Goal: Information Seeking & Learning: Compare options

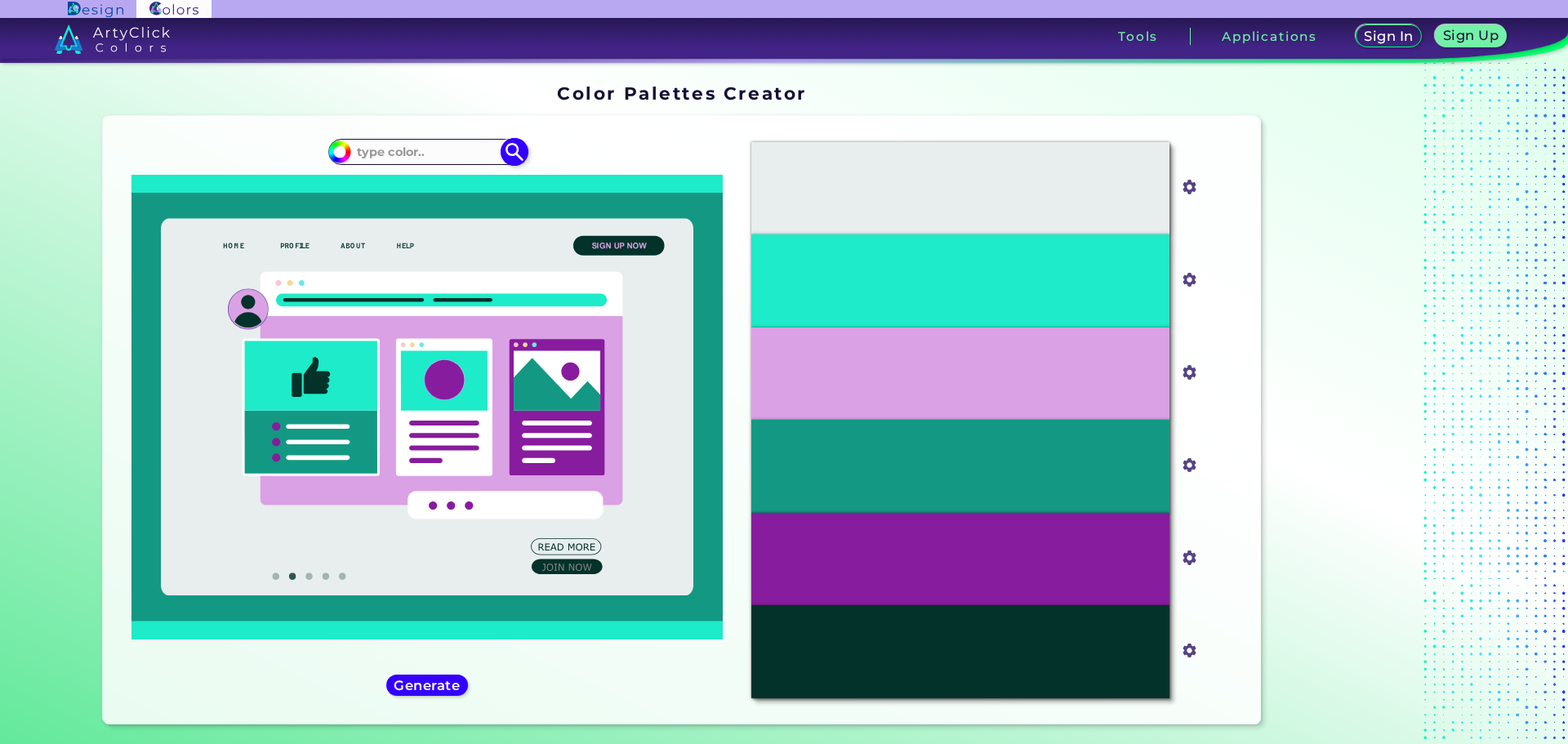
click at [399, 155] on input at bounding box center [426, 152] width 152 height 22
paste input "19657A"
type input "19657A"
click at [510, 152] on img at bounding box center [514, 151] width 28 height 28
type input "#000000"
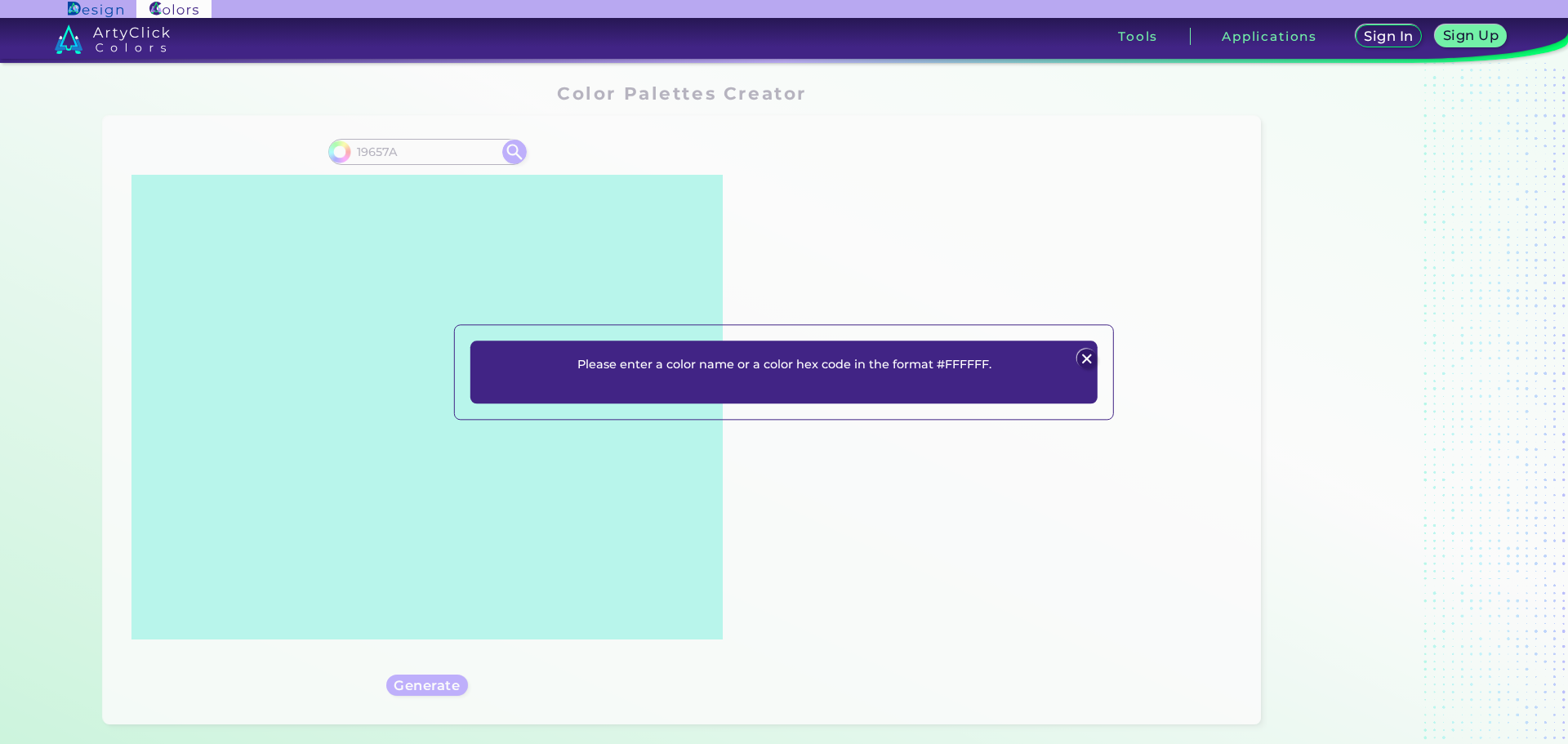
click at [851, 367] on p "Please enter a color name or a color hex code in the format #FFFFFF." at bounding box center [784, 364] width 414 height 20
click at [1083, 354] on img at bounding box center [1086, 359] width 20 height 20
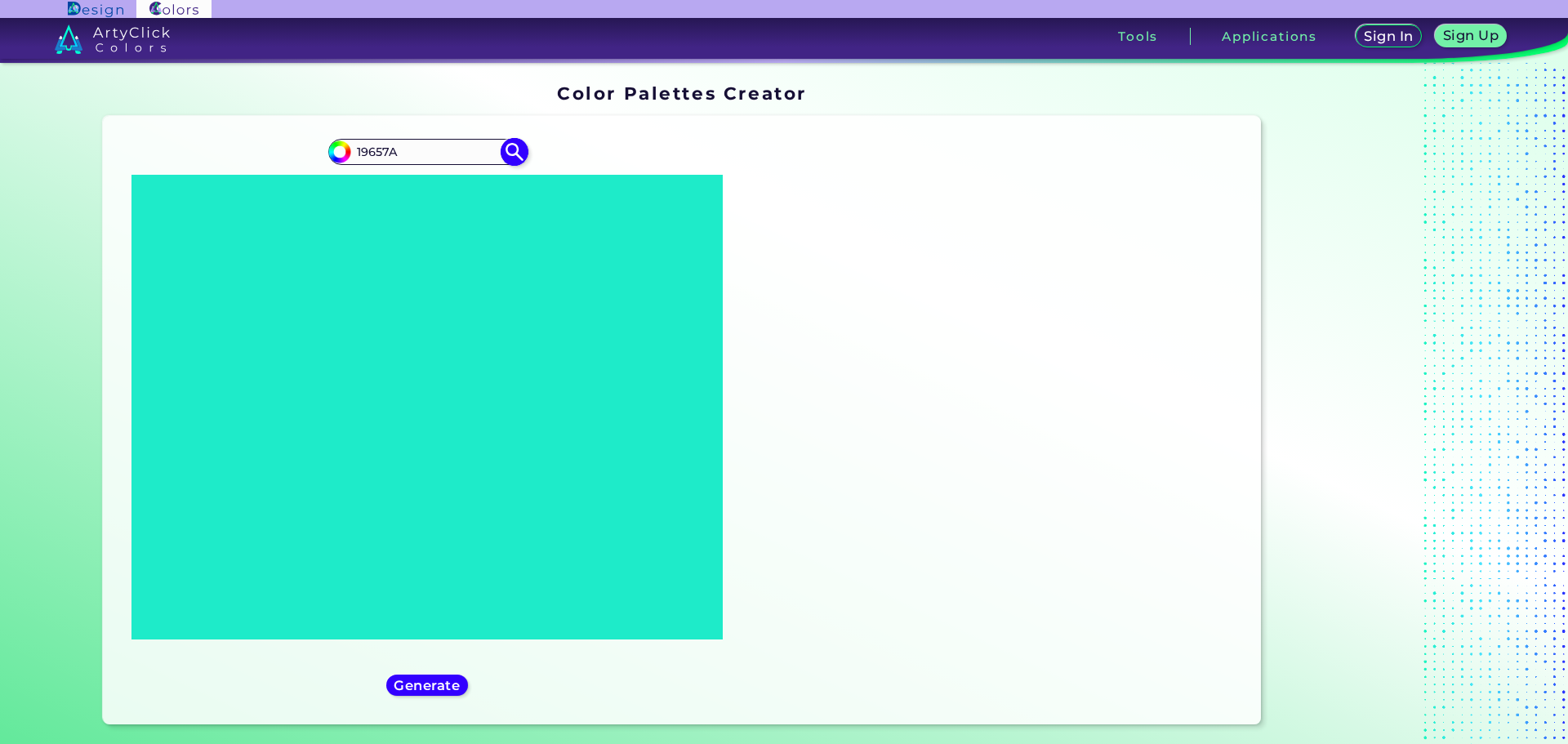
click at [353, 147] on input "19657A" at bounding box center [426, 152] width 152 height 22
type input "#19657A"
click at [510, 152] on img at bounding box center [514, 151] width 28 height 28
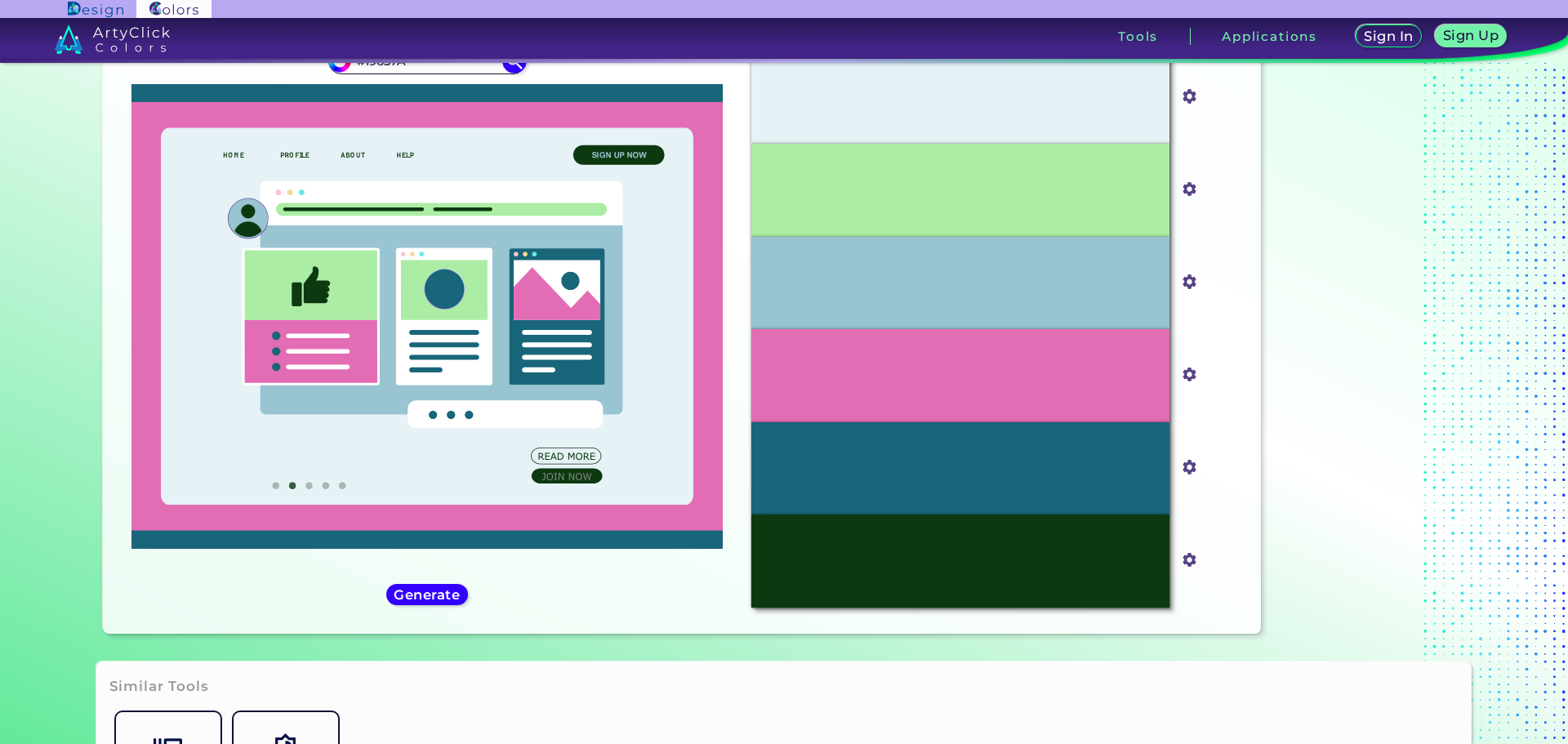
scroll to position [82, 0]
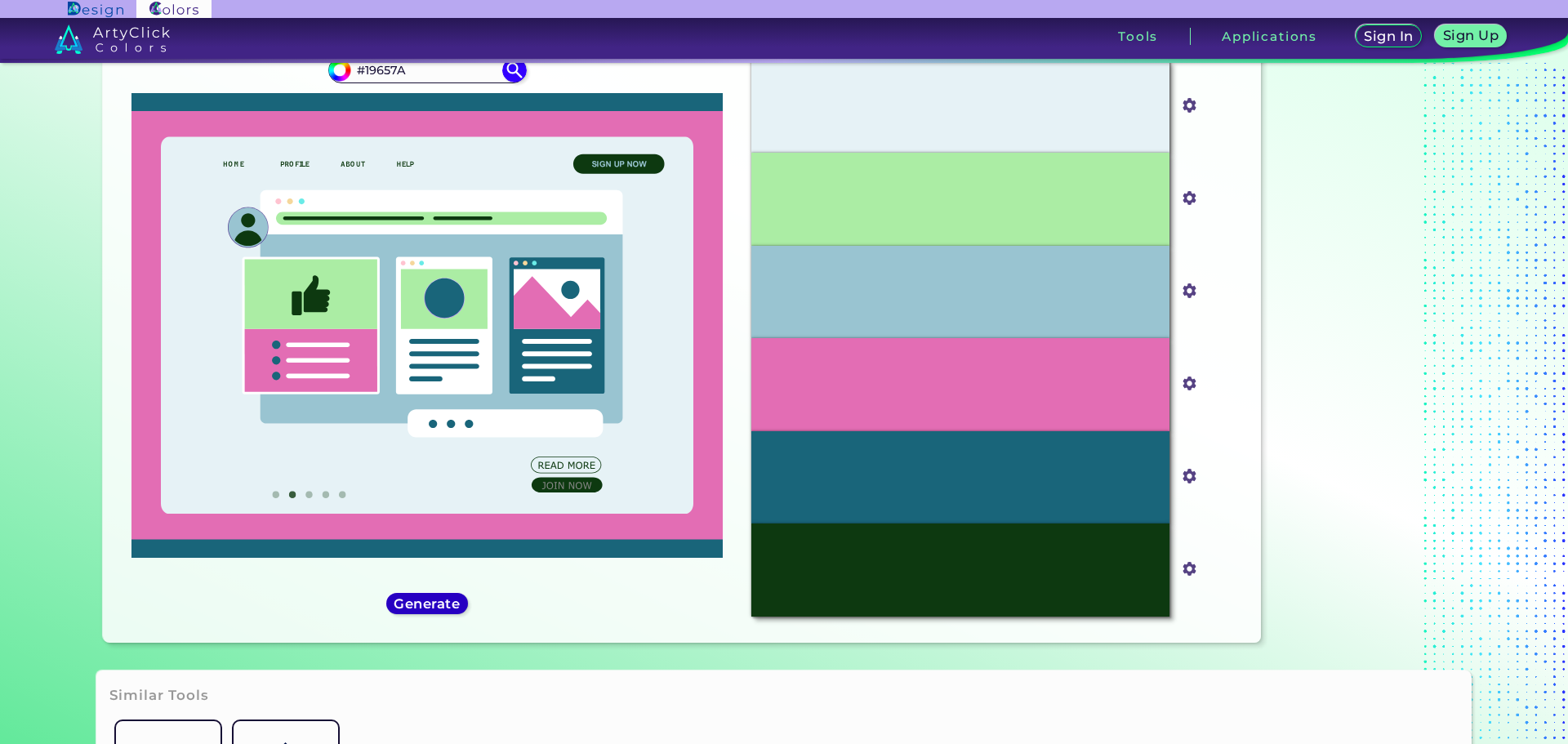
click at [425, 609] on h5 "Generate" at bounding box center [426, 603] width 59 height 12
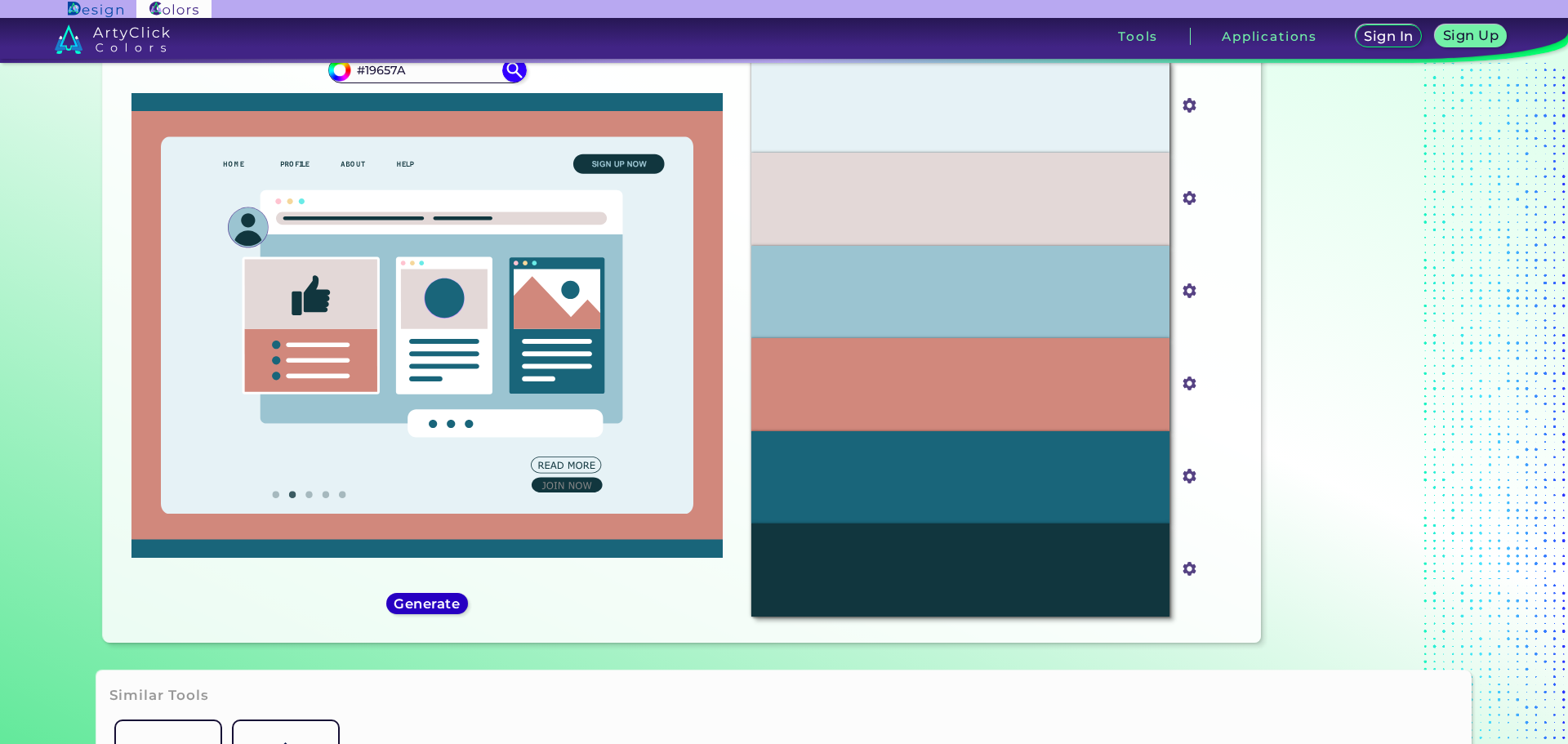
click at [425, 607] on h5 "Generate" at bounding box center [426, 603] width 59 height 12
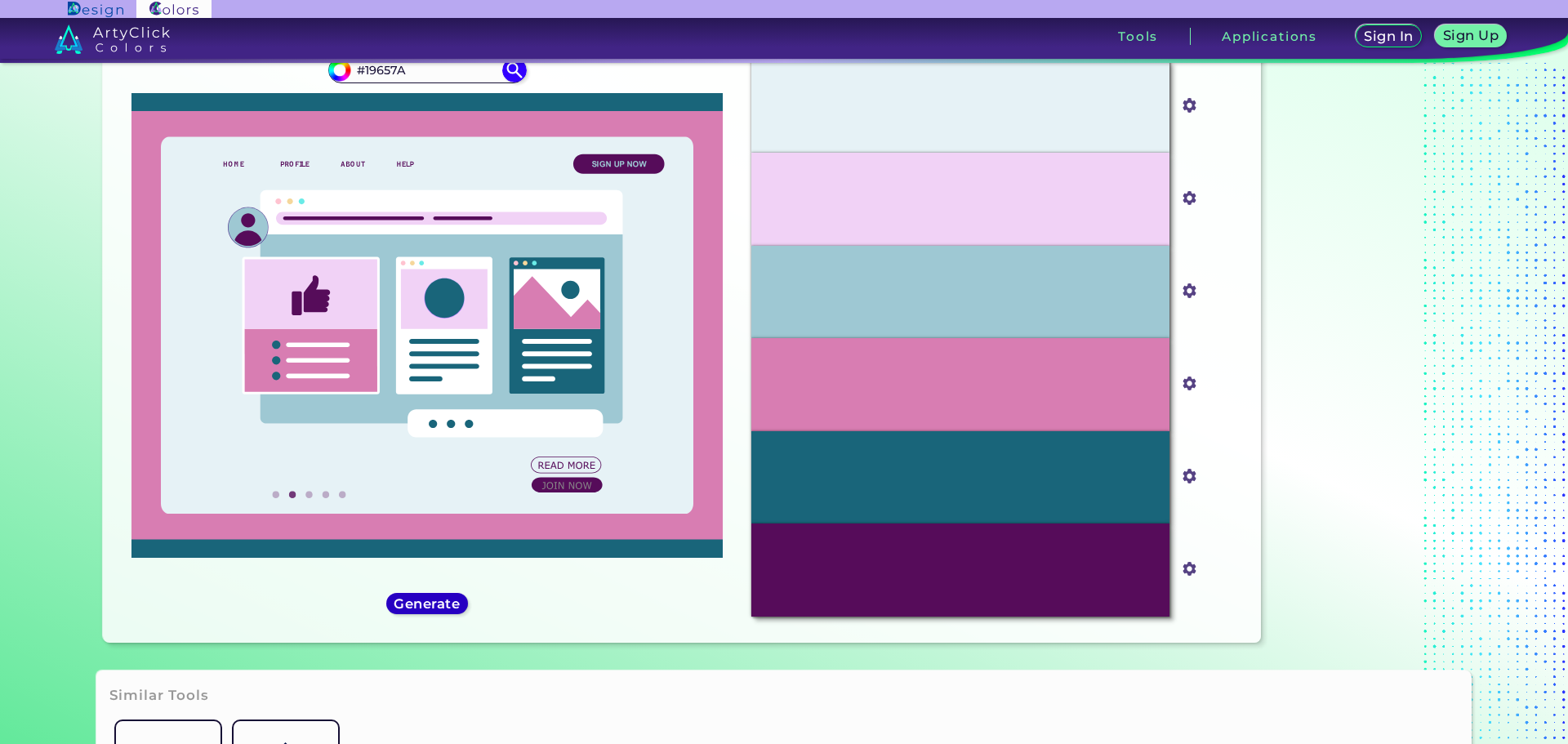
click at [426, 607] on h5 "Generate" at bounding box center [426, 603] width 59 height 12
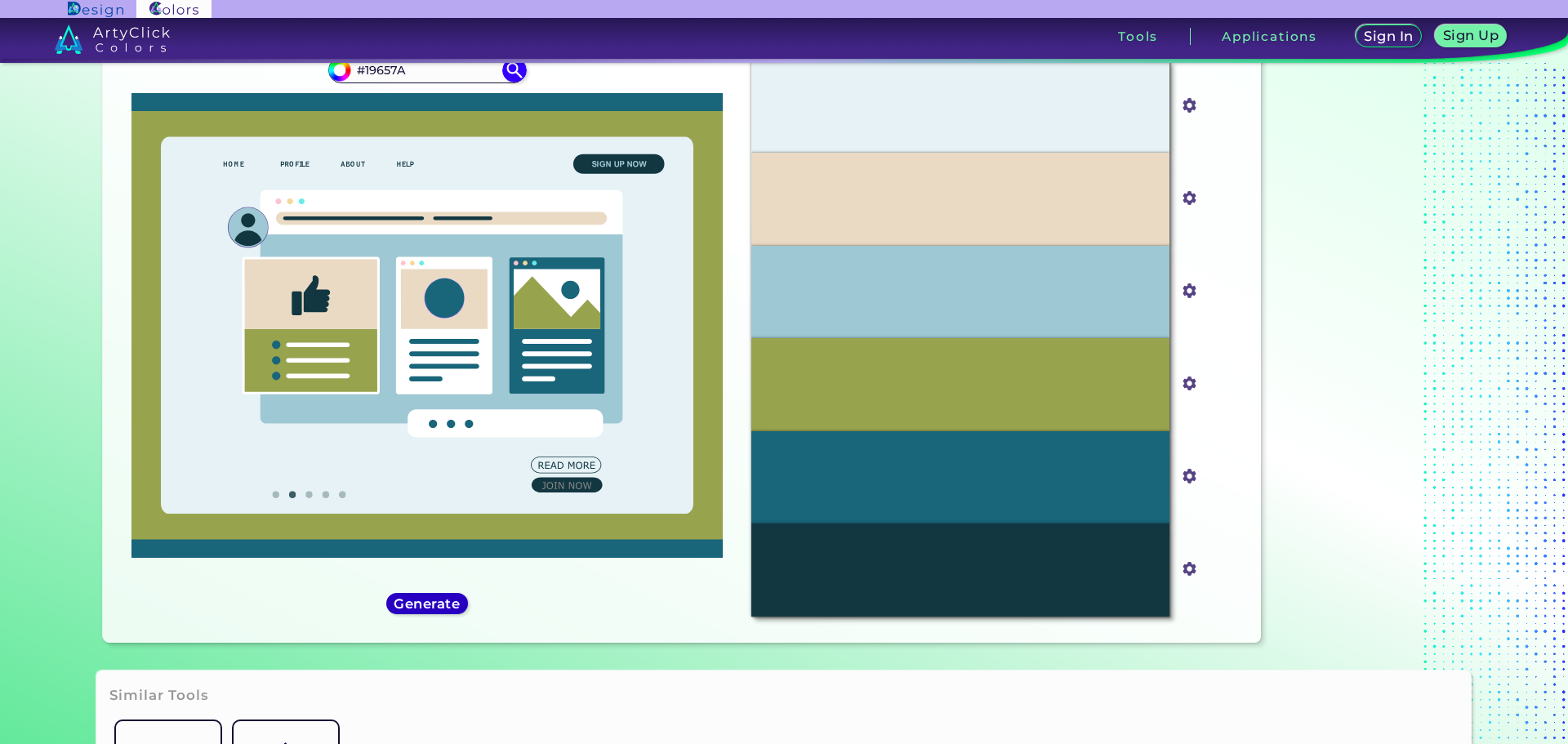
click at [426, 607] on h5 "Generate" at bounding box center [427, 603] width 60 height 12
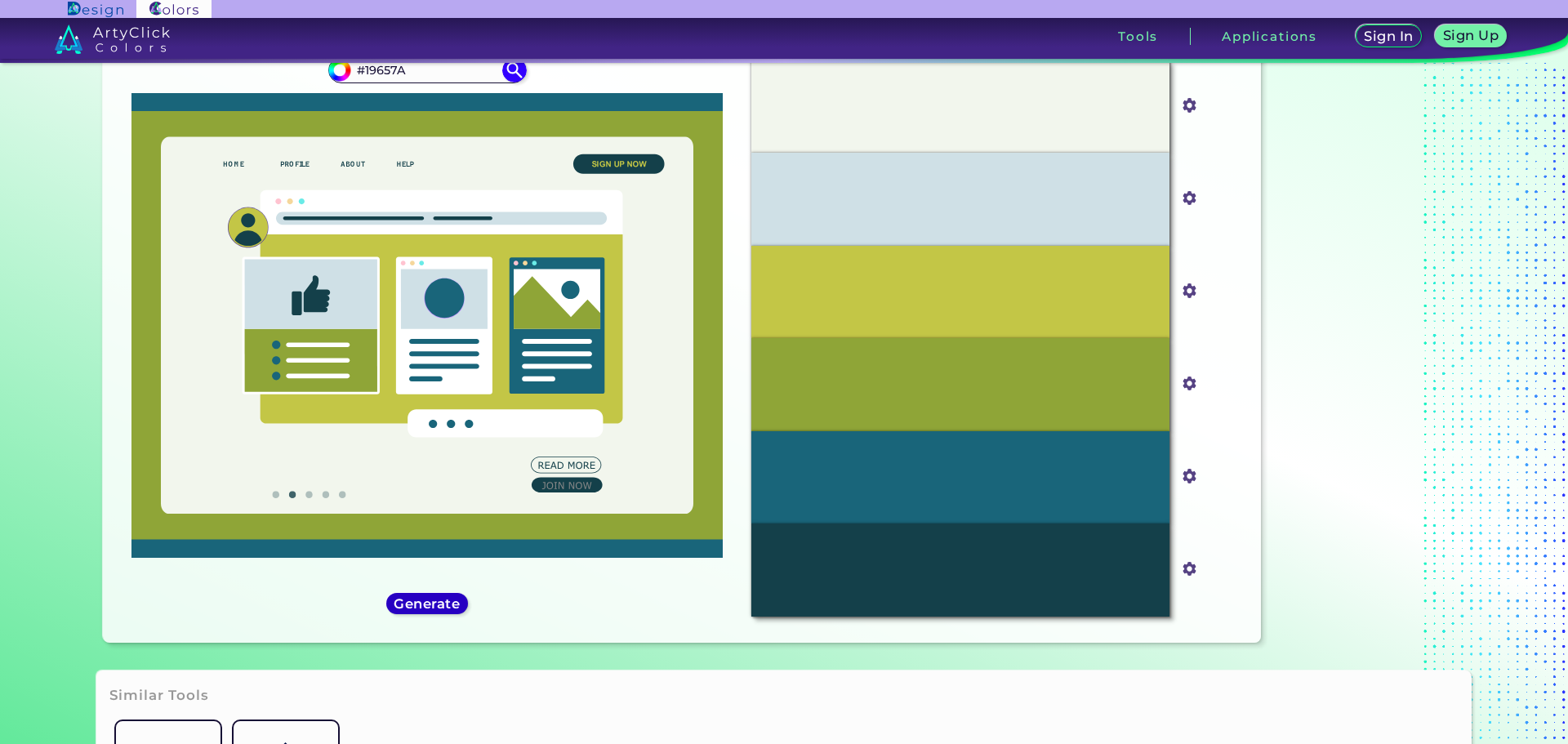
click at [426, 607] on h5 "Generate" at bounding box center [427, 603] width 60 height 12
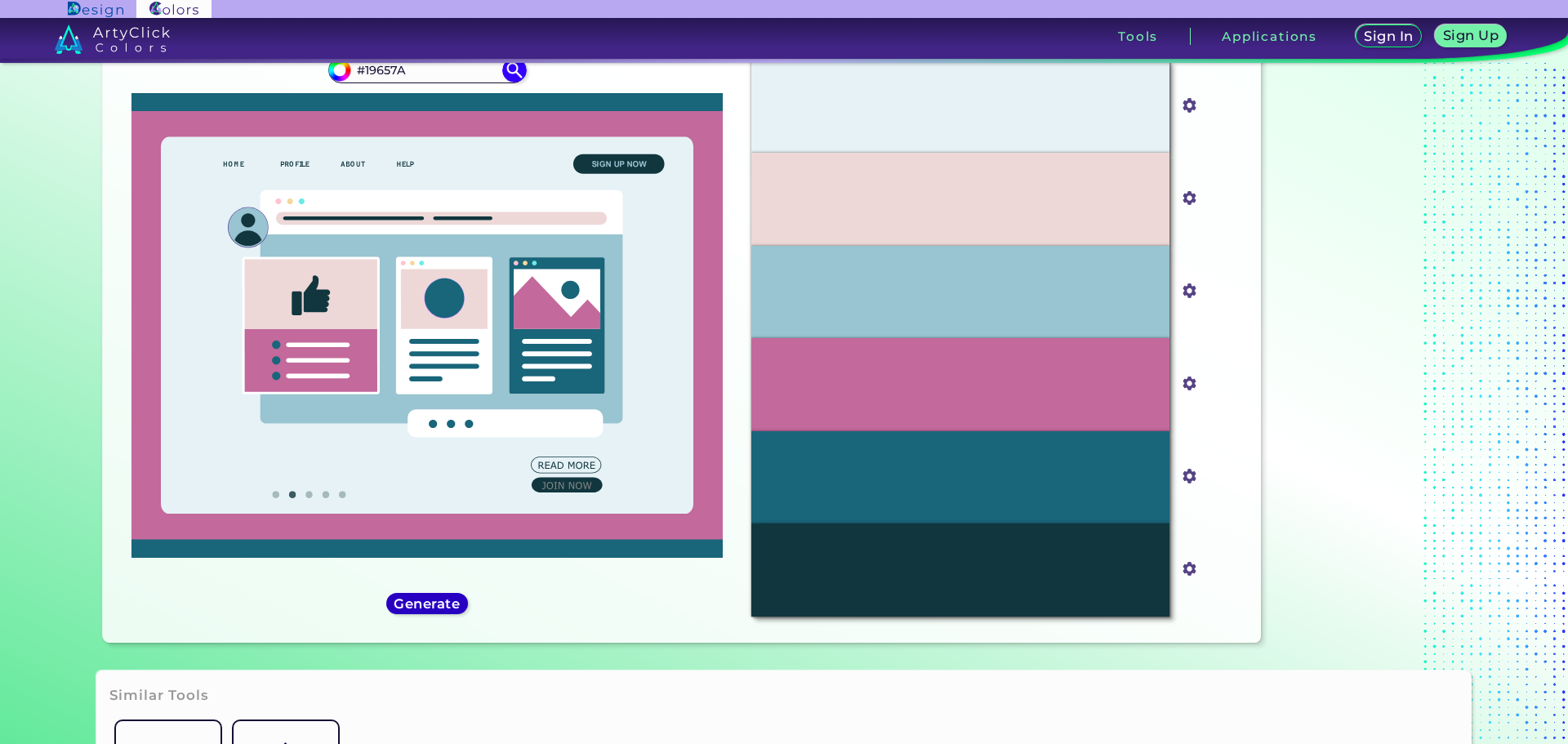
click at [426, 607] on h5 "Generate" at bounding box center [426, 603] width 59 height 12
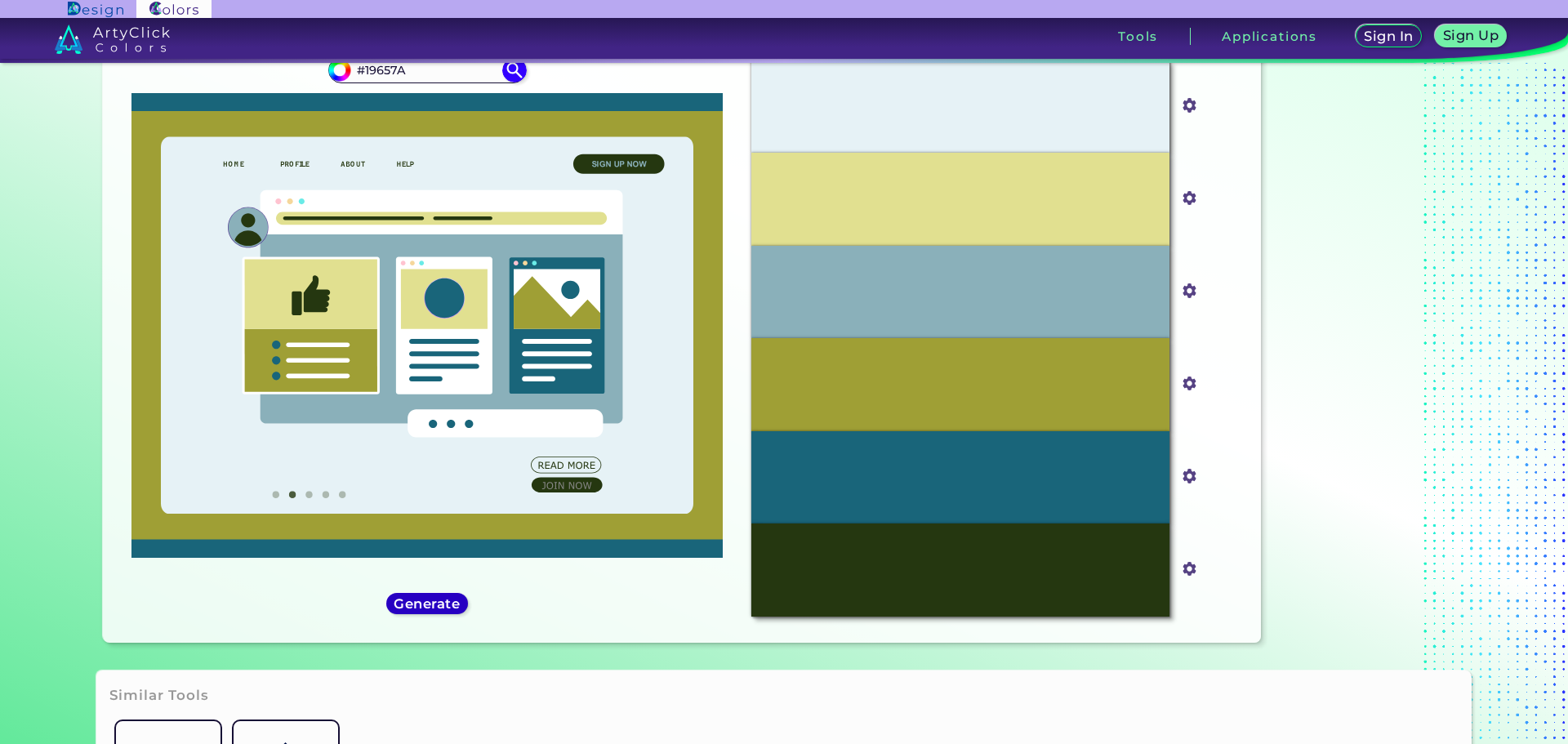
click at [426, 607] on h5 "Generate" at bounding box center [426, 603] width 59 height 12
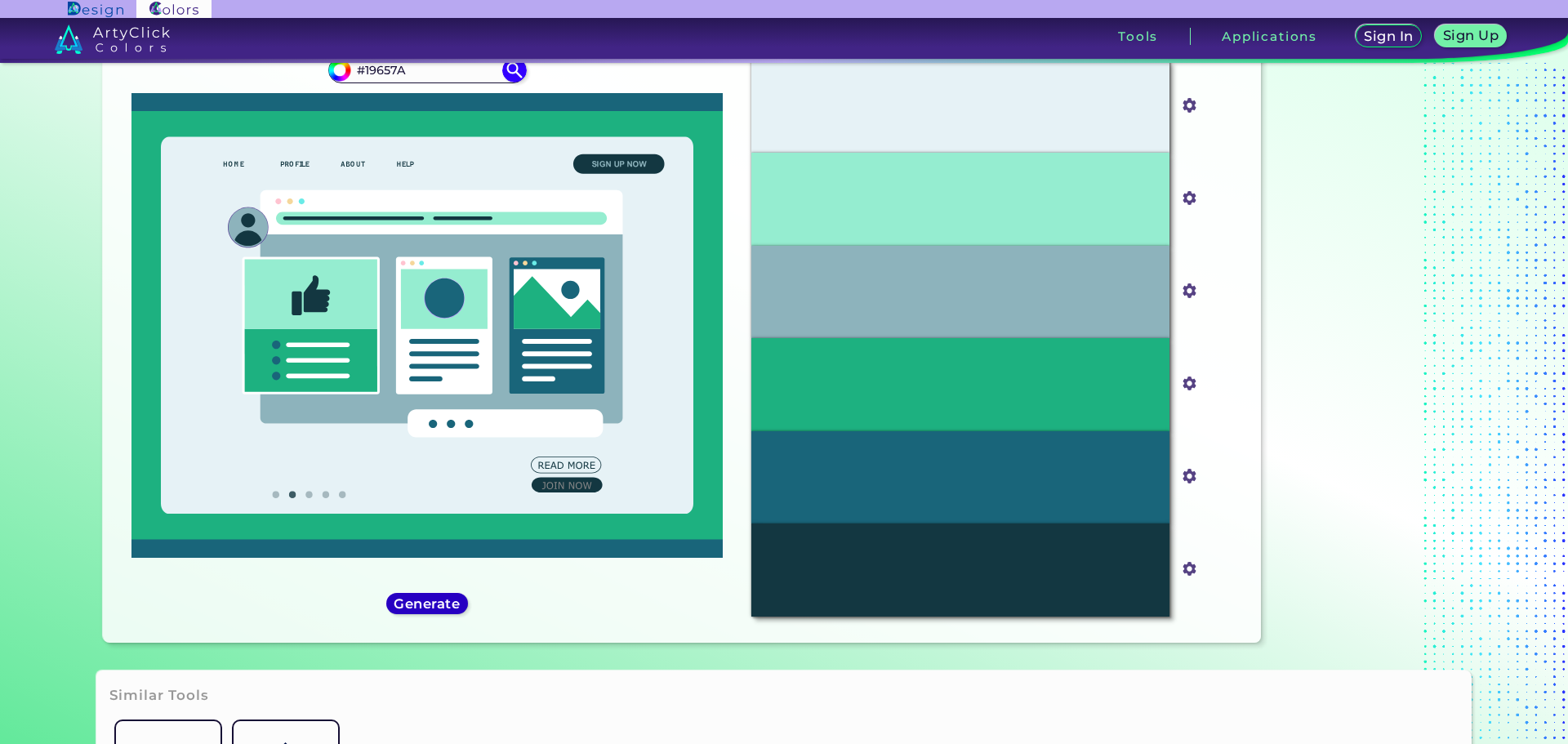
click at [426, 606] on h5 "Generate" at bounding box center [426, 603] width 59 height 12
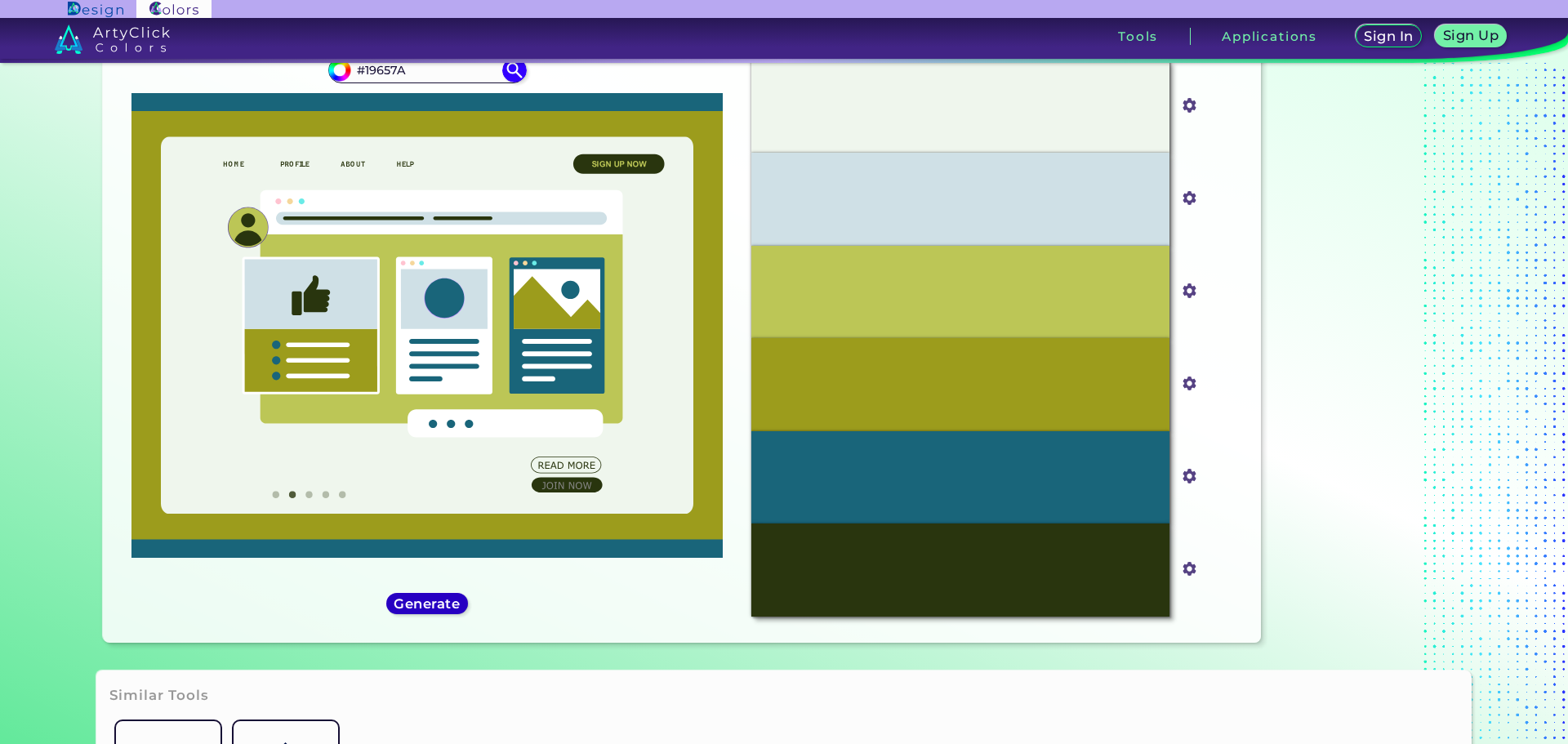
click at [427, 605] on h5 "Generate" at bounding box center [427, 603] width 59 height 12
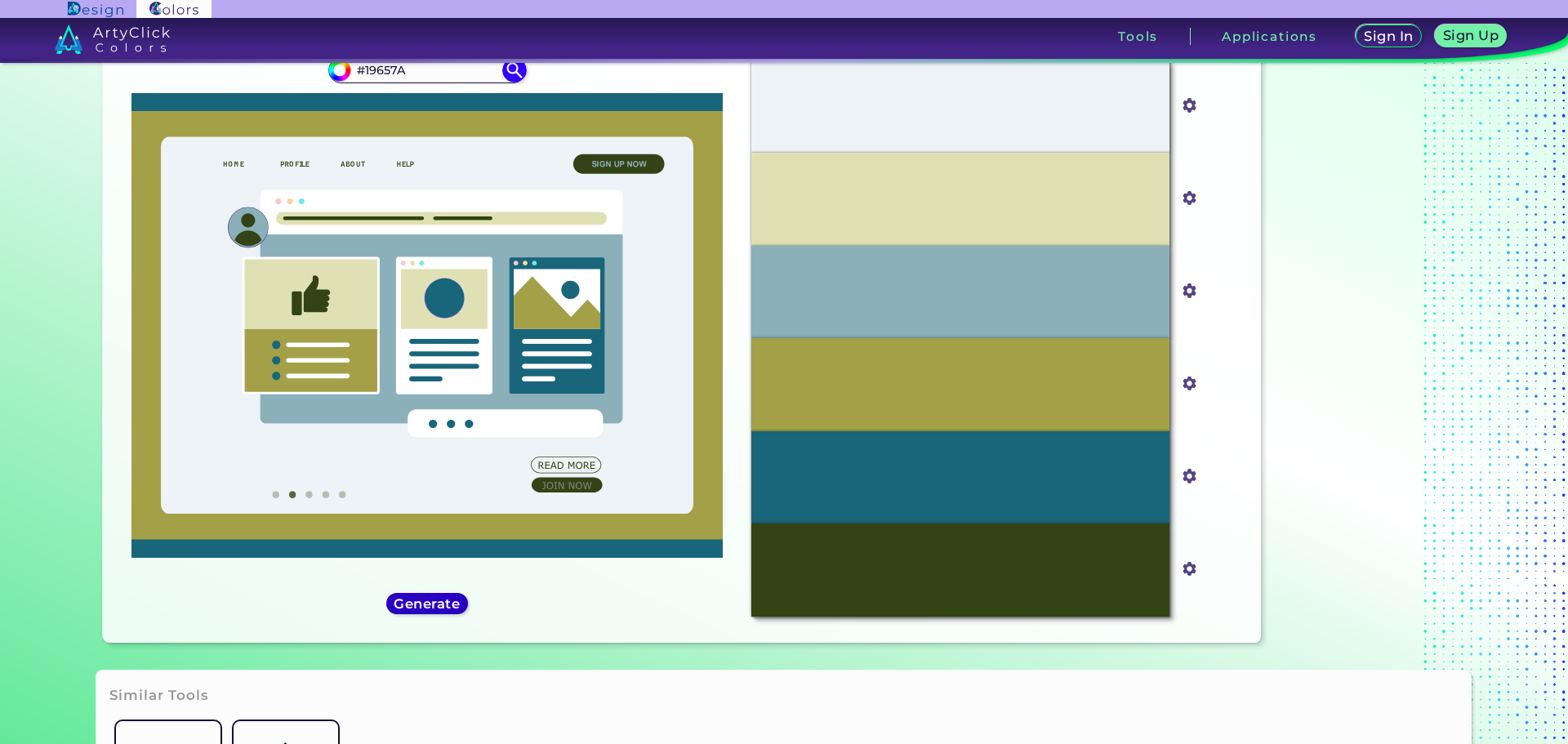
click at [427, 605] on h5 "Generate" at bounding box center [426, 603] width 59 height 12
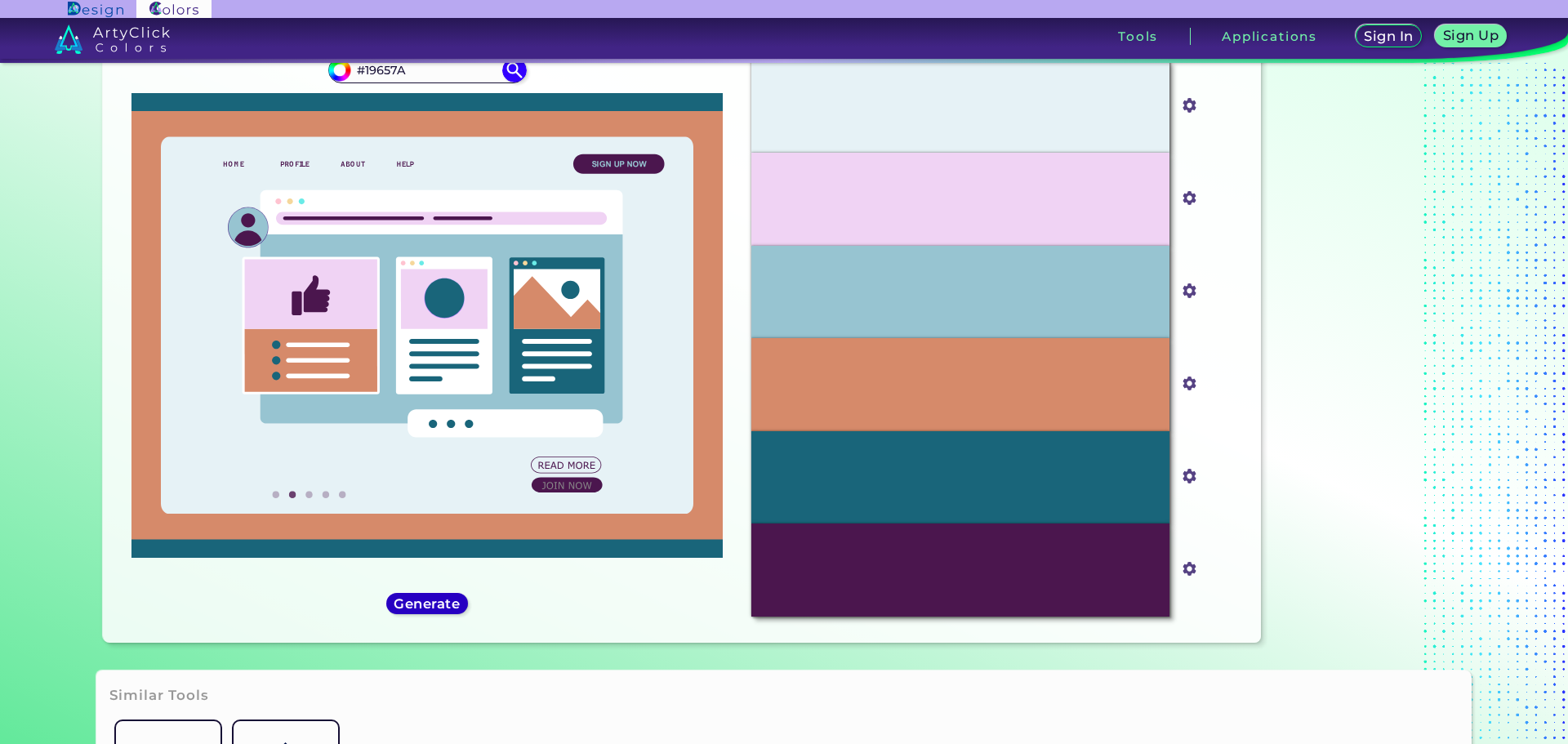
click at [427, 605] on h5 "Generate" at bounding box center [427, 603] width 59 height 12
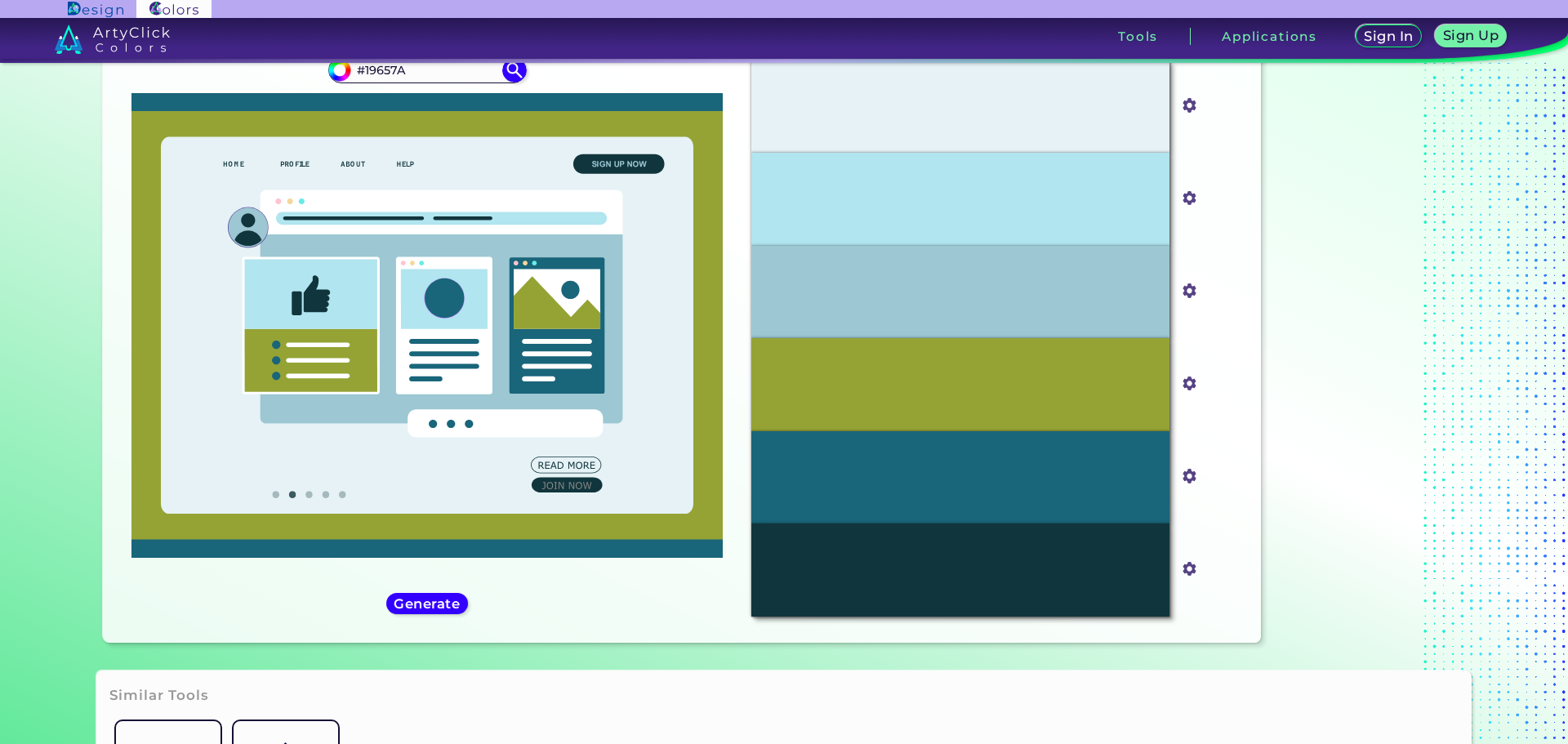
scroll to position [0, 0]
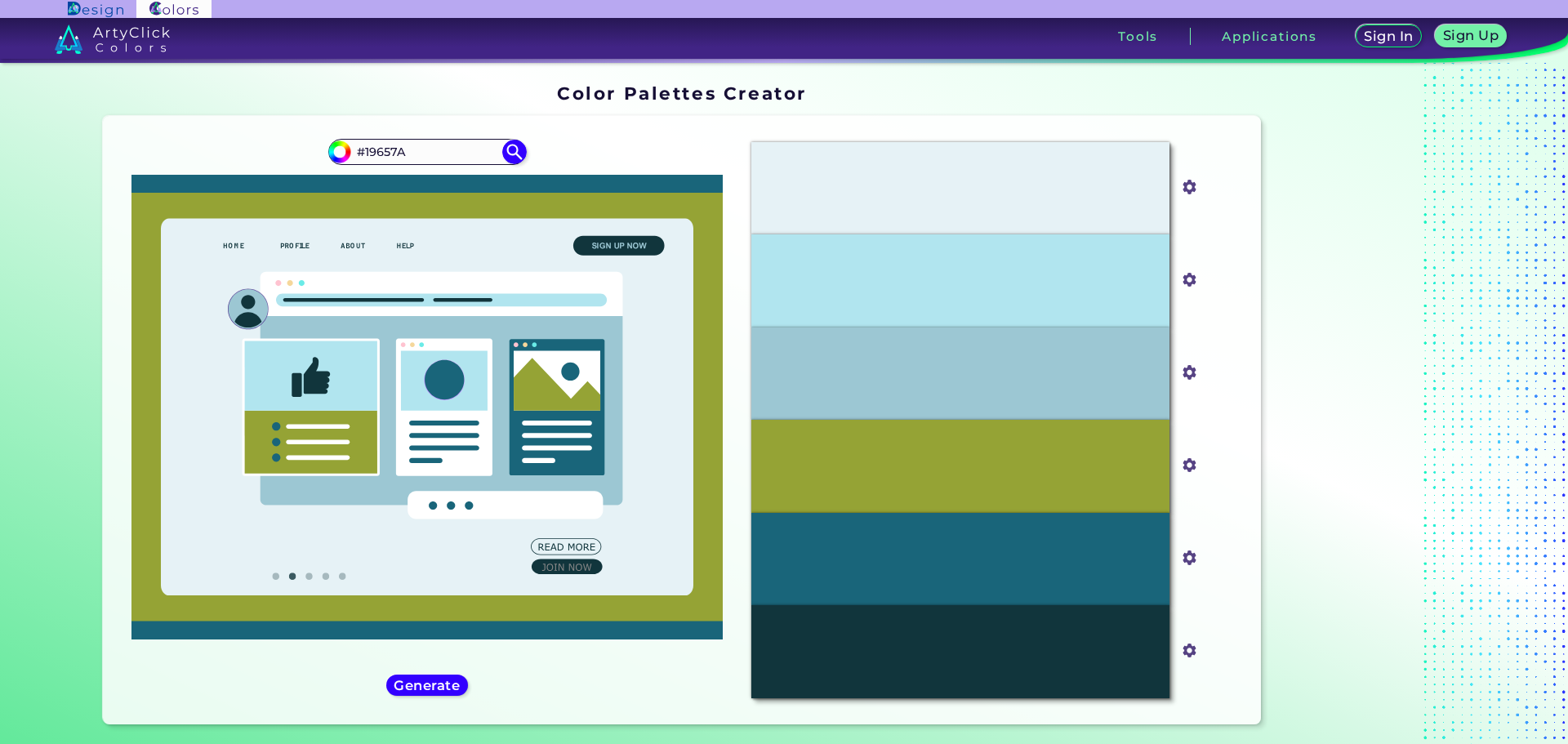
click at [707, 237] on icon at bounding box center [427, 408] width 592 height 429
click at [504, 141] on img at bounding box center [514, 151] width 28 height 28
type input "#19657a"
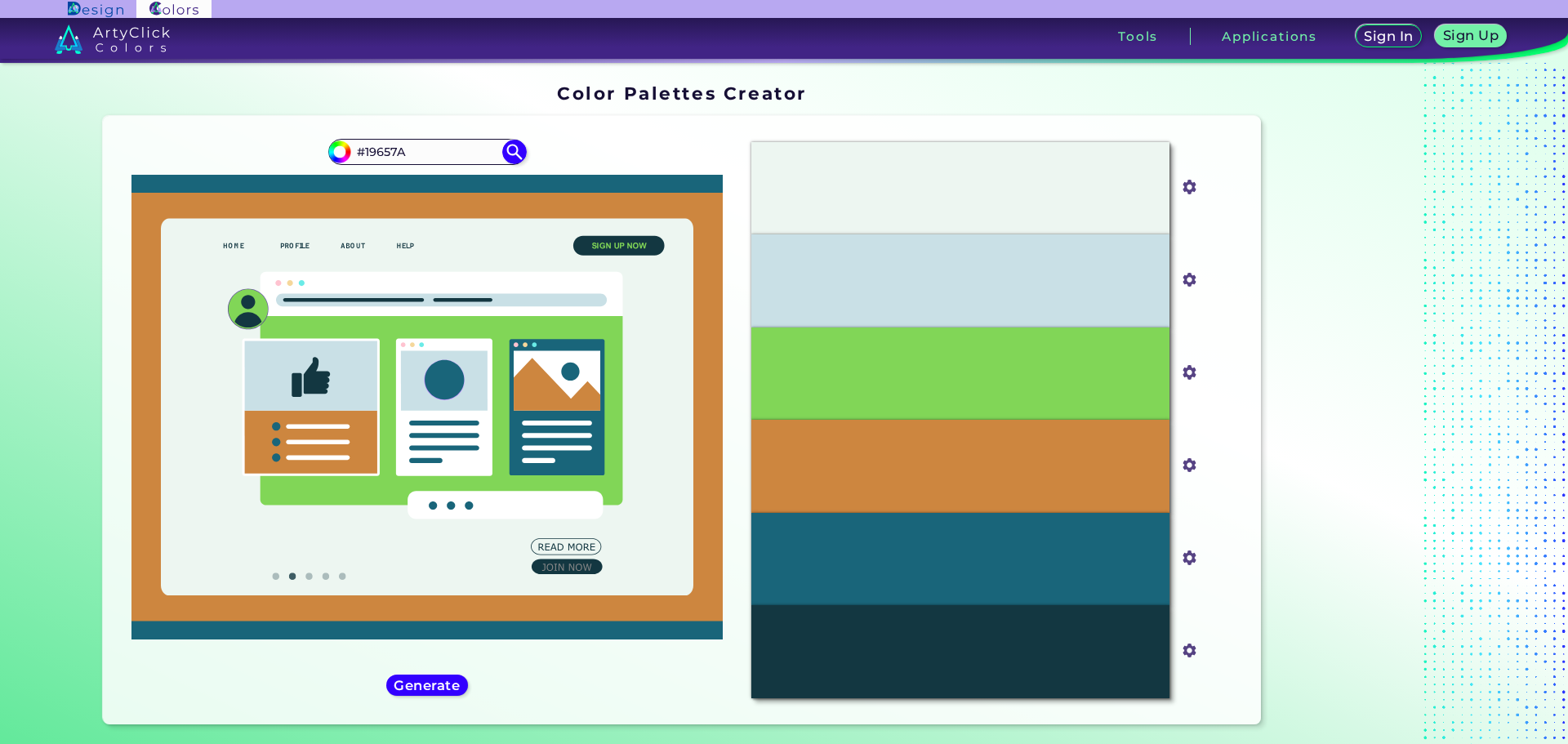
click at [491, 207] on icon at bounding box center [427, 408] width 592 height 429
drag, startPoint x: 442, startPoint y: 151, endPoint x: 361, endPoint y: 155, distance: 81.1
click at [361, 155] on input "#19657A" at bounding box center [426, 152] width 152 height 22
paste input "B667C"
type input "#1B667C"
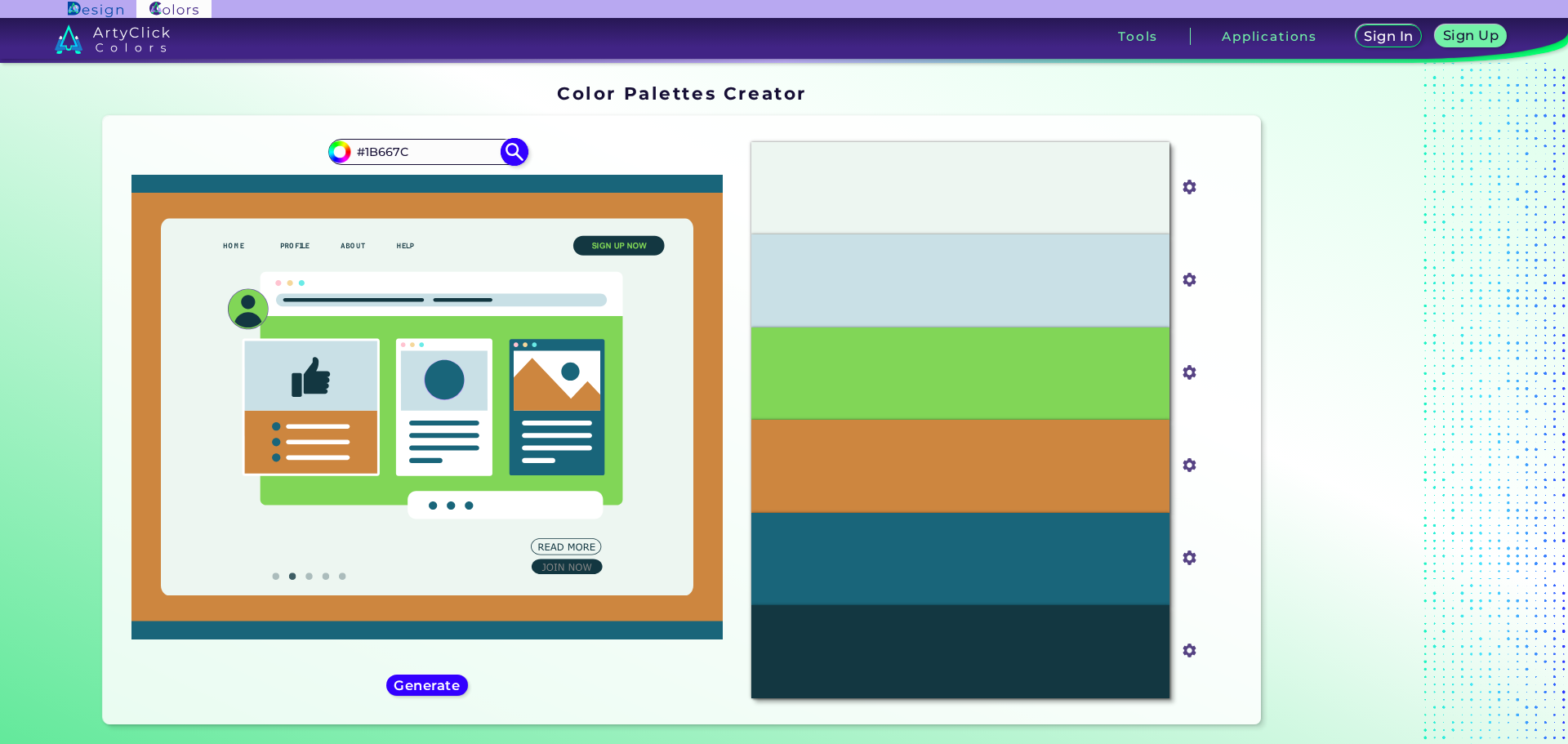
click at [516, 155] on img at bounding box center [514, 151] width 28 height 28
type input "#1b667c"
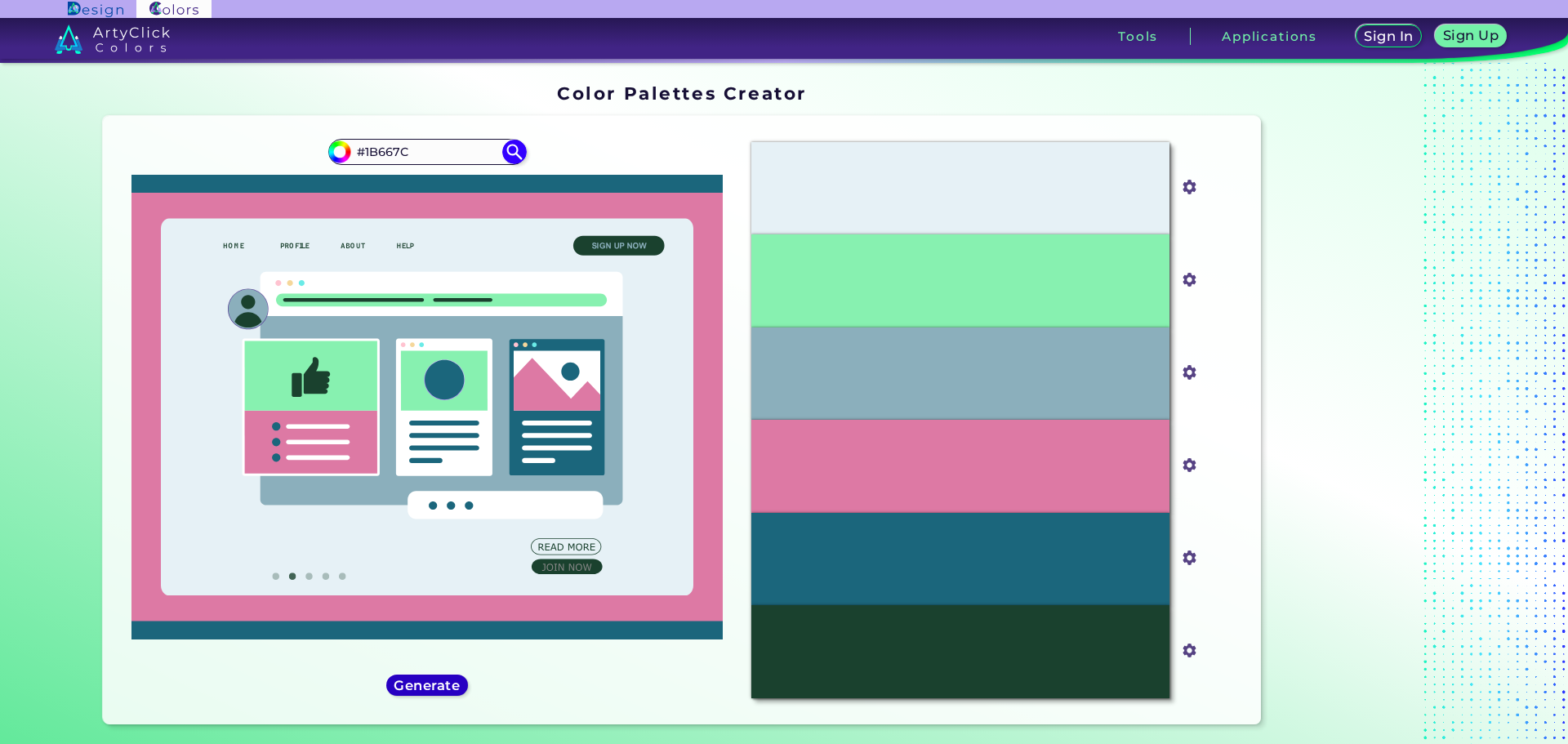
click at [438, 683] on h5 "Generate" at bounding box center [427, 685] width 59 height 12
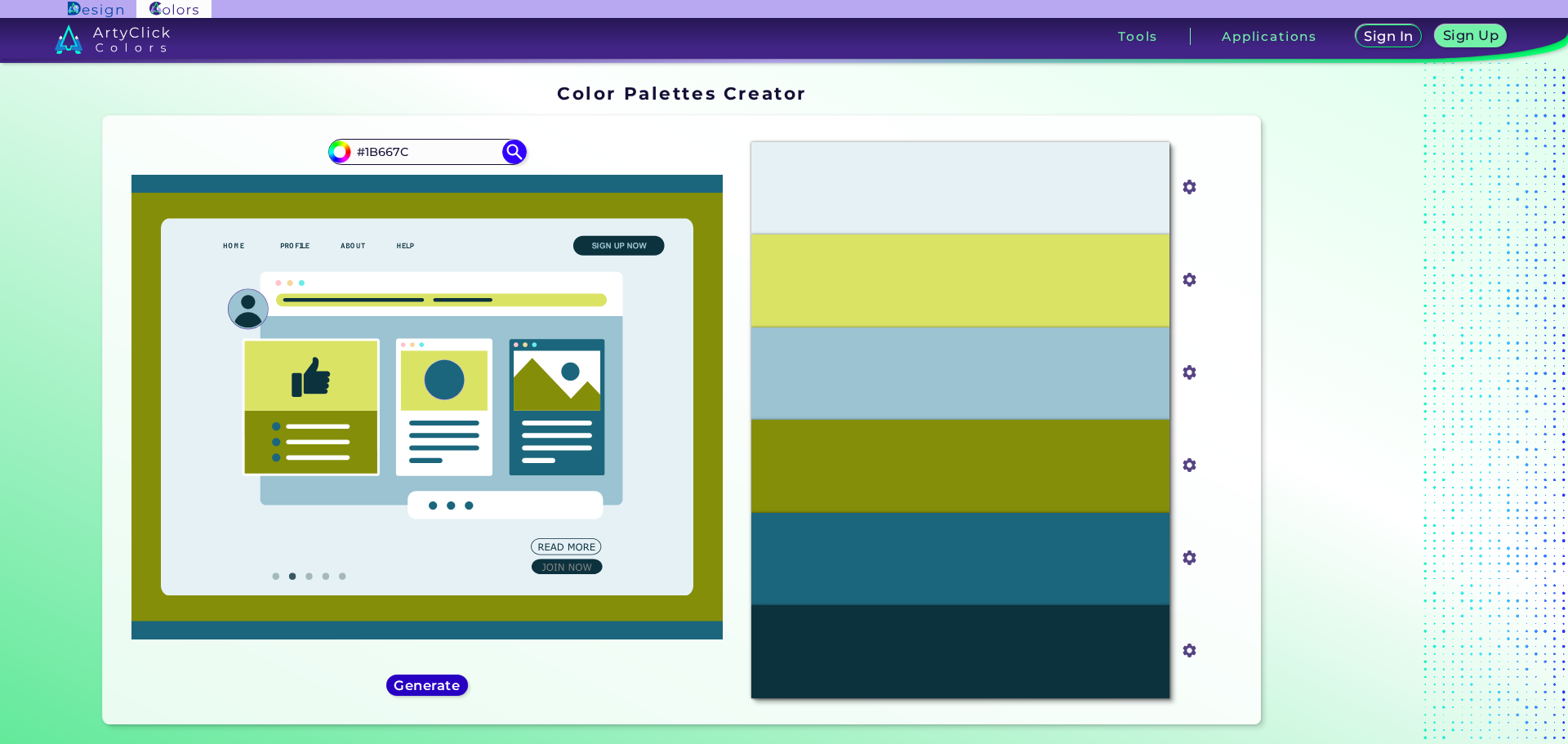
click at [438, 683] on h5 "Generate" at bounding box center [426, 685] width 59 height 12
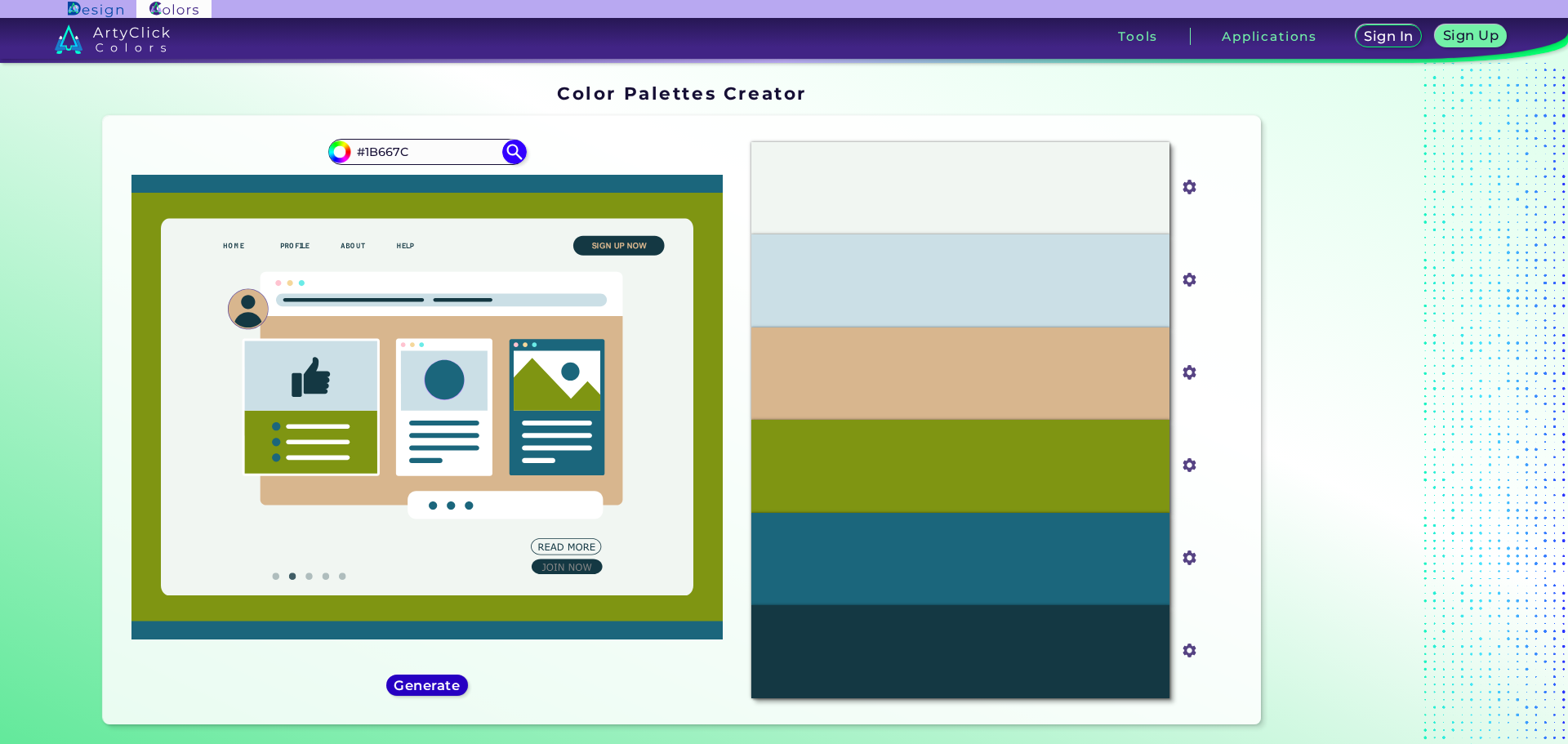
click at [438, 683] on h5 "Generate" at bounding box center [426, 685] width 64 height 13
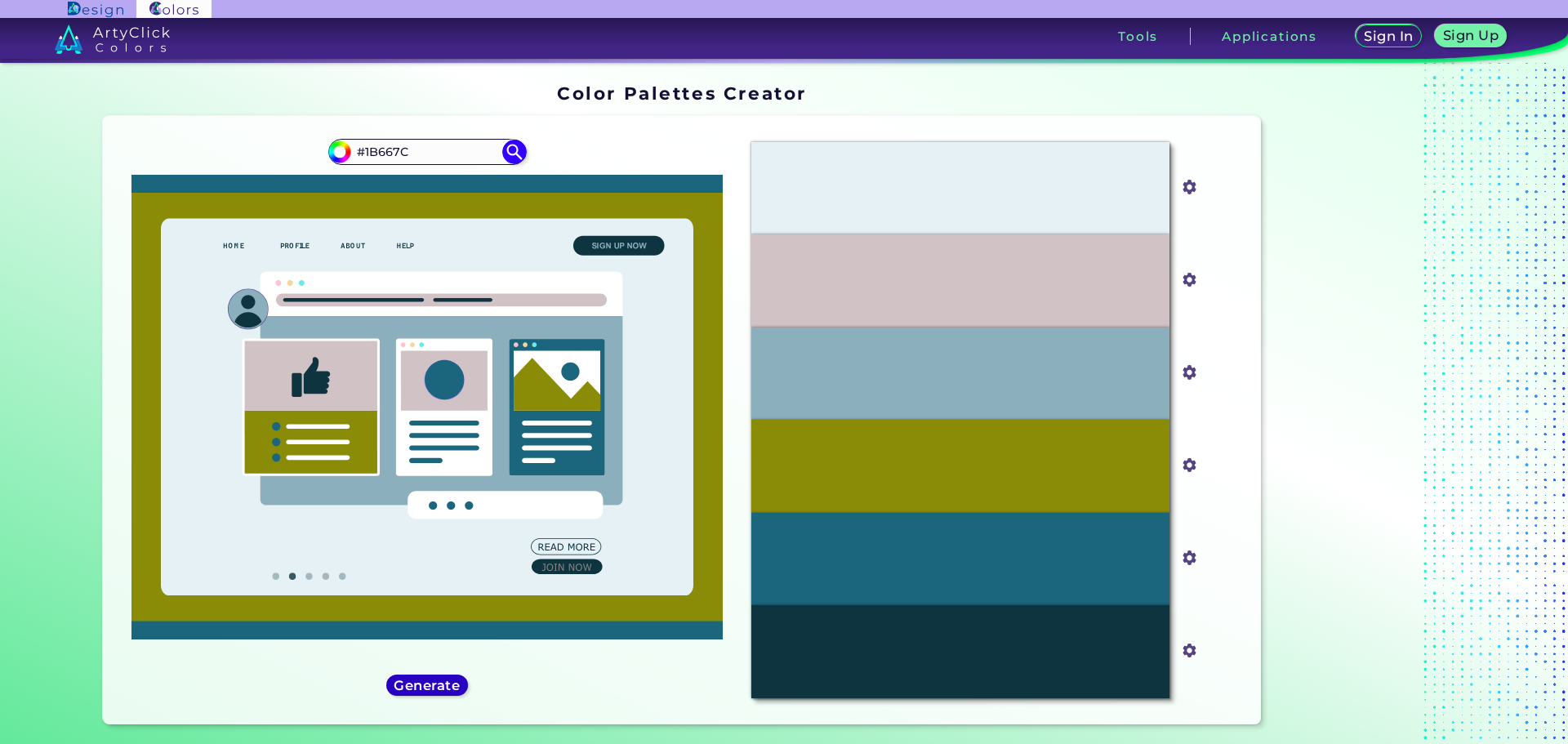
click at [438, 683] on h5 "Generate" at bounding box center [426, 685] width 59 height 12
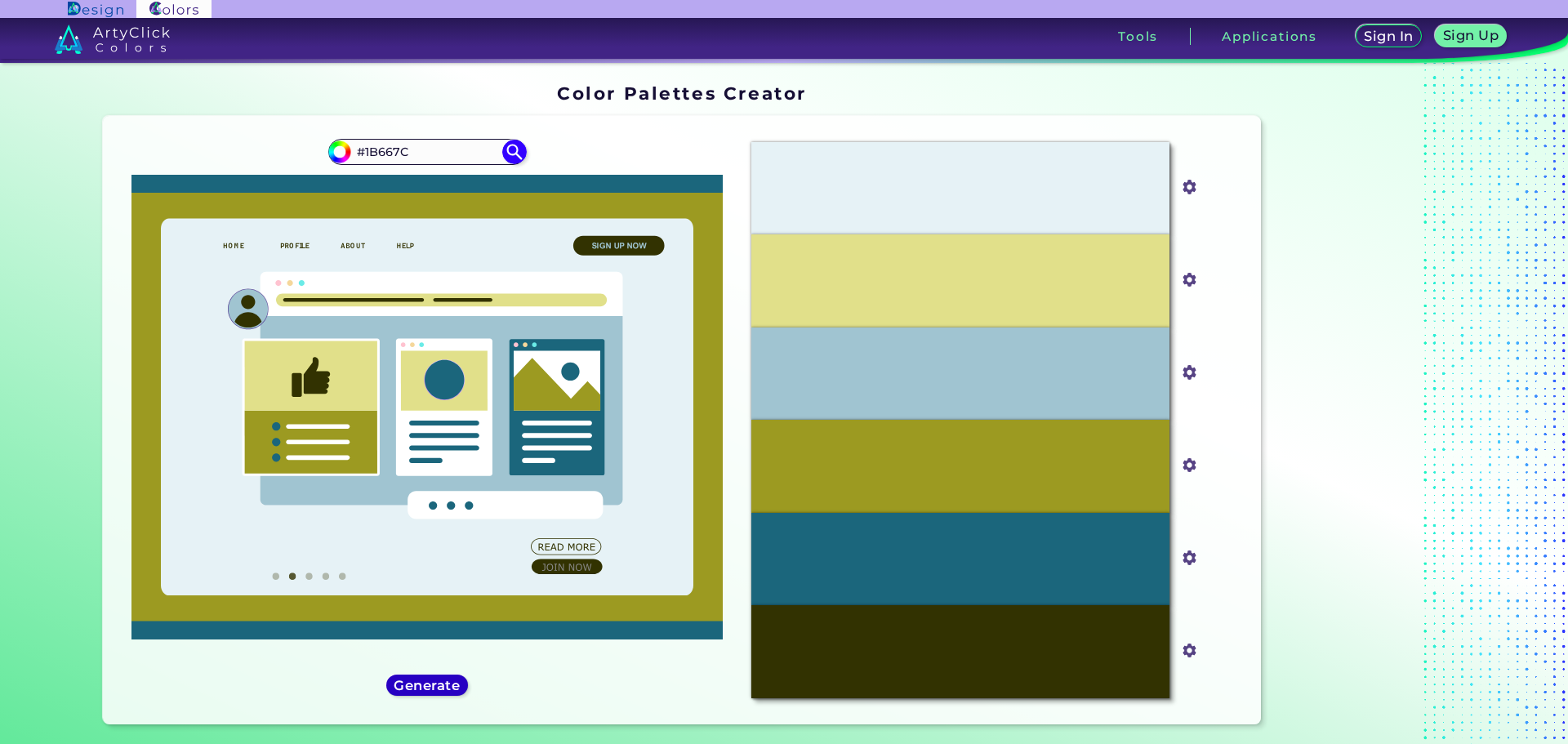
click at [438, 683] on h5 "Generate" at bounding box center [427, 685] width 59 height 12
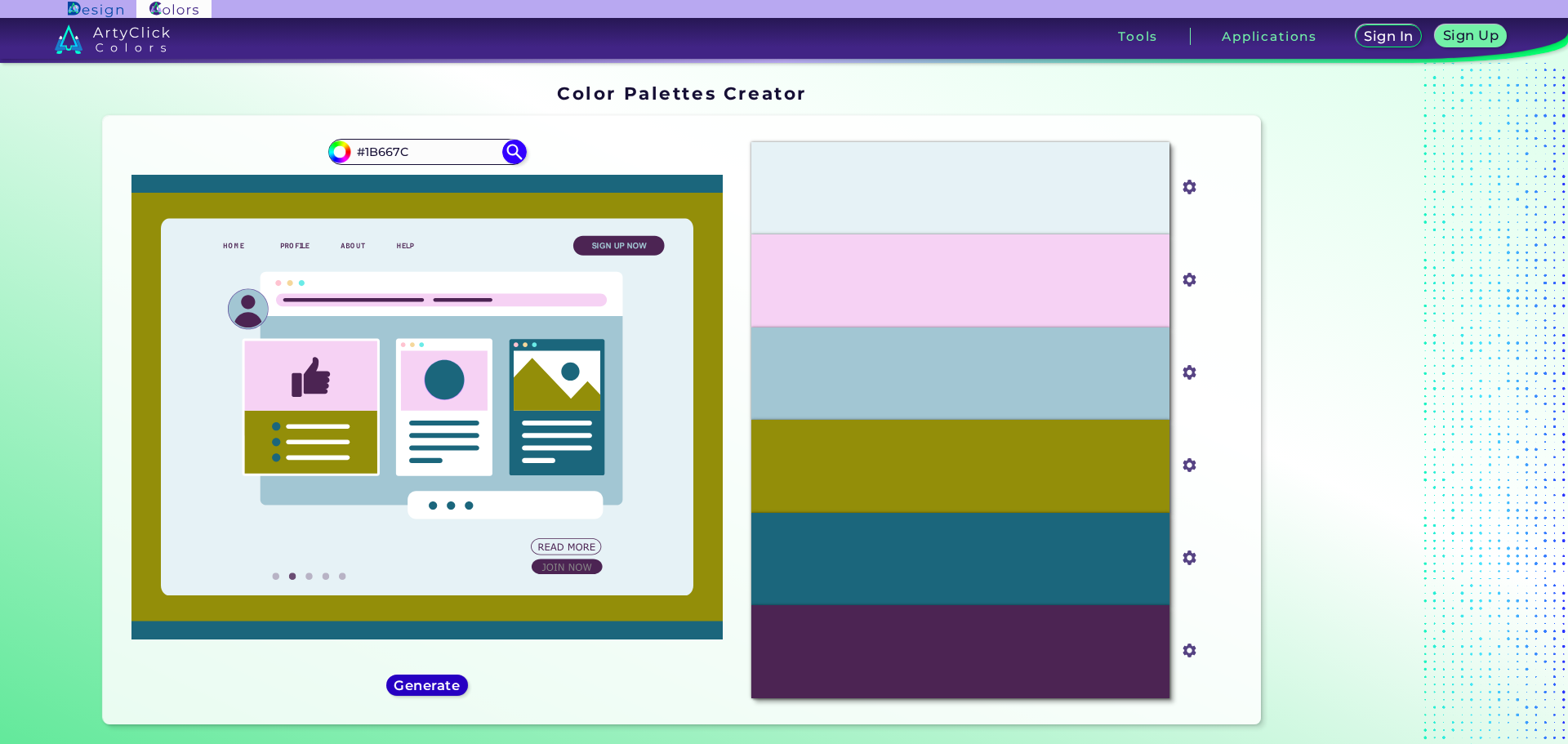
click at [438, 683] on h5 "Generate" at bounding box center [426, 685] width 59 height 12
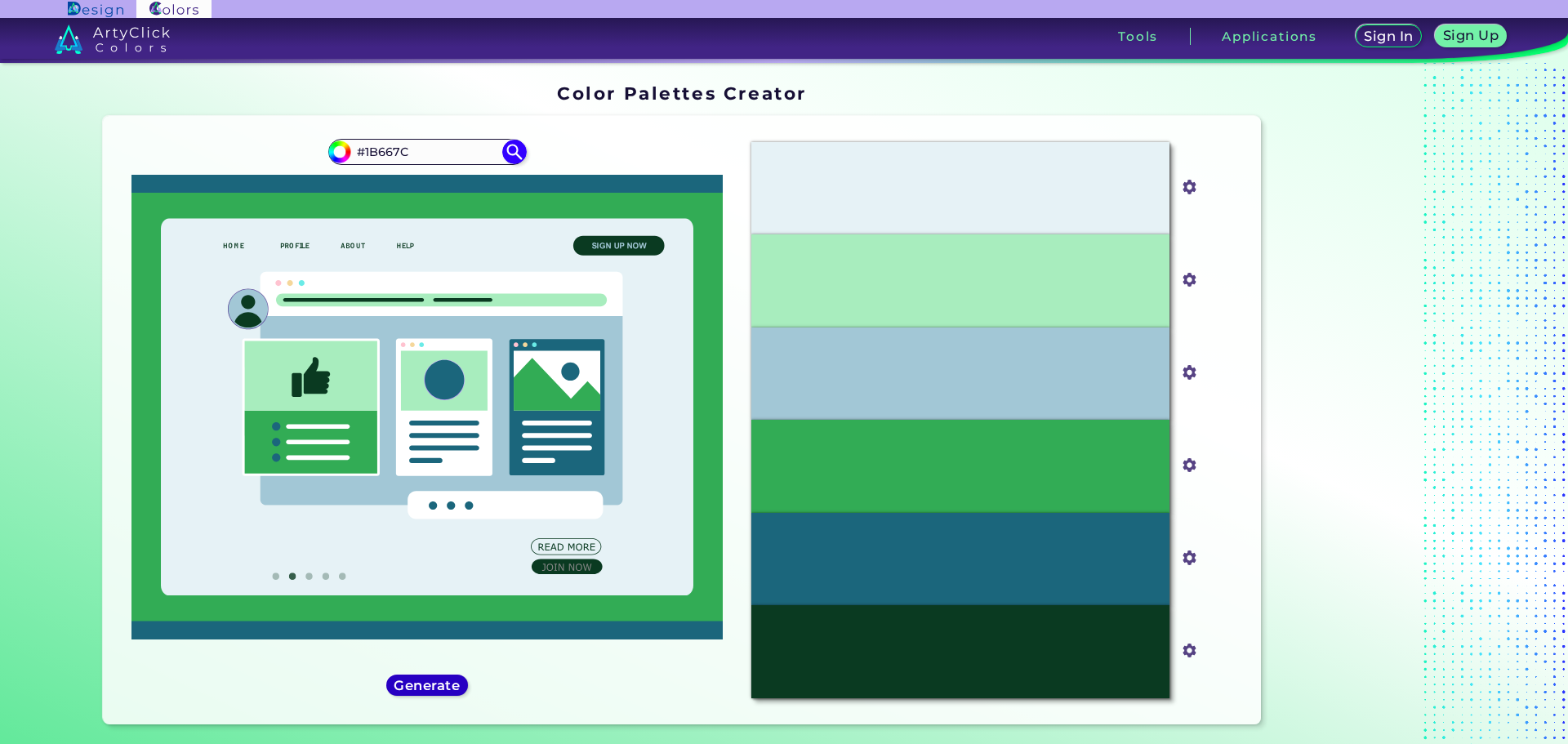
click at [438, 683] on h5 "Generate" at bounding box center [427, 685] width 59 height 12
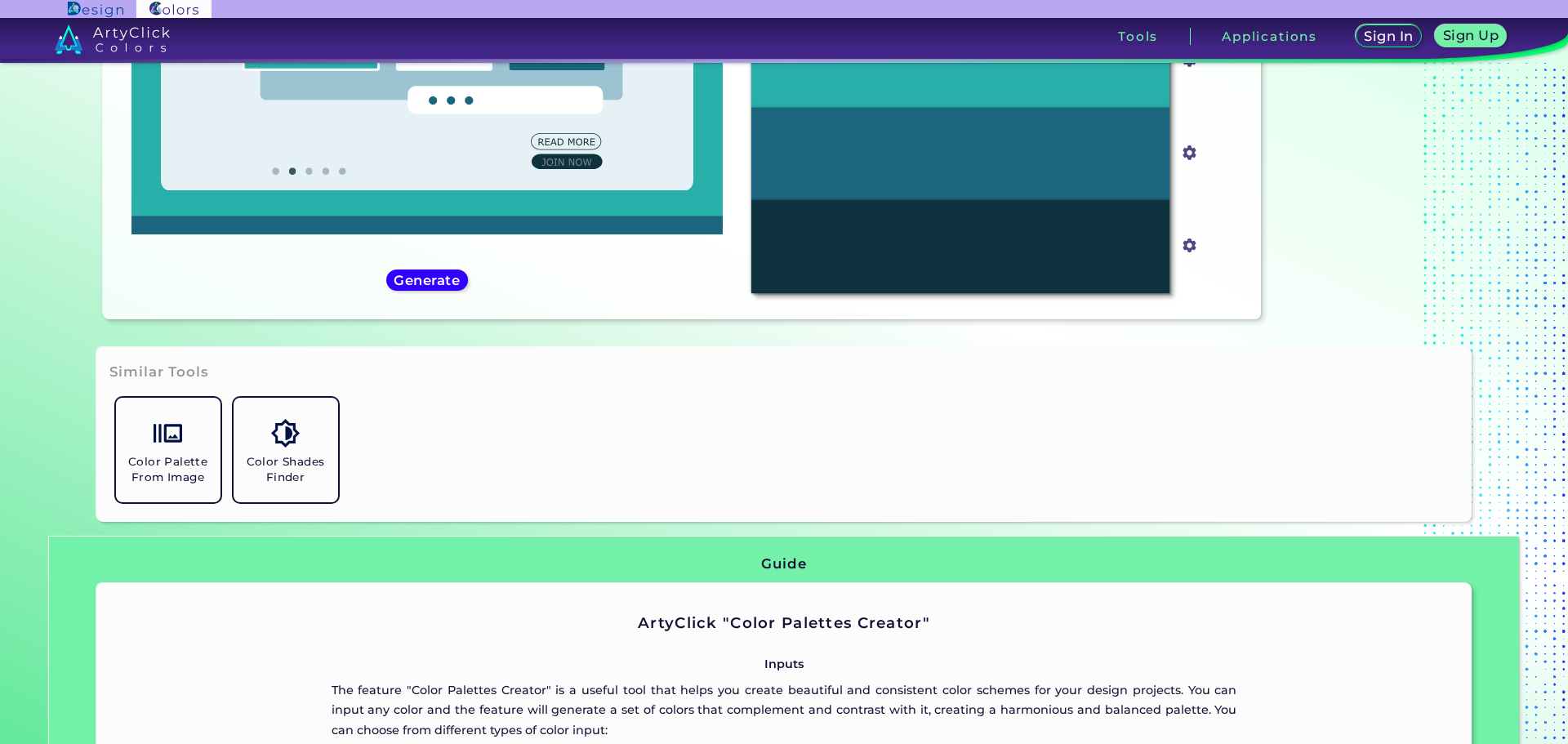
scroll to position [78, 0]
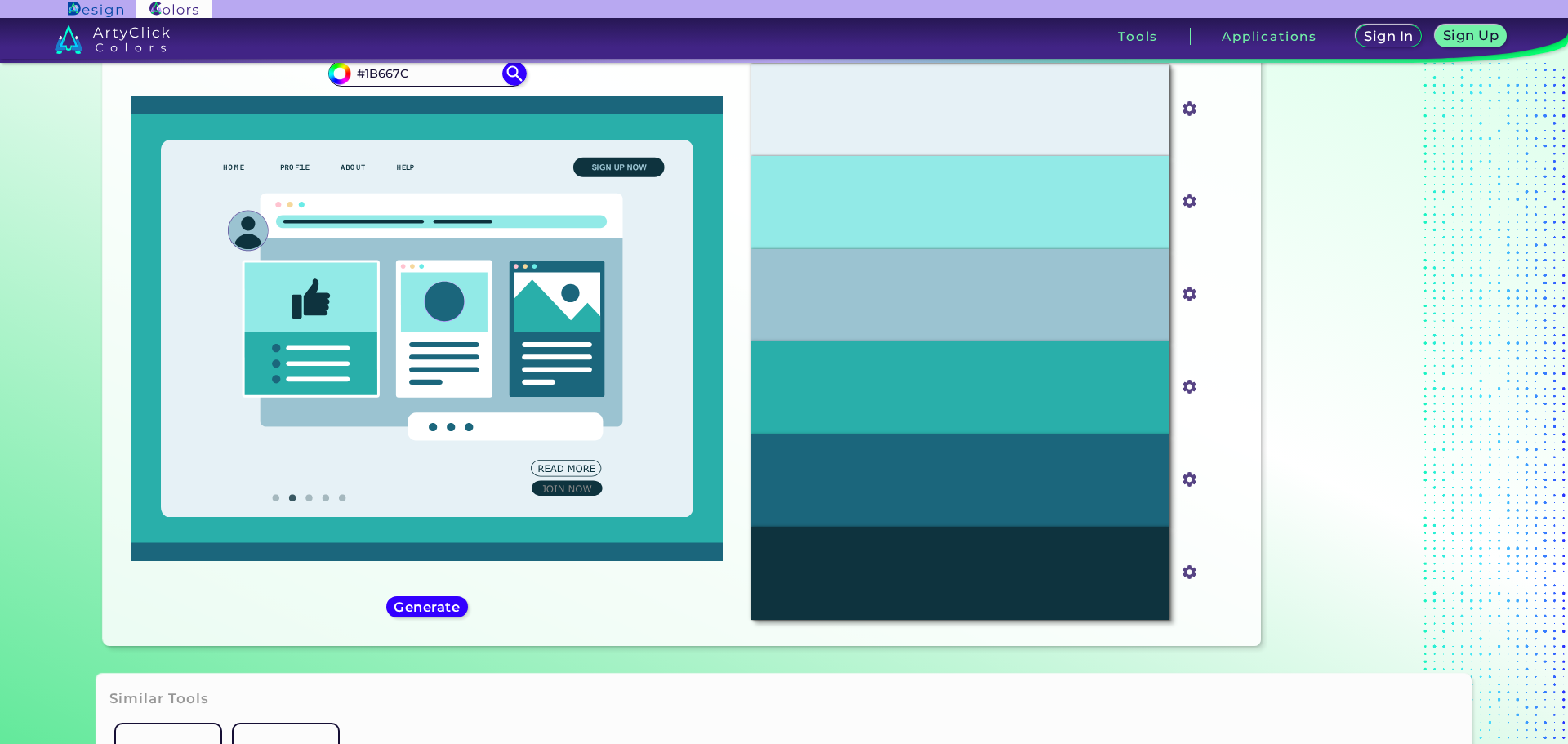
click at [100, 6] on img at bounding box center [95, 9] width 55 height 15
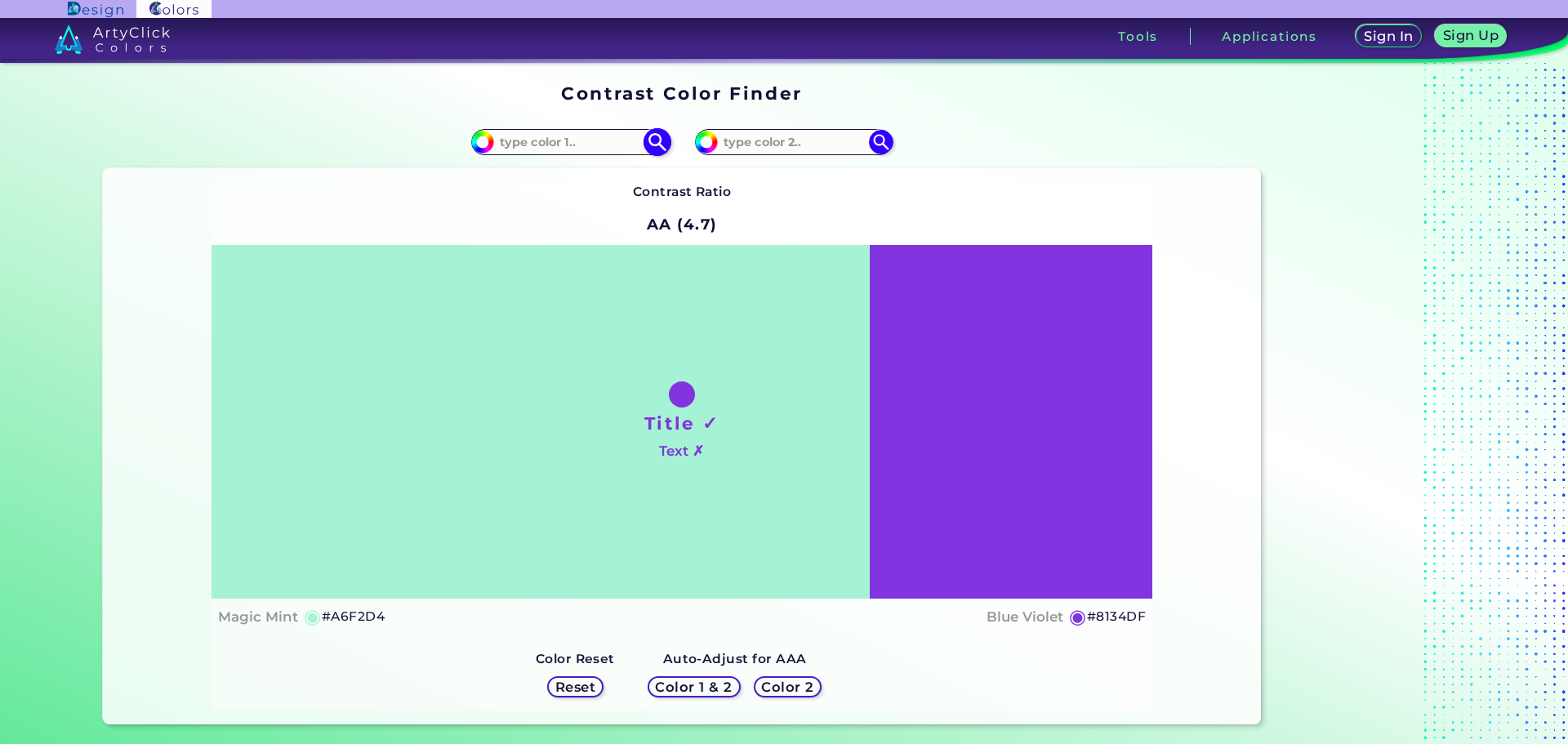
click at [578, 141] on input at bounding box center [570, 142] width 152 height 22
paste input "19657A"
type input "#19657A"
click at [654, 144] on img at bounding box center [656, 141] width 28 height 28
type input "#19657a"
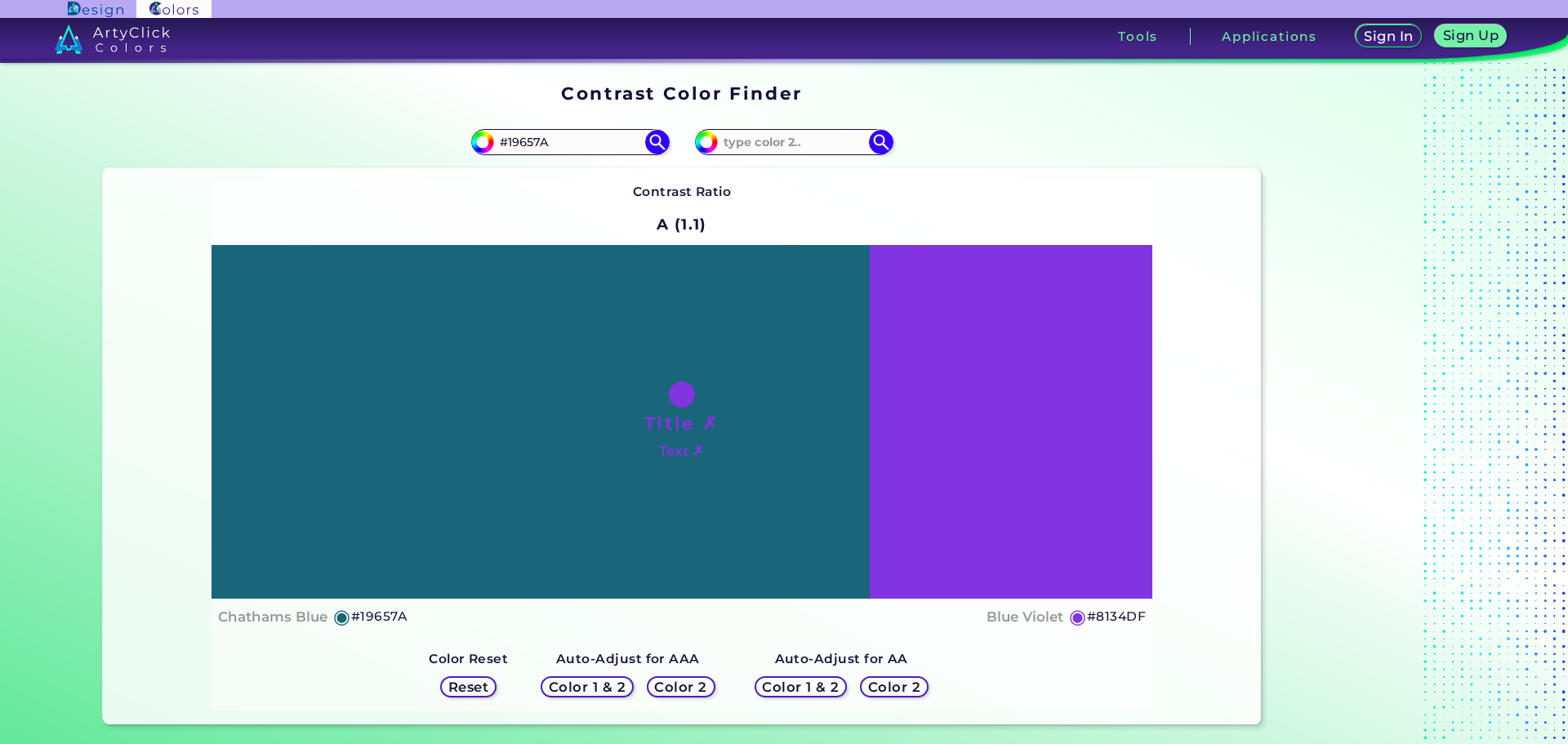
click at [754, 182] on div "Contrast Ratio A (1.1) Title ✗ Text ✗ Chathams Blue ◉ #19657A ◉" at bounding box center [682, 445] width 941 height 529
click at [1066, 205] on div "Contrast Ratio A (1.1) Title ✗ Text ✗ Chathams Blue ◉ #19657A ◉" at bounding box center [682, 445] width 941 height 529
click at [654, 150] on img at bounding box center [656, 141] width 28 height 28
click at [677, 686] on h5 "Color 2" at bounding box center [680, 687] width 47 height 12
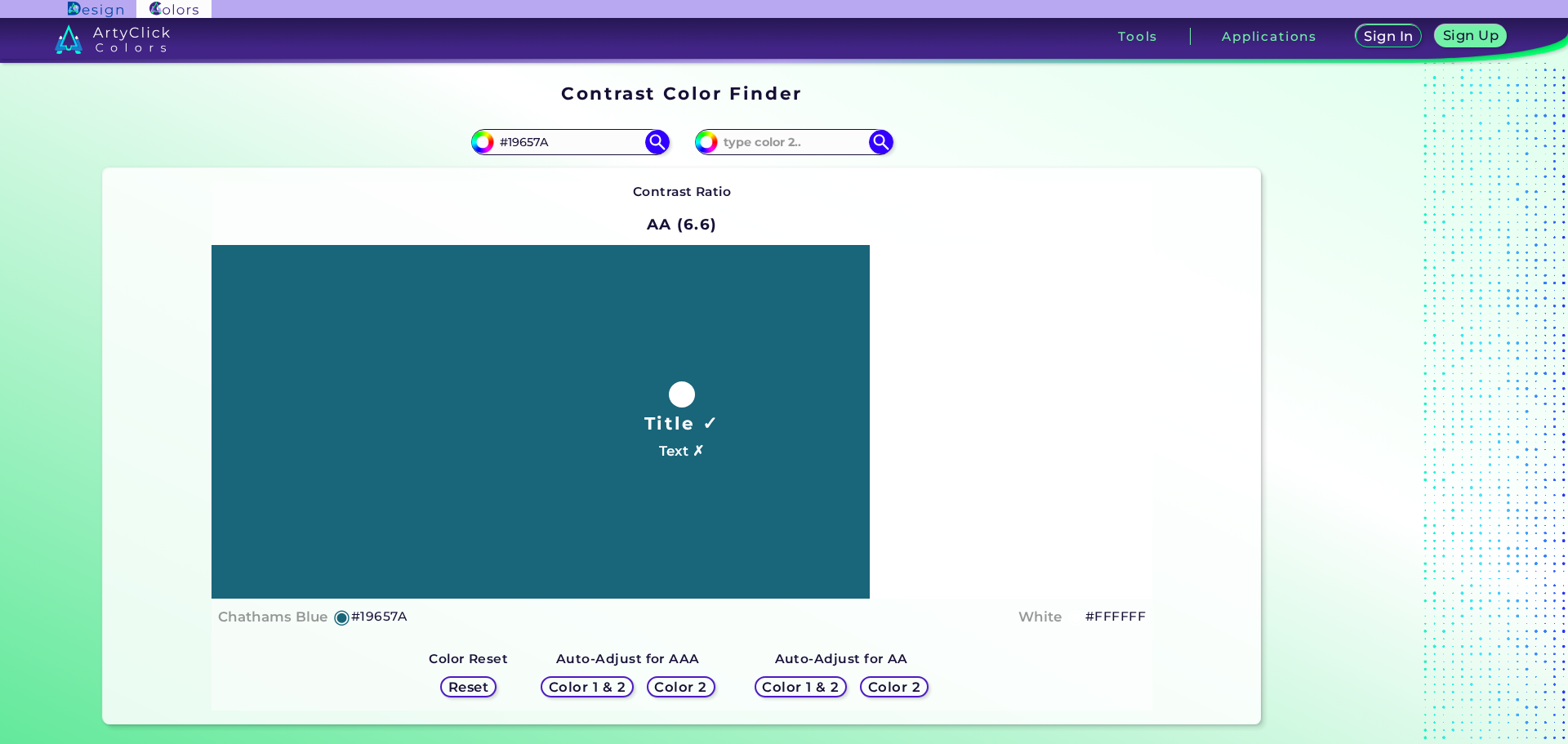
click at [677, 687] on h5 "Color 2" at bounding box center [680, 687] width 47 height 12
click at [618, 688] on h5 "Color 1 & 2" at bounding box center [587, 687] width 70 height 12
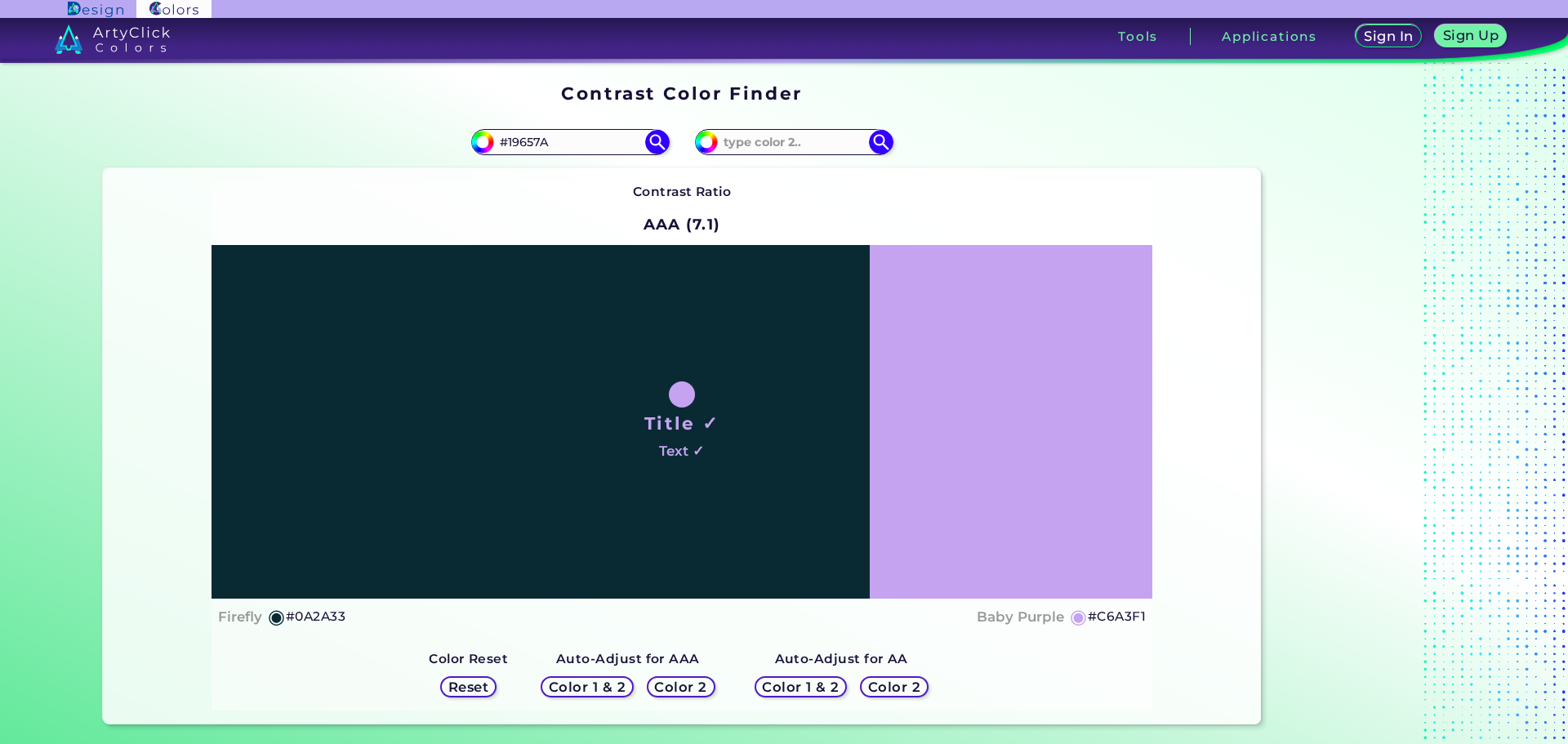
click at [616, 688] on h5 "Color 1 & 2" at bounding box center [587, 687] width 69 height 12
click at [475, 687] on h5 "Reset" at bounding box center [468, 687] width 37 height 12
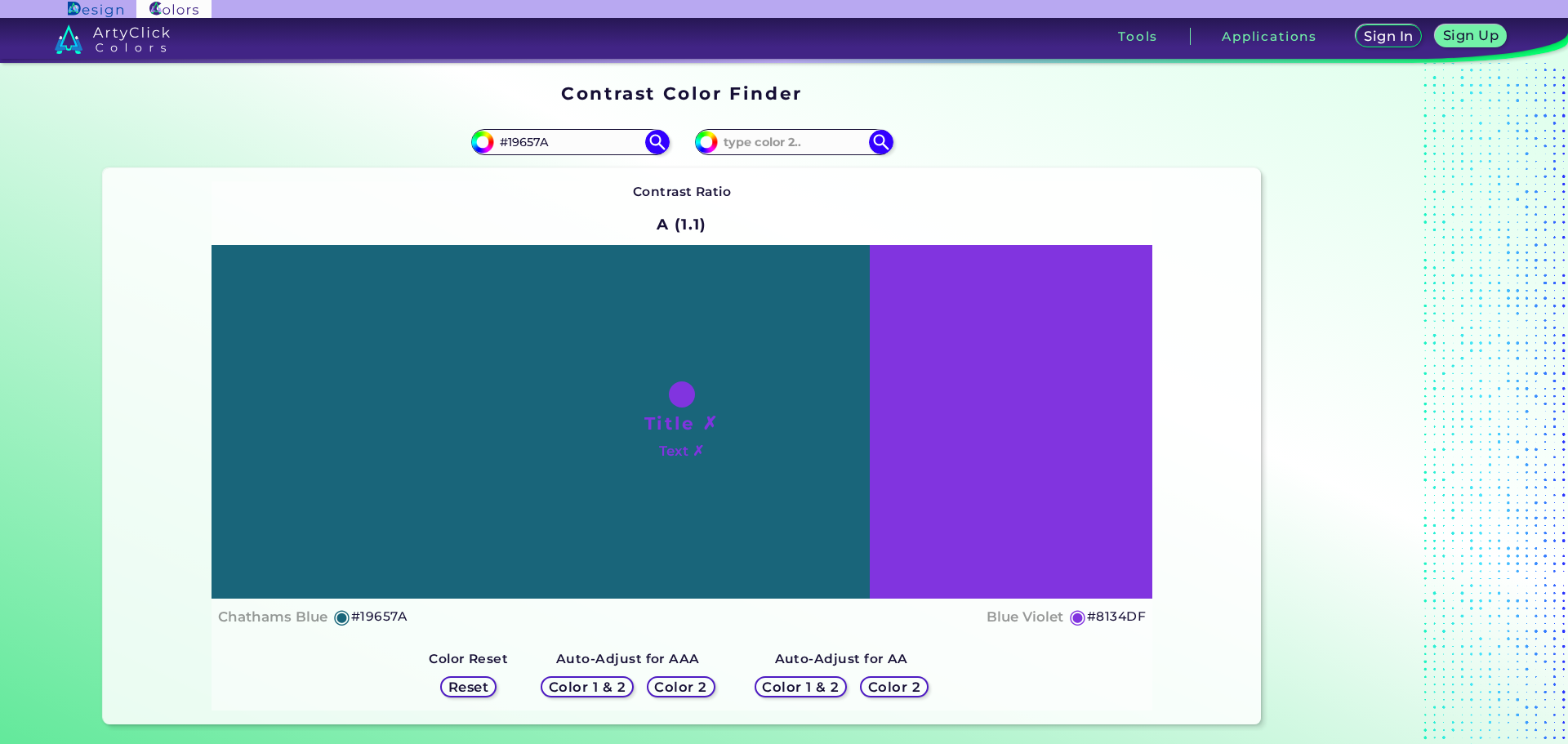
click at [781, 681] on h5 "Color 1 & 2" at bounding box center [800, 687] width 69 height 12
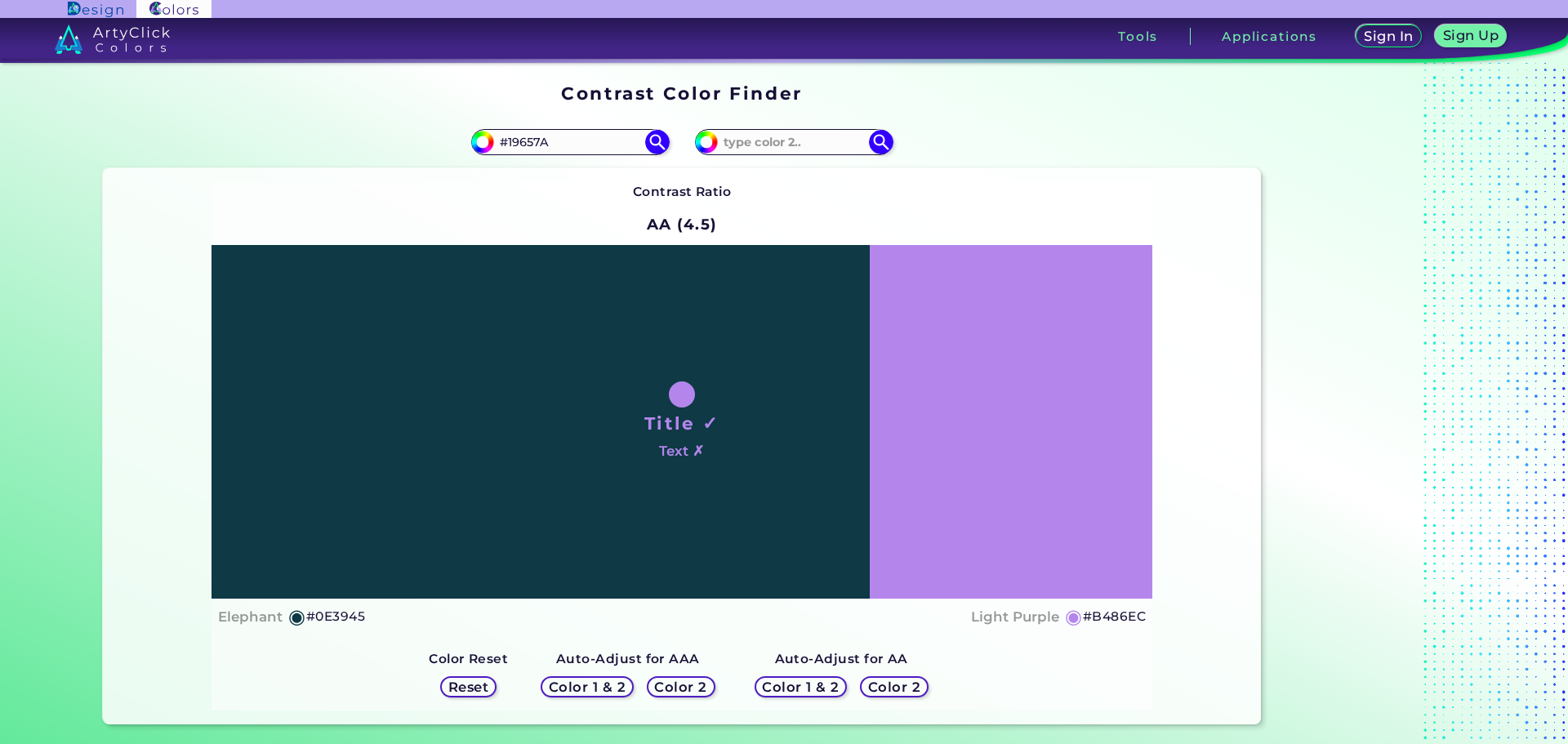
click at [871, 687] on h5 "Color 2" at bounding box center [894, 687] width 47 height 12
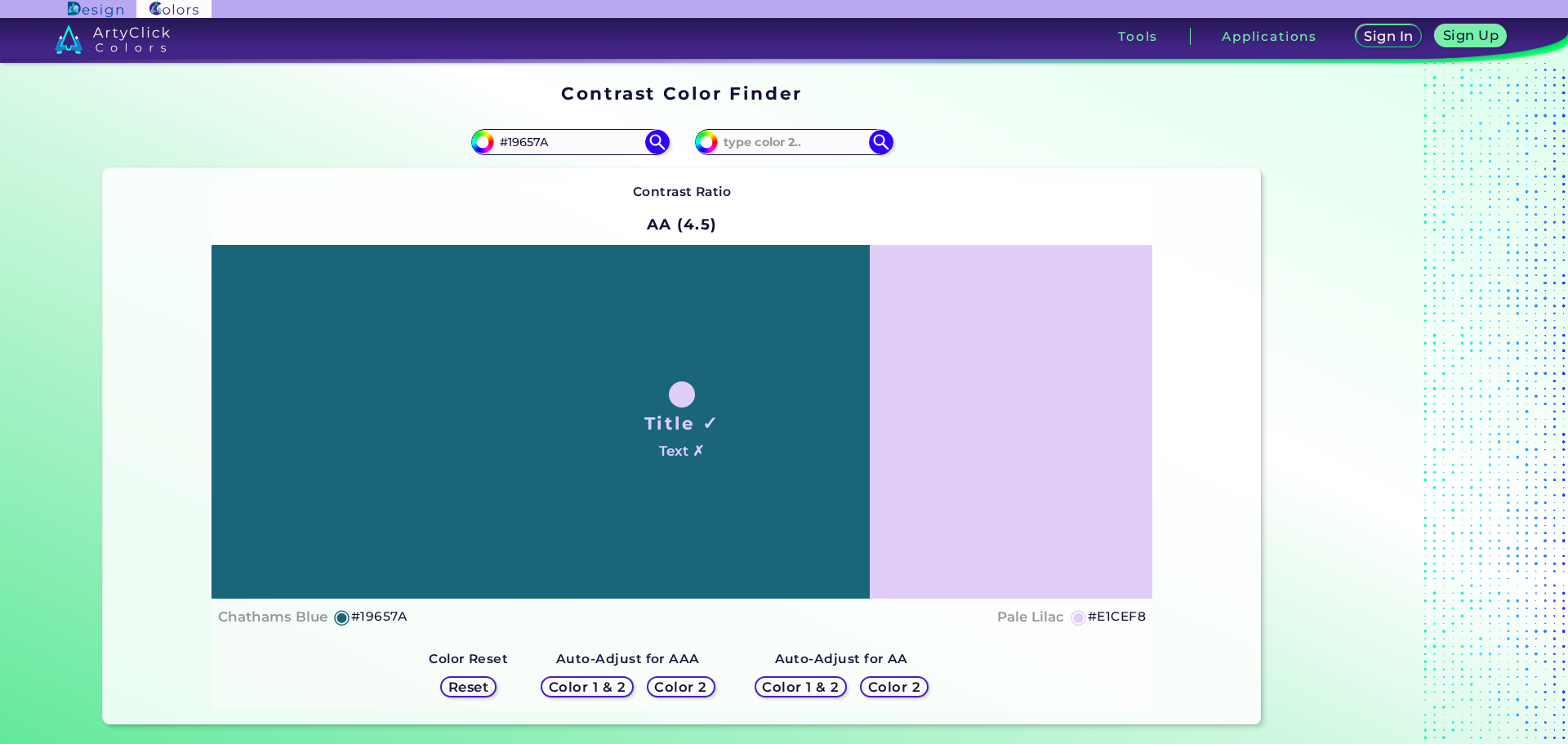
click at [871, 687] on h5 "Color 2" at bounding box center [894, 687] width 47 height 12
click at [1069, 689] on div "Contrast Ratio AA (4.5) Title ✓ Text ✗ Chathams Blue ◉ #19657A ◉" at bounding box center [682, 445] width 941 height 529
click at [675, 683] on h5 "Color 2" at bounding box center [680, 687] width 47 height 12
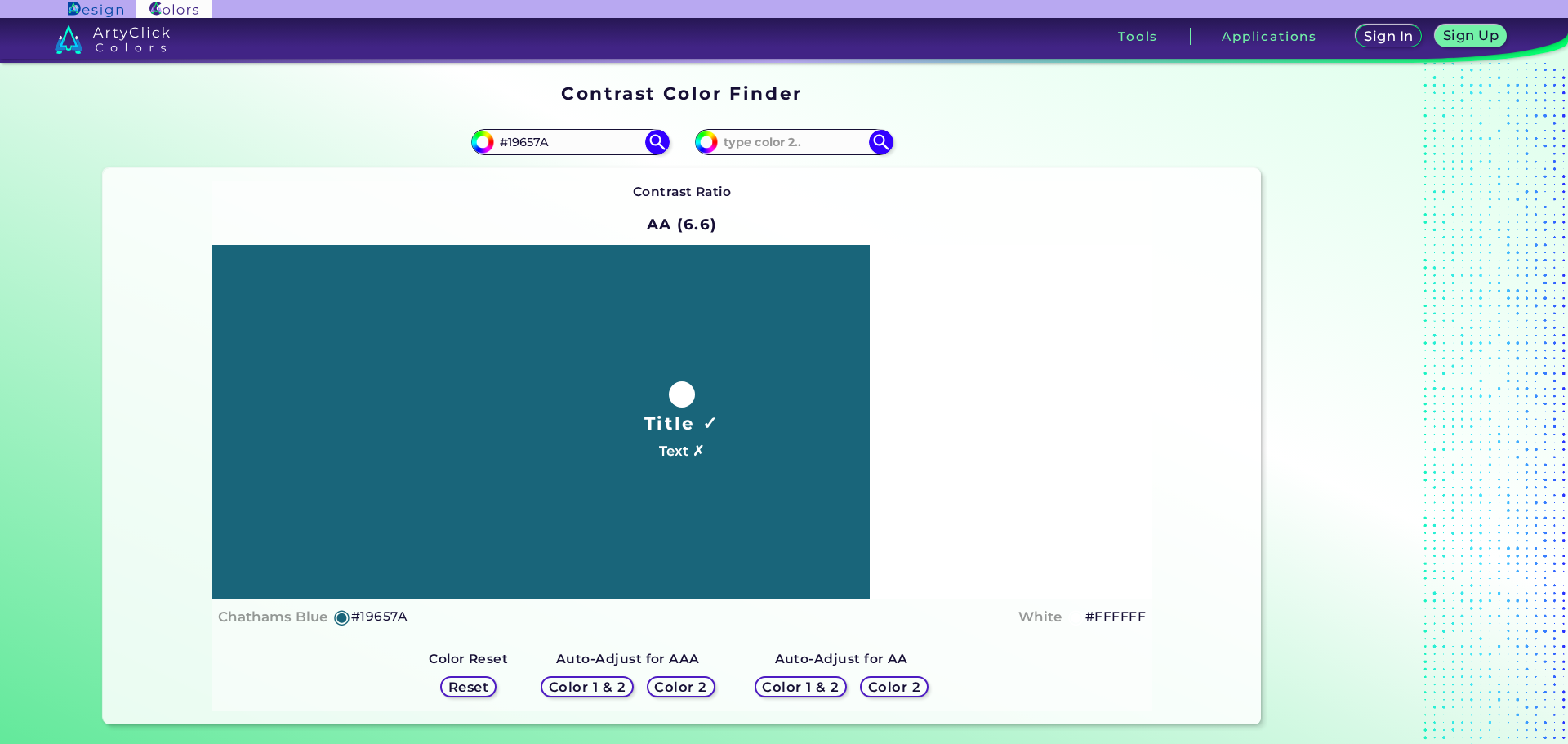
click at [894, 687] on h5 "Color 2" at bounding box center [894, 687] width 47 height 12
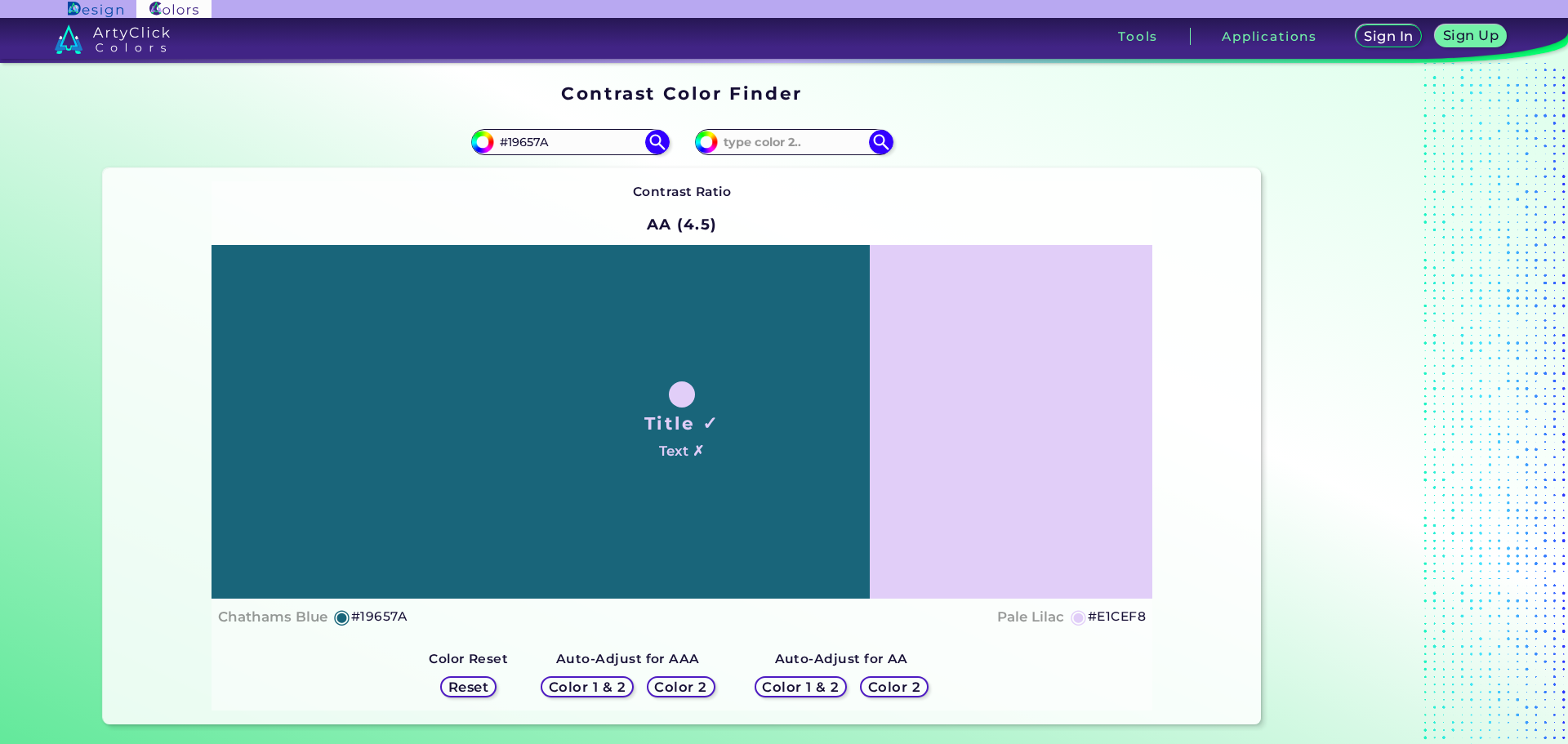
click at [460, 681] on h5 "Reset" at bounding box center [468, 687] width 37 height 12
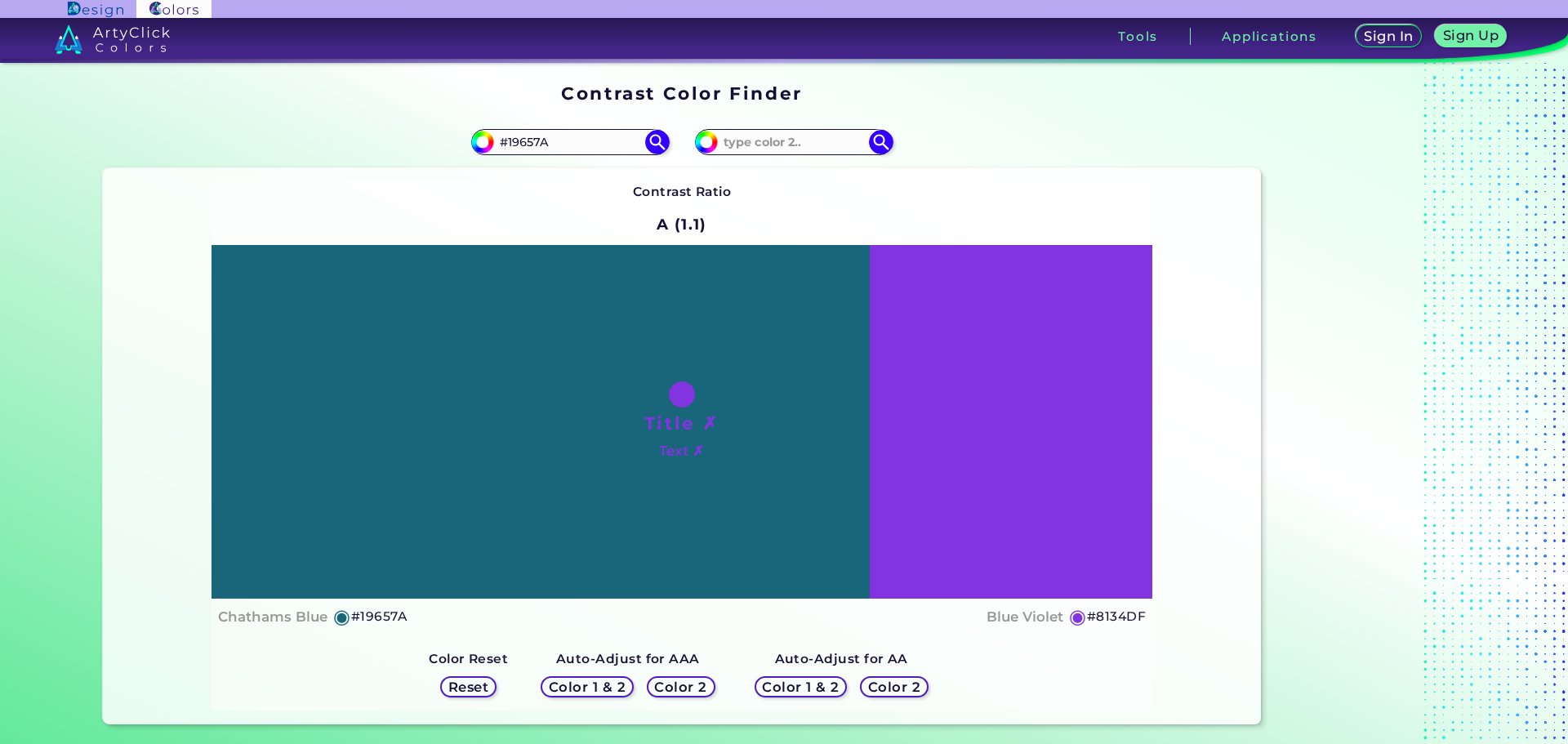
click at [576, 634] on div "Title ✗ Text ✗ Chathams Blue ◉ #19657A Blue Violet ◉ #8134DF" at bounding box center [682, 440] width 941 height 390
click at [1048, 621] on h4 "Blue Violet" at bounding box center [1024, 617] width 76 height 24
click at [780, 143] on input at bounding box center [793, 142] width 152 height 22
click at [665, 686] on h5 "Color 2" at bounding box center [680, 687] width 47 height 12
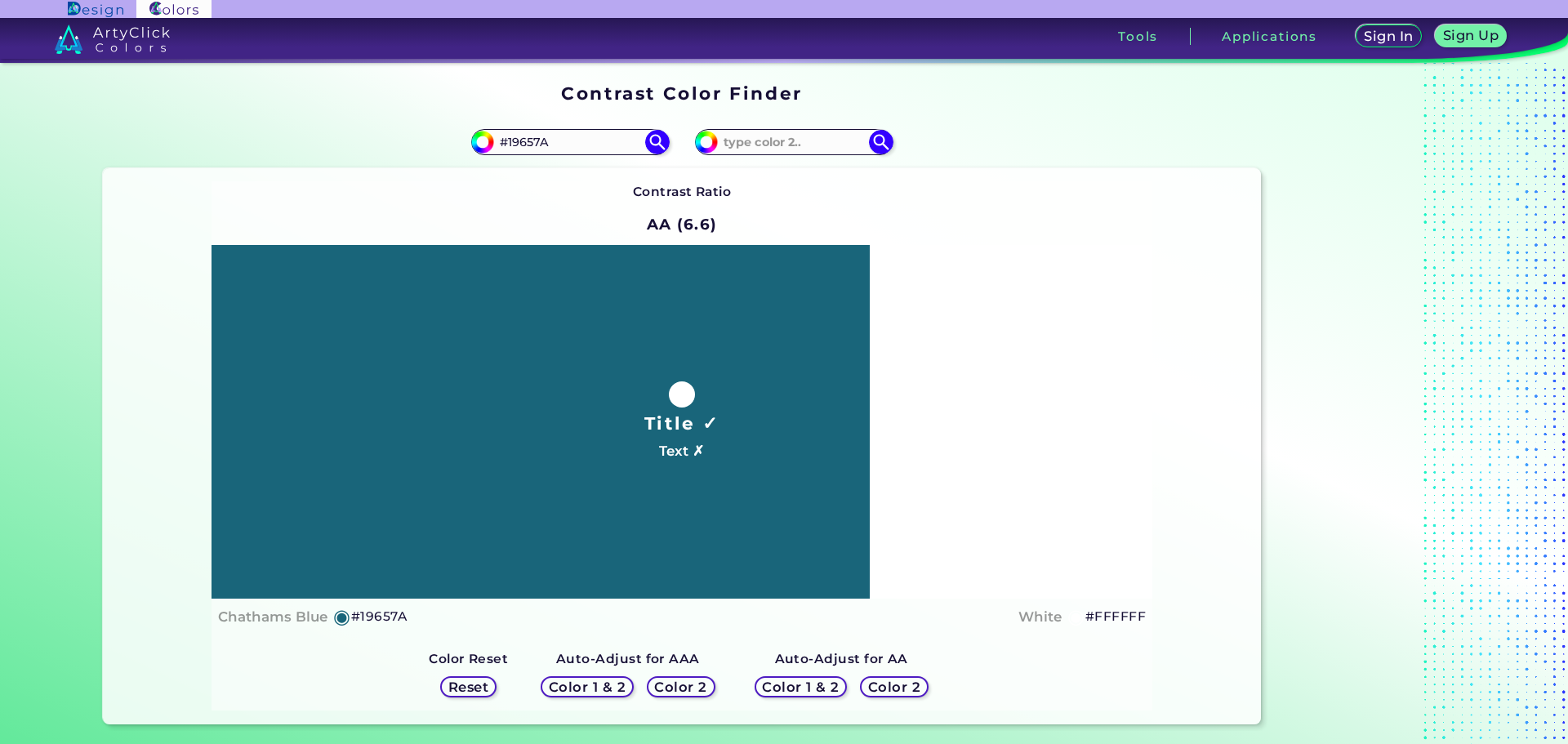
click at [603, 687] on h5 "Color 1 & 2" at bounding box center [586, 687] width 69 height 12
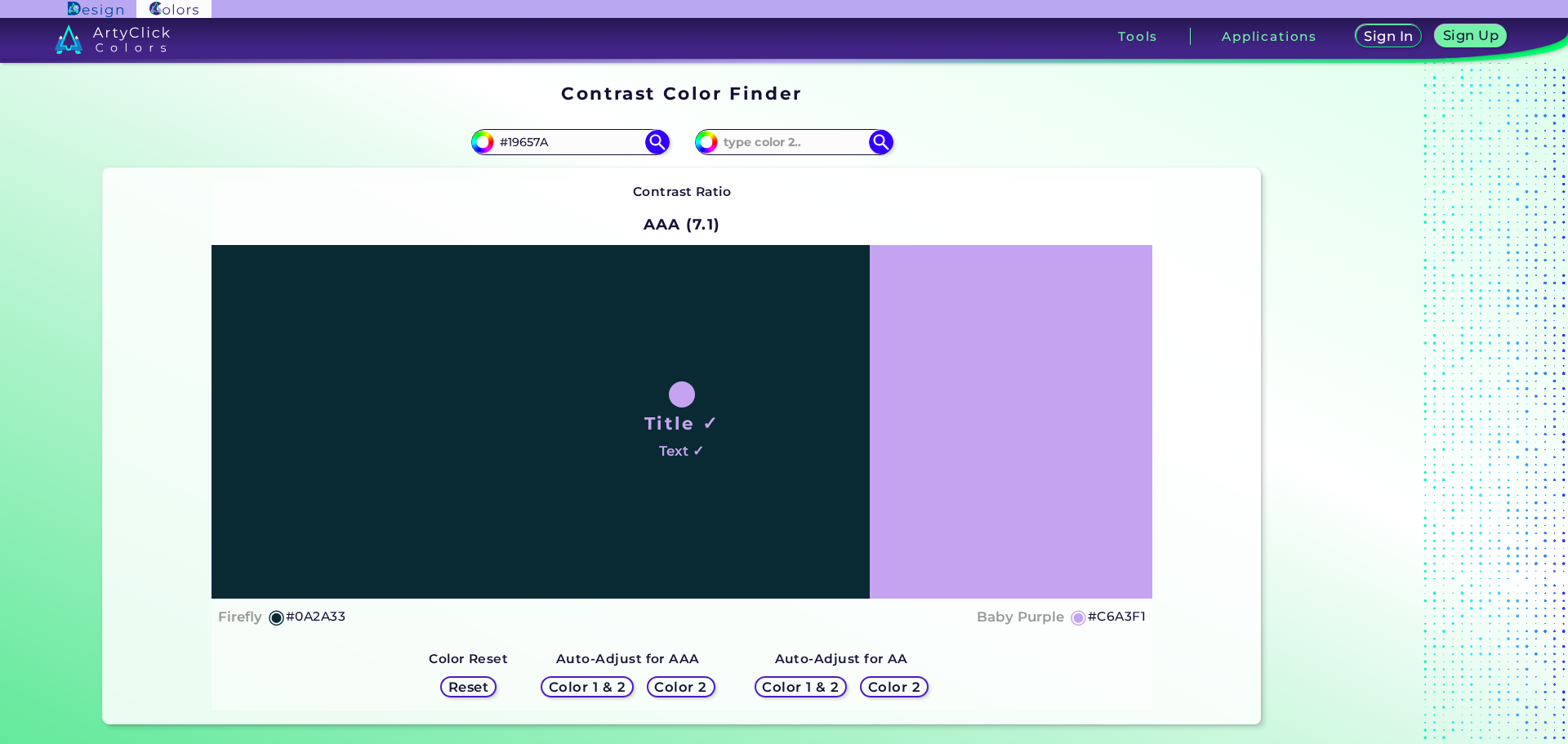
click at [788, 690] on h5 "Color 1 & 2" at bounding box center [800, 687] width 69 height 12
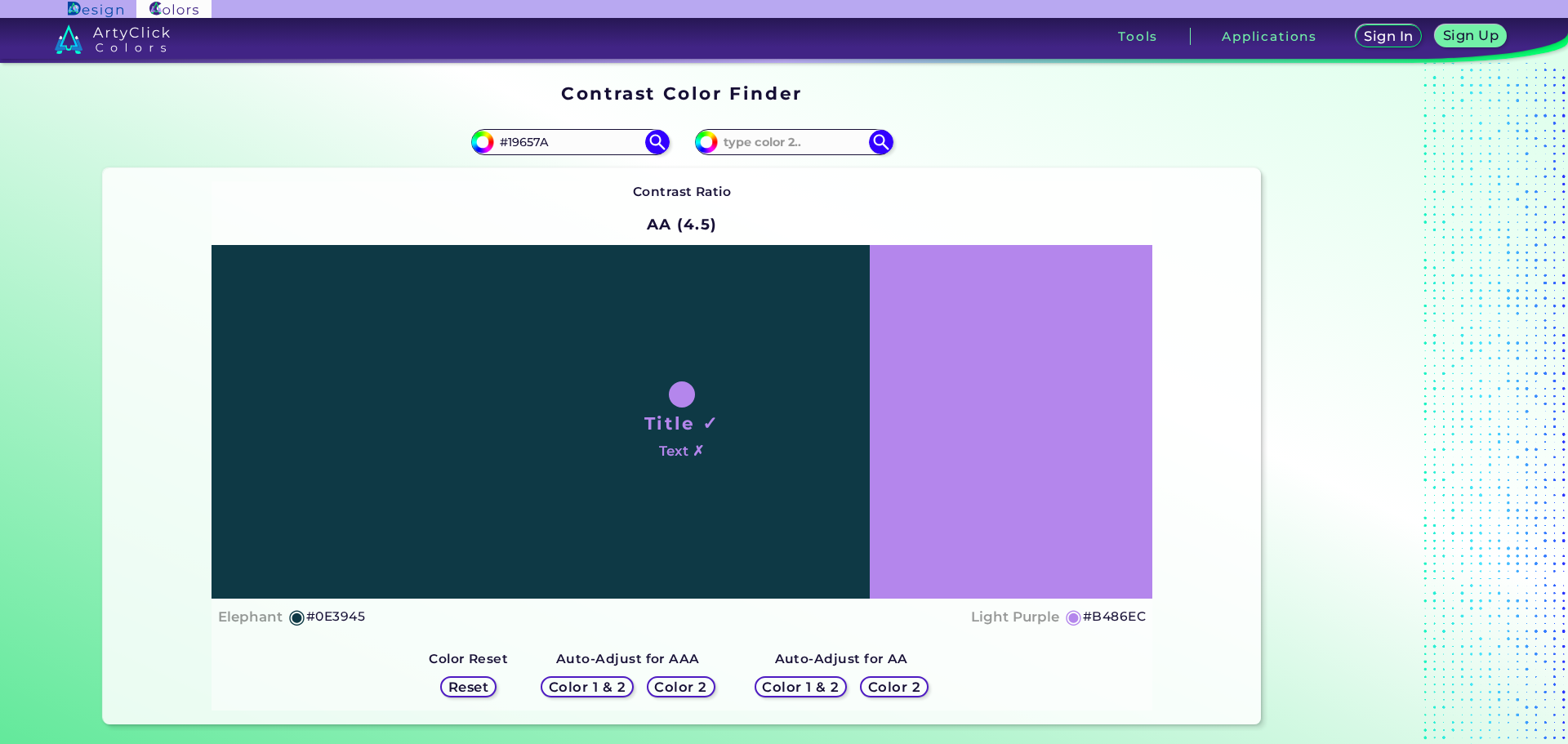
drag, startPoint x: 788, startPoint y: 690, endPoint x: 1206, endPoint y: 706, distance: 418.3
click at [1208, 706] on div "Contrast Ratio AA (4.5) Title ✓ Text ✗ Elephant ◉ #0E3945 Light Purple ◉ #B486EC" at bounding box center [682, 446] width 1159 height 556
click at [569, 685] on h5 "Color 1 & 2" at bounding box center [587, 687] width 69 height 12
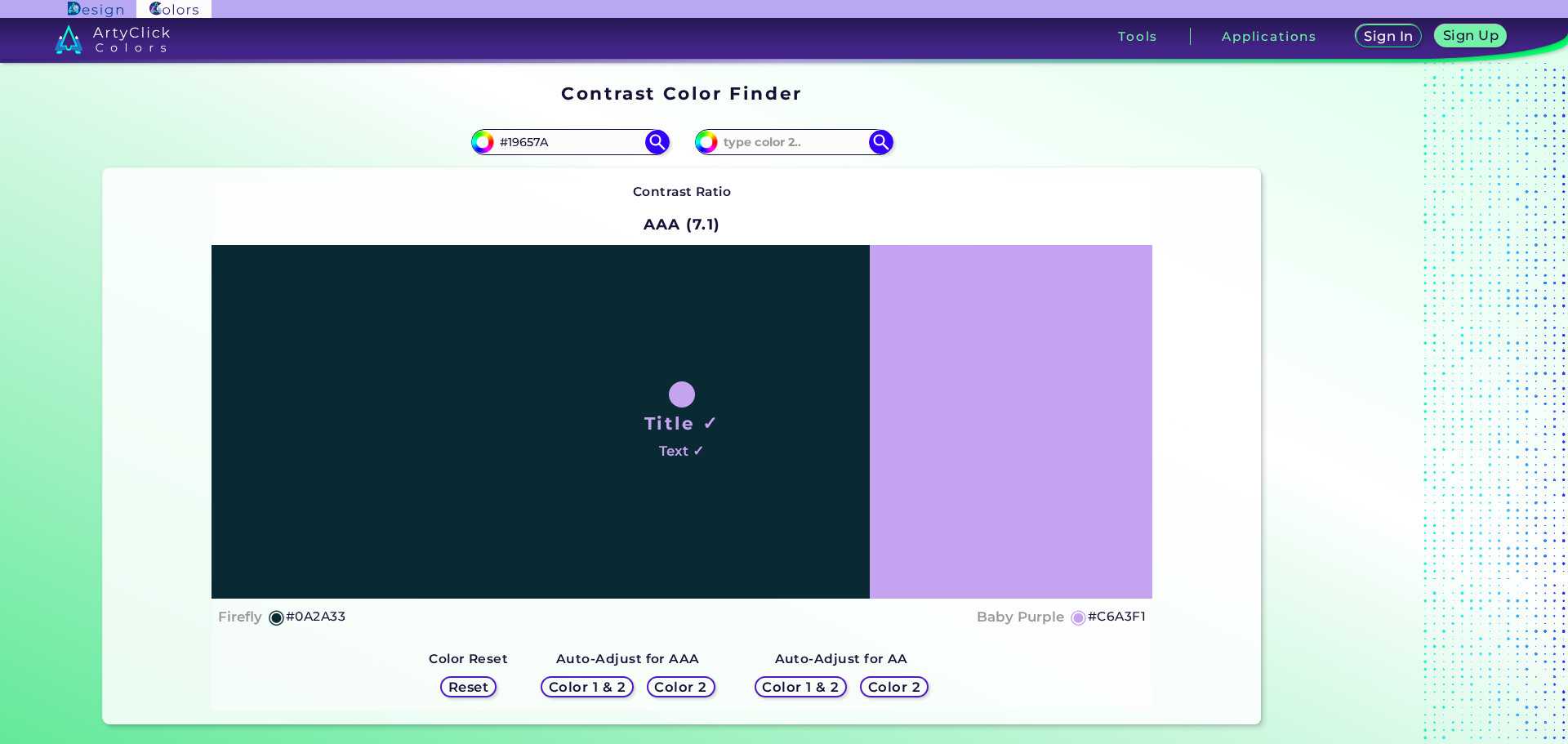
click at [473, 684] on h5 "Reset" at bounding box center [468, 687] width 37 height 12
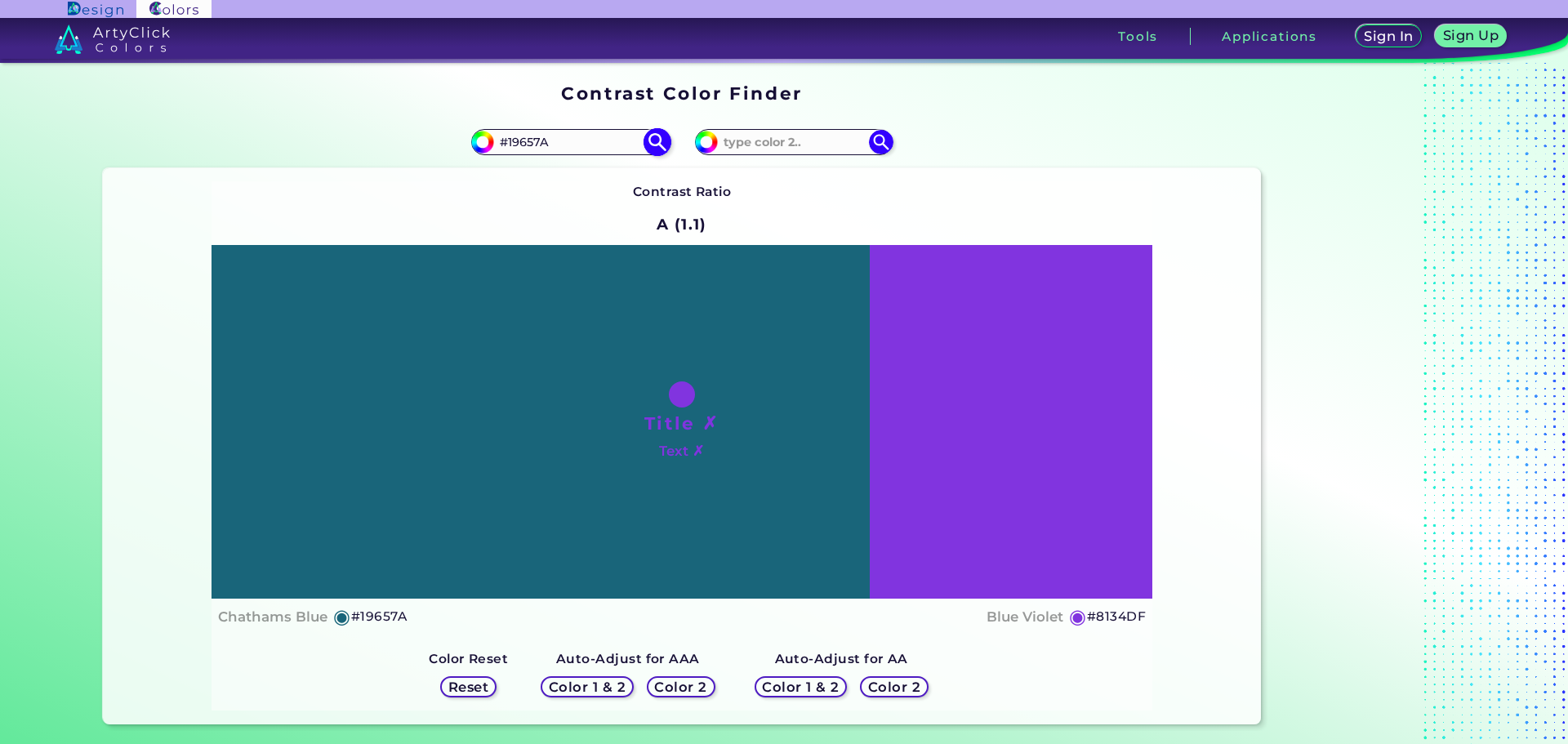
drag, startPoint x: 571, startPoint y: 132, endPoint x: 552, endPoint y: 142, distance: 21.5
click at [564, 136] on input "#19657A" at bounding box center [570, 142] width 152 height 22
drag, startPoint x: 552, startPoint y: 142, endPoint x: 503, endPoint y: 143, distance: 49.0
click at [503, 143] on input "#19657A" at bounding box center [570, 142] width 152 height 22
paste input "b667c"
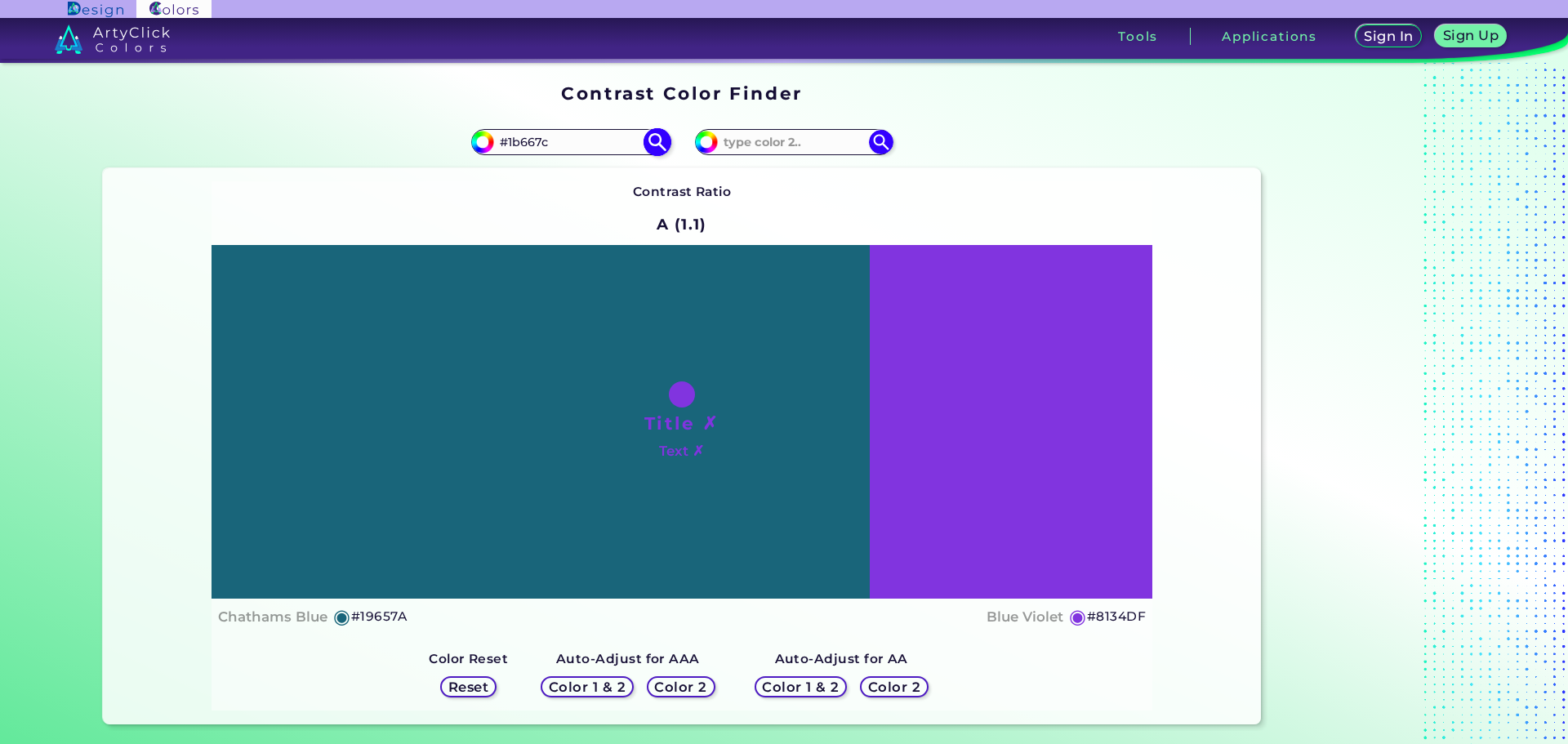
type input "#1b667c"
click at [647, 142] on img at bounding box center [656, 141] width 28 height 28
type input "#1b667c"
type input "#1B667C"
click at [651, 140] on img at bounding box center [656, 141] width 28 height 28
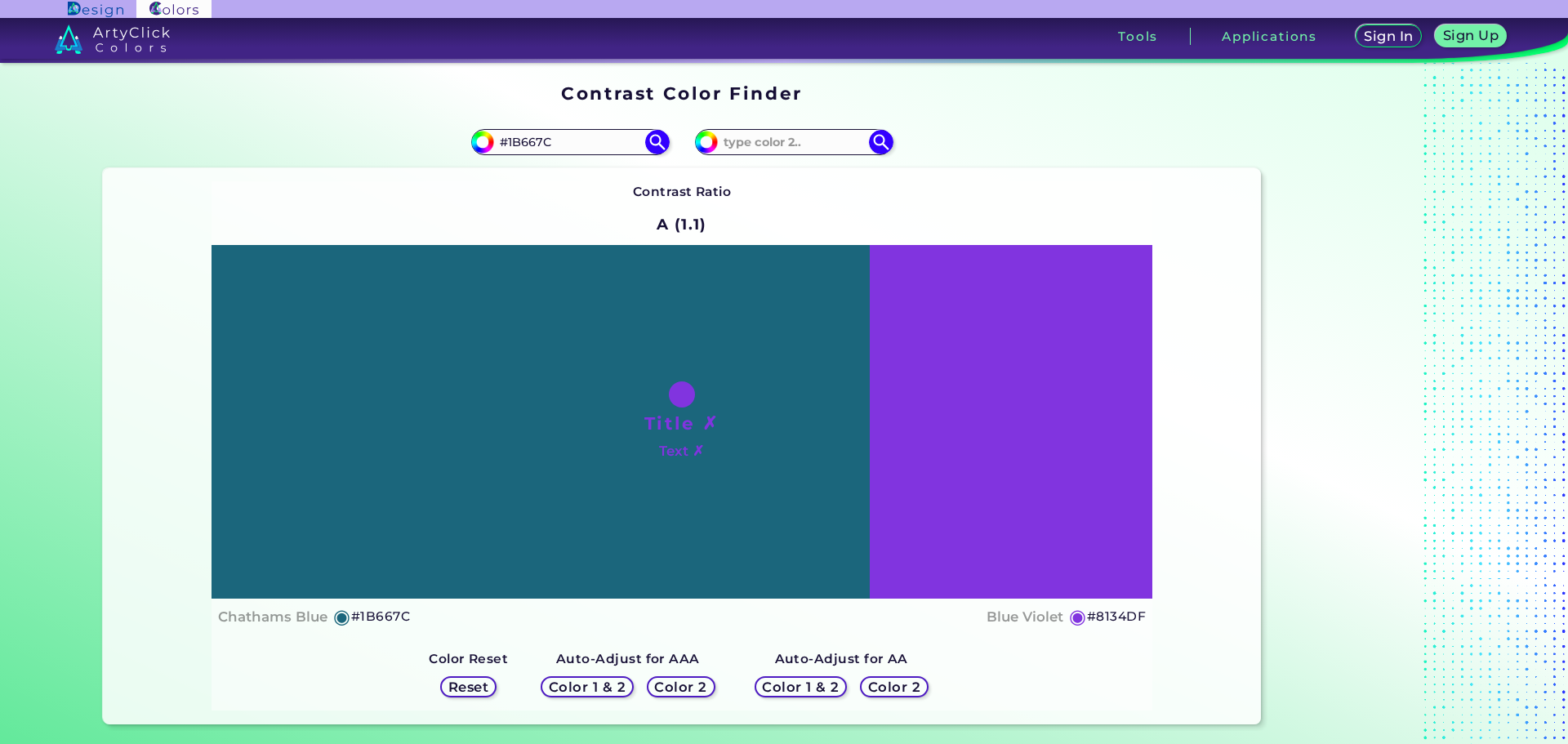
click at [712, 685] on div "Color 1 & 2 Color 2" at bounding box center [628, 687] width 187 height 34
click at [691, 687] on h5 "Color 2" at bounding box center [680, 687] width 47 height 12
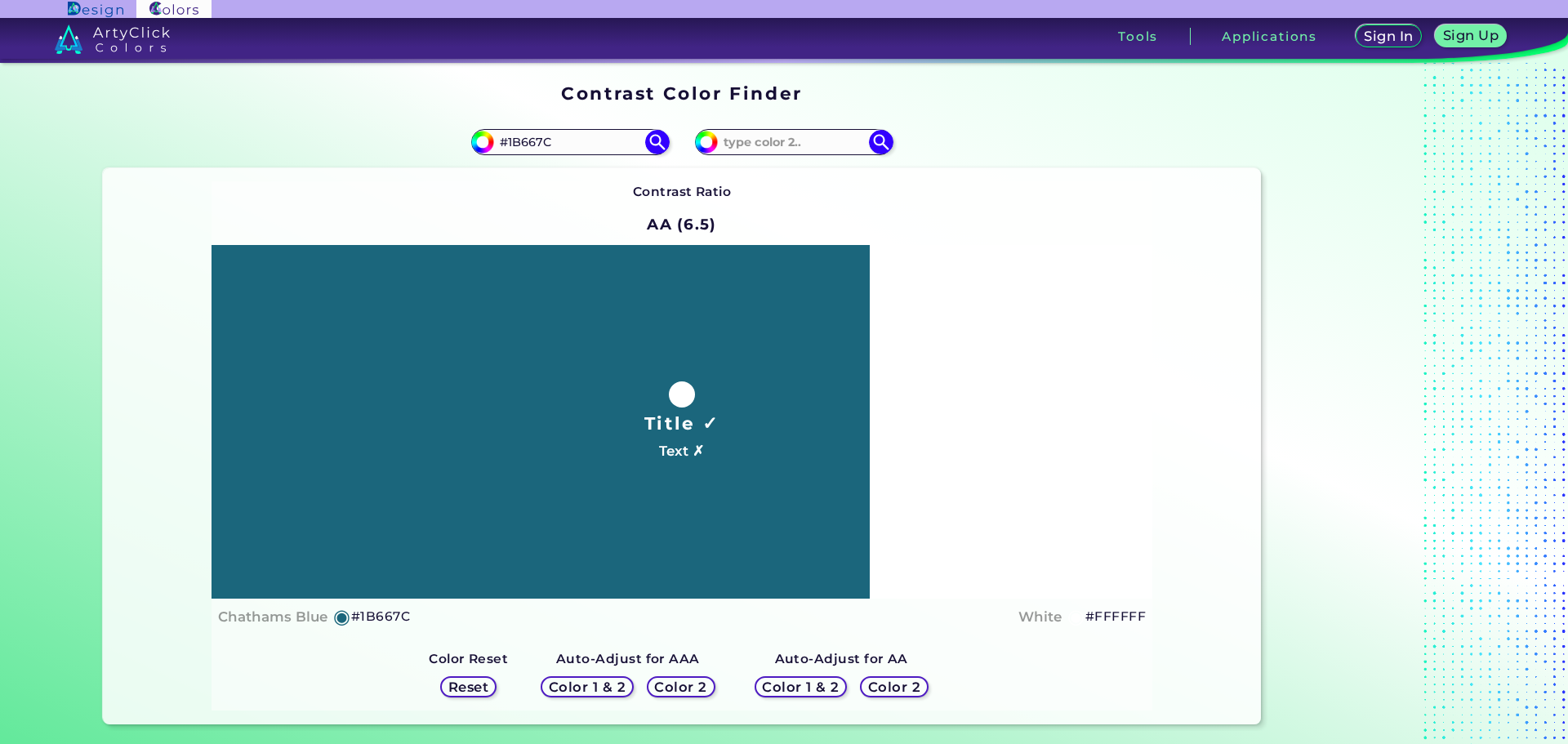
click at [902, 686] on h5 "Color 2" at bounding box center [894, 687] width 47 height 12
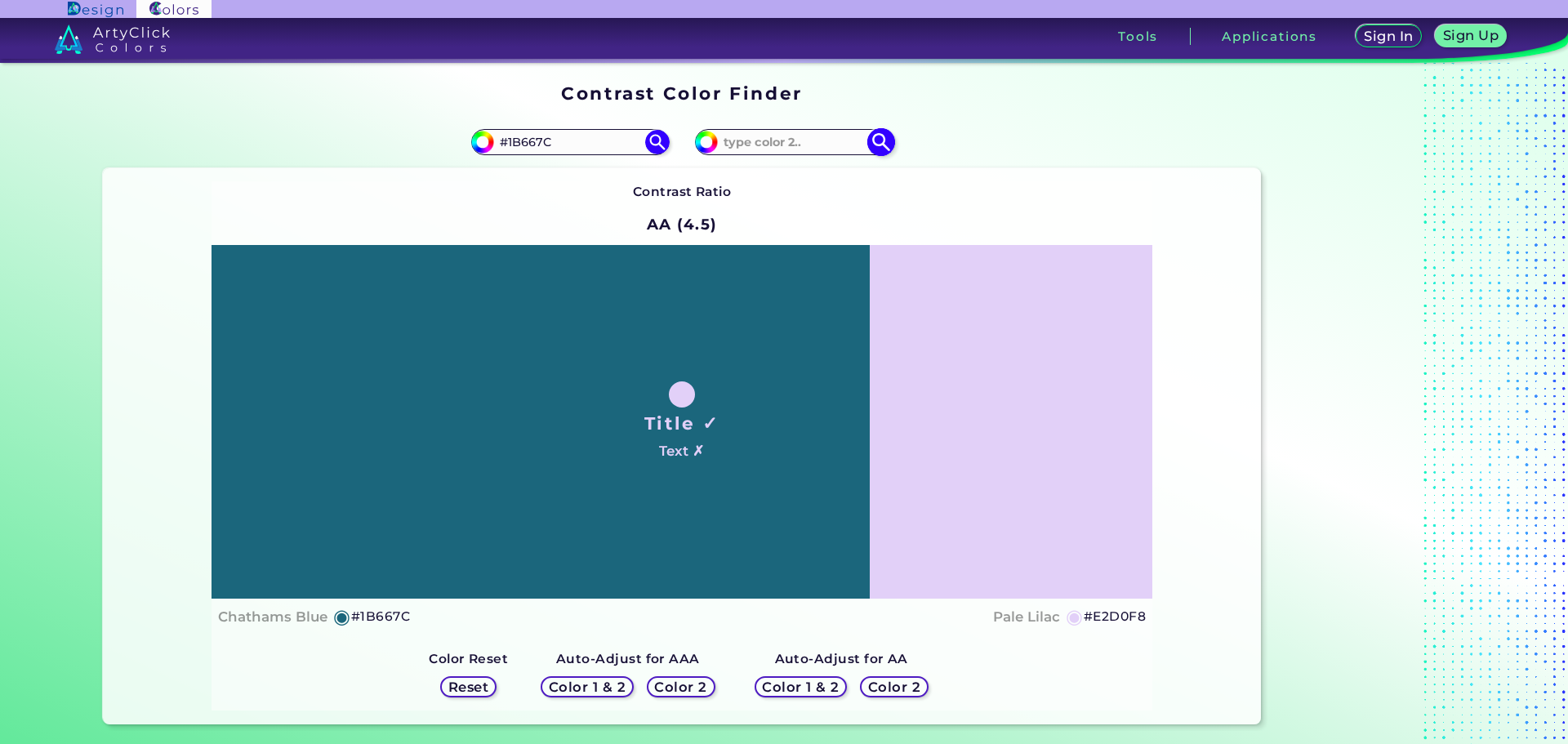
click at [804, 135] on input at bounding box center [793, 142] width 152 height 22
paste input "1b667c"
click at [719, 139] on input "1b667c" at bounding box center [793, 142] width 152 height 22
type input "#1b667c"
click at [884, 144] on img at bounding box center [880, 141] width 28 height 28
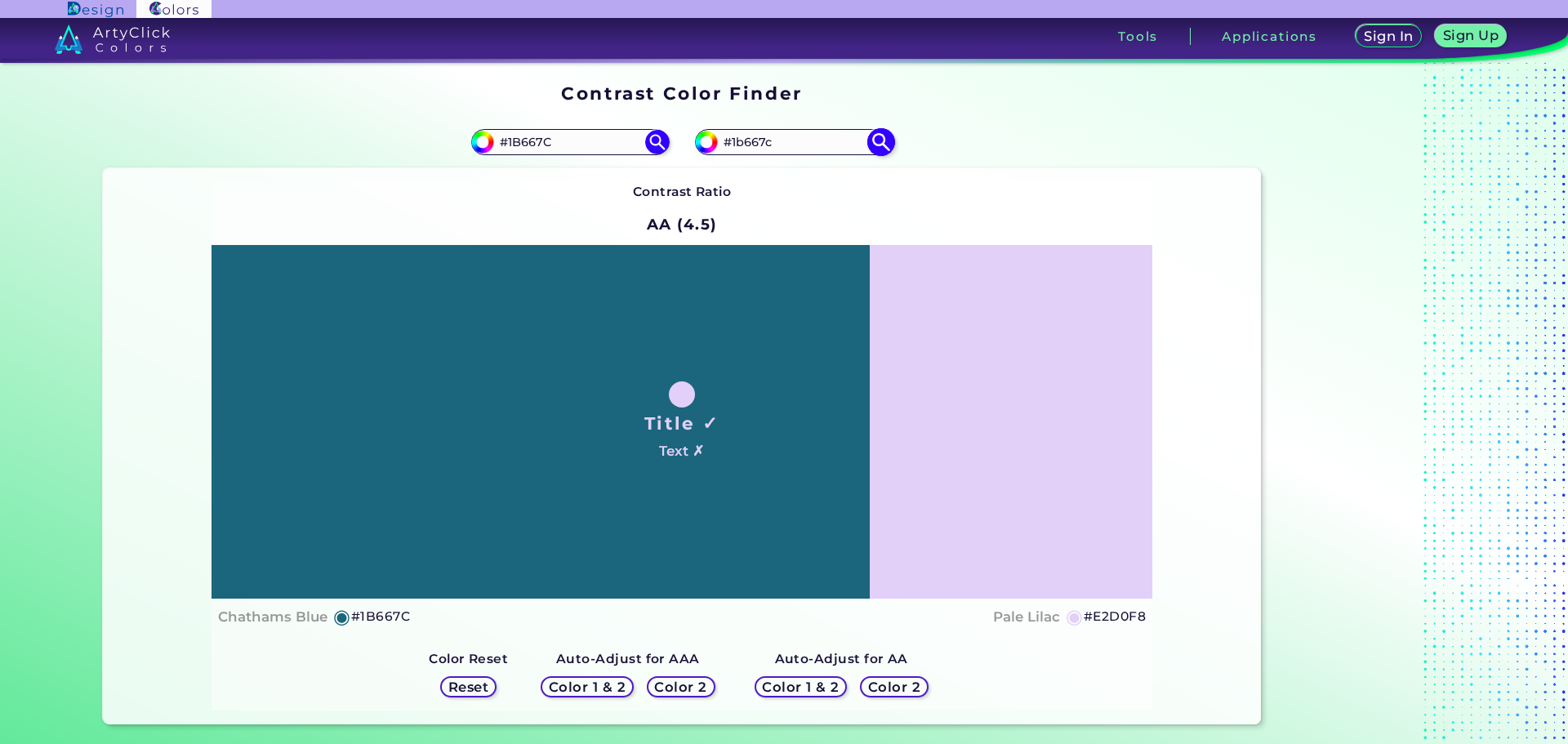
type input "#1b667c"
type input "#1B667C"
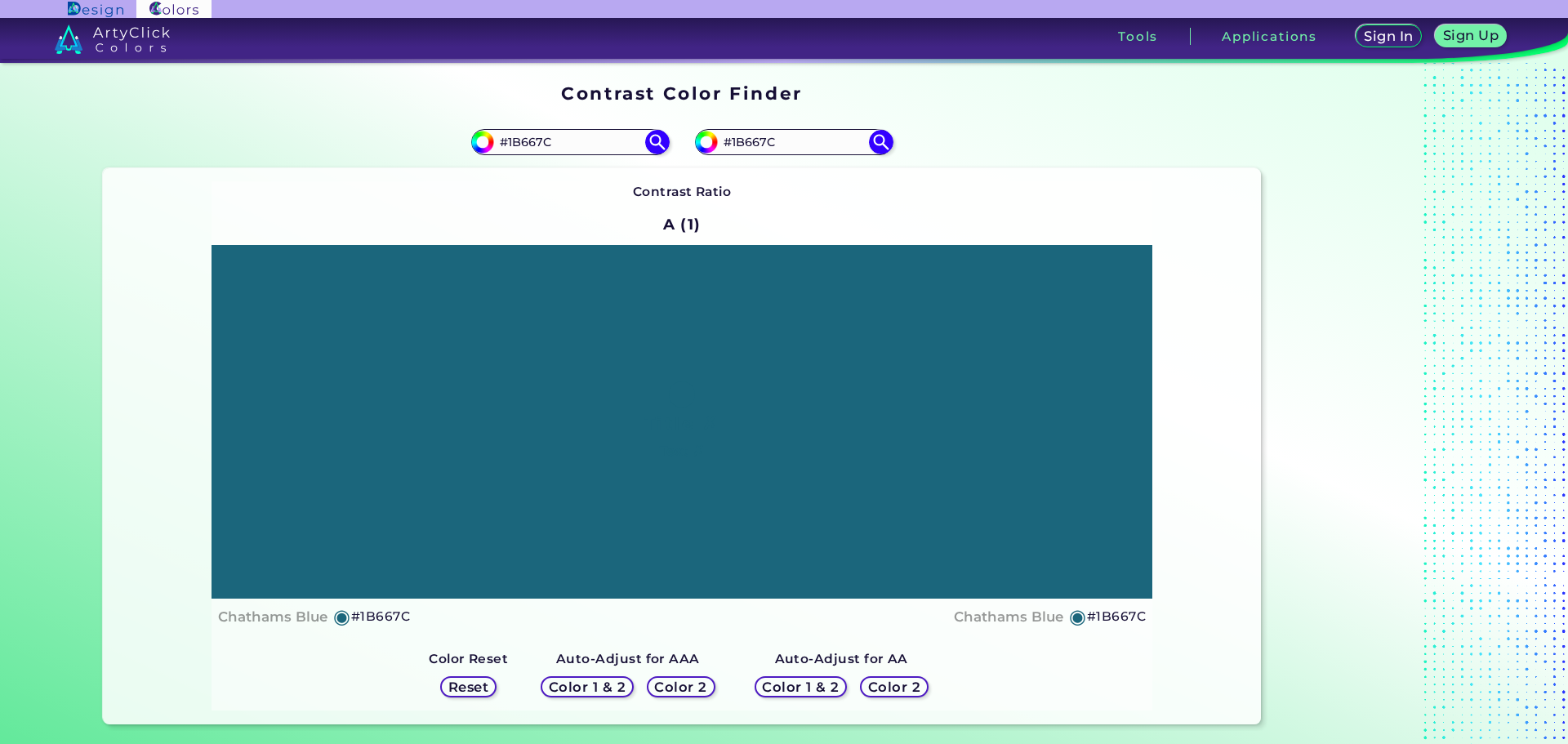
click at [593, 693] on h5 "Color 1 & 2" at bounding box center [587, 687] width 69 height 12
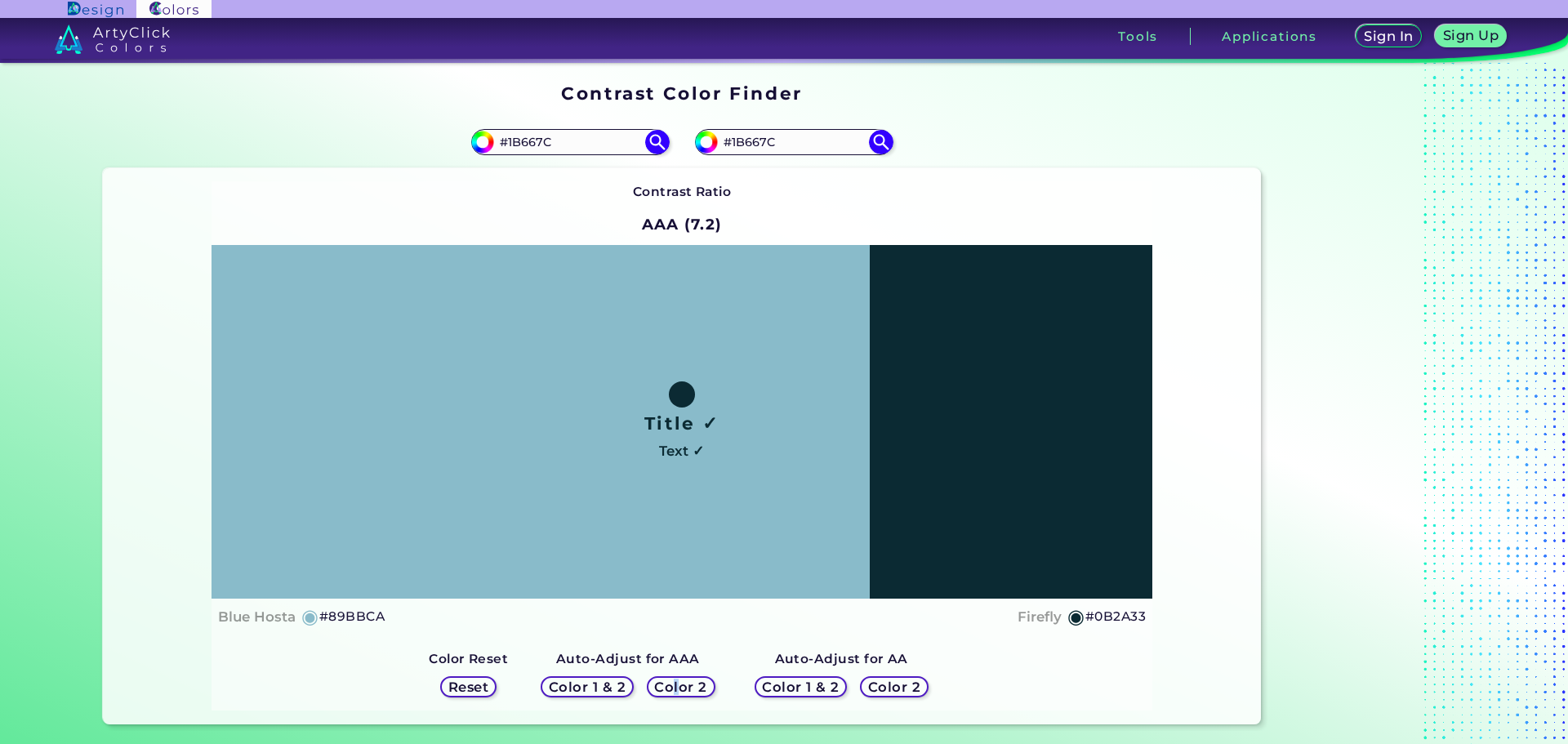
click at [674, 681] on h5 "Color 2" at bounding box center [680, 687] width 47 height 12
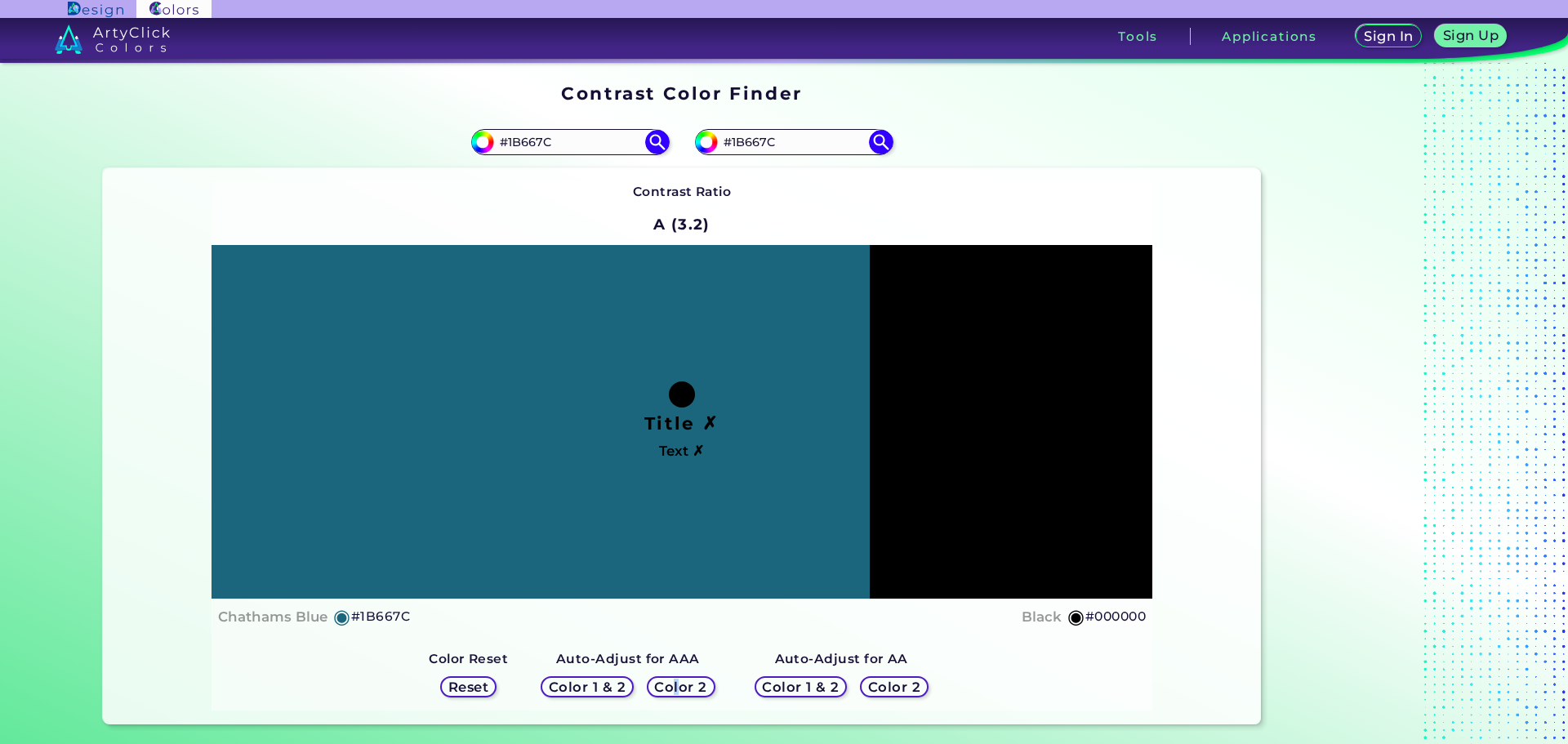
click at [789, 686] on h5 "Color 1 & 2" at bounding box center [800, 687] width 69 height 12
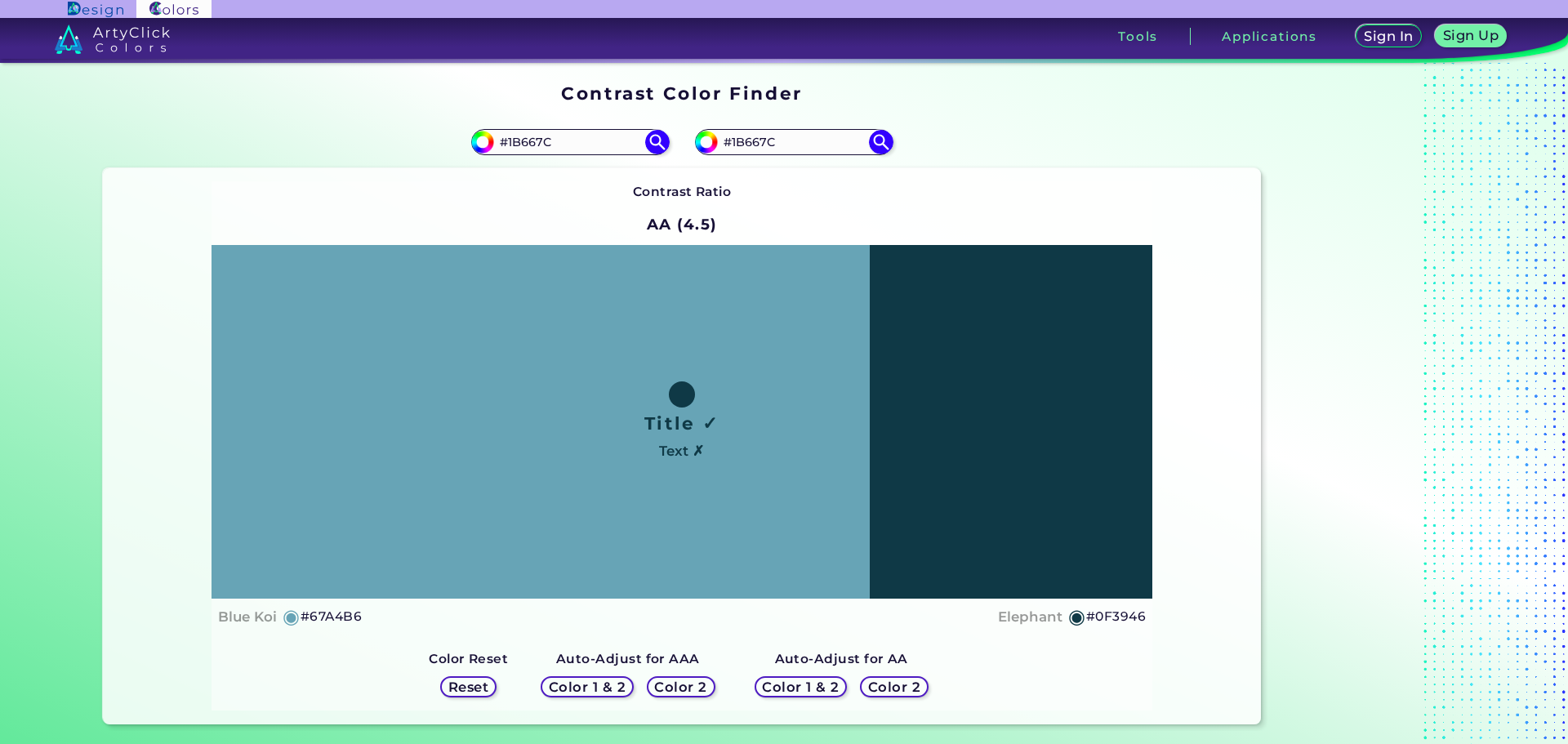
click at [874, 685] on h5 "Color 2" at bounding box center [894, 687] width 47 height 12
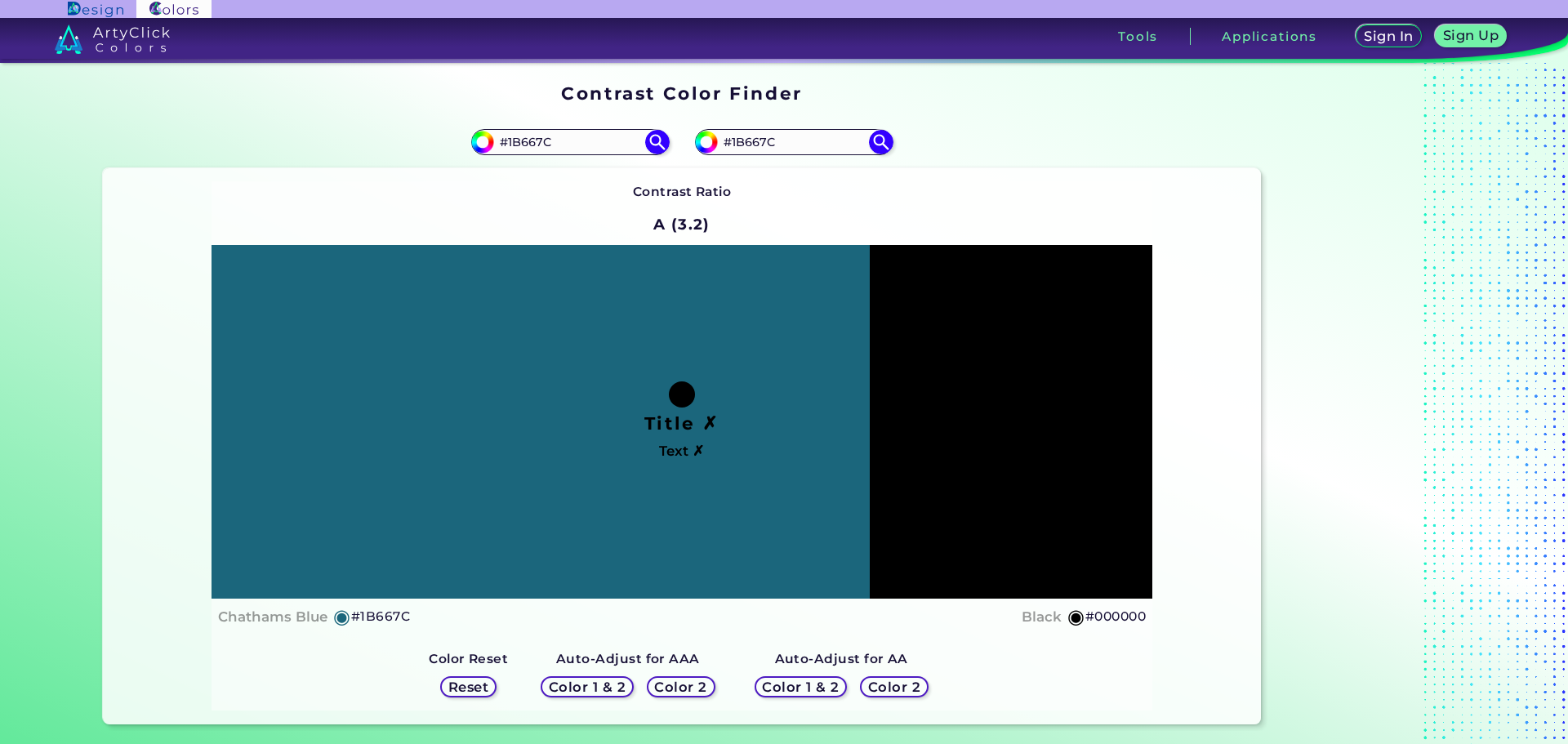
click at [485, 682] on h5 "Reset" at bounding box center [468, 687] width 37 height 12
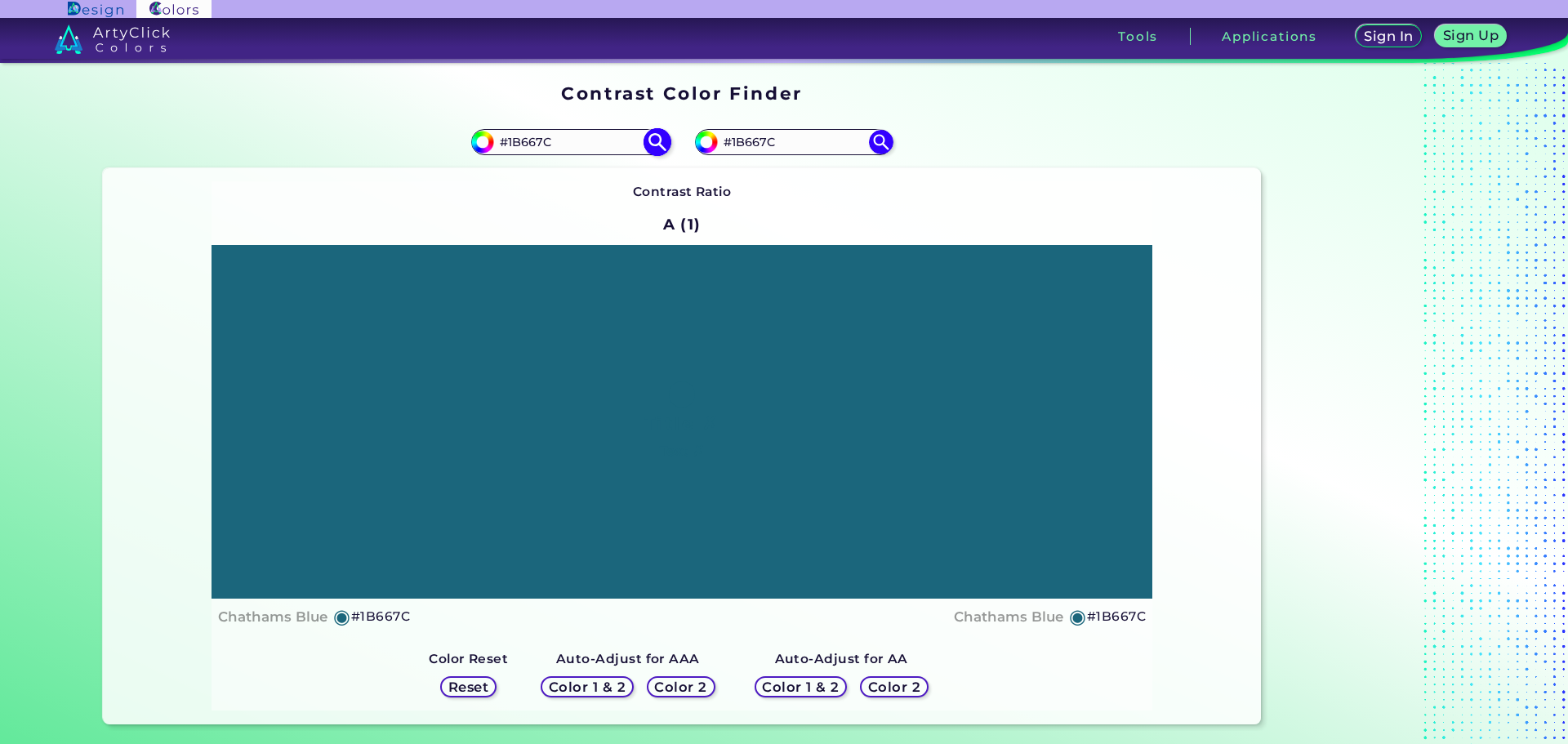
drag, startPoint x: 795, startPoint y: 139, endPoint x: 629, endPoint y: 130, distance: 166.2
click at [629, 130] on section "#1b667c #1B667C #1b667c #1B667C Contrast Ratio A (1) Title ✗ Text ✗ Chathams Bl…" at bounding box center [682, 420] width 1172 height 621
click at [772, 141] on input at bounding box center [793, 142] width 152 height 22
paste input "af8a02"
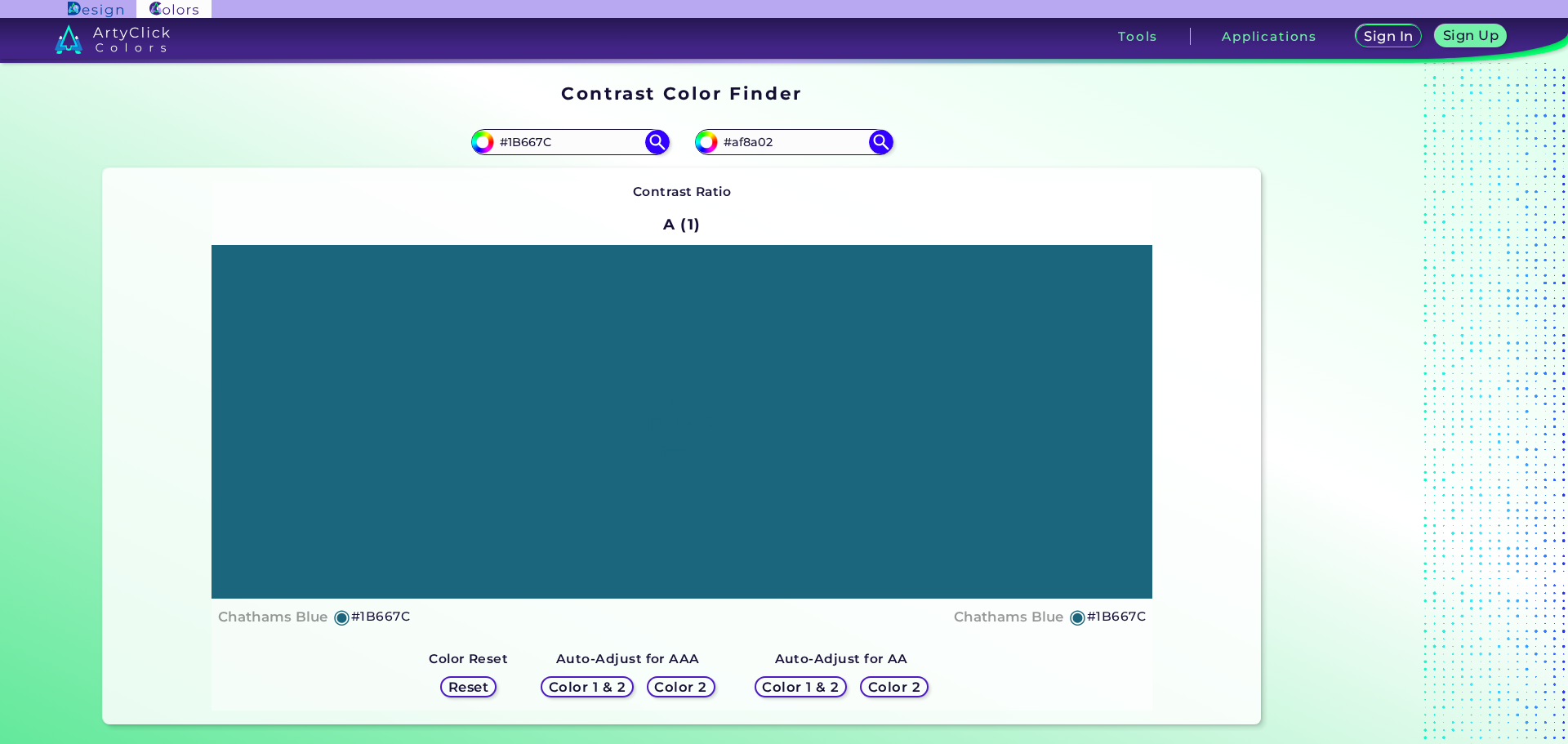
type input "#af8a02"
type input "#AF8A02"
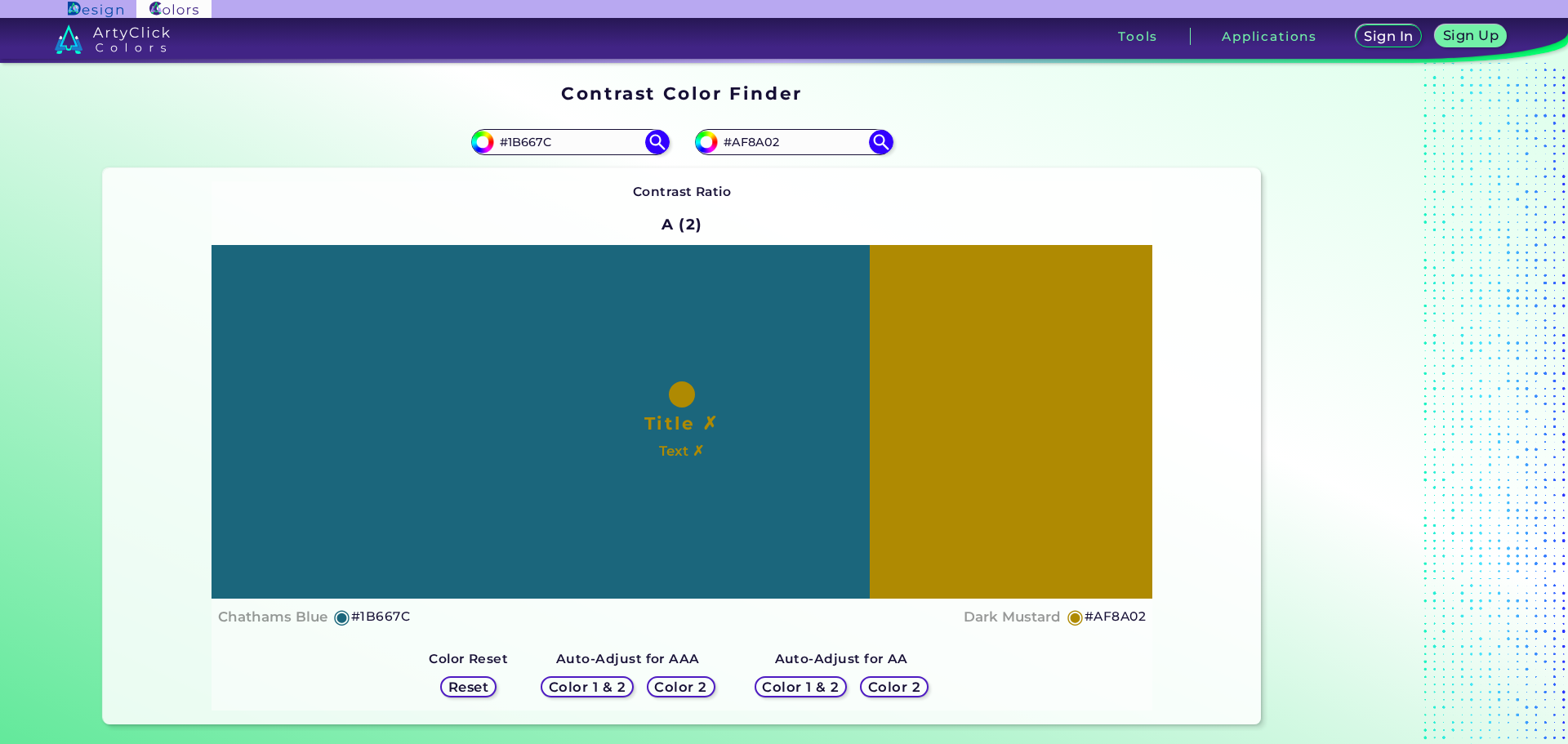
click at [589, 687] on h5 "Color 1 & 2" at bounding box center [587, 687] width 69 height 12
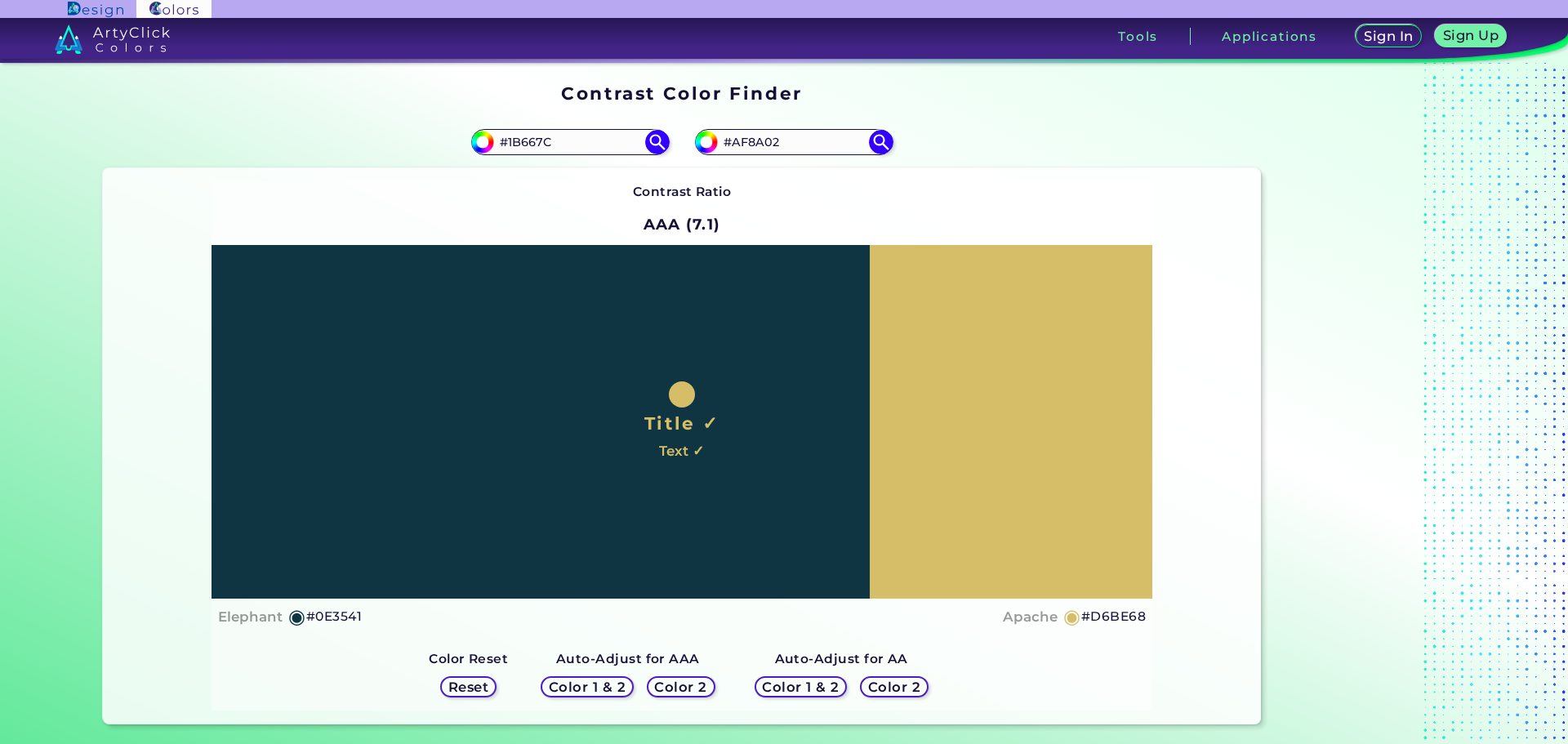
click at [670, 684] on h5 "Color 2" at bounding box center [680, 687] width 47 height 12
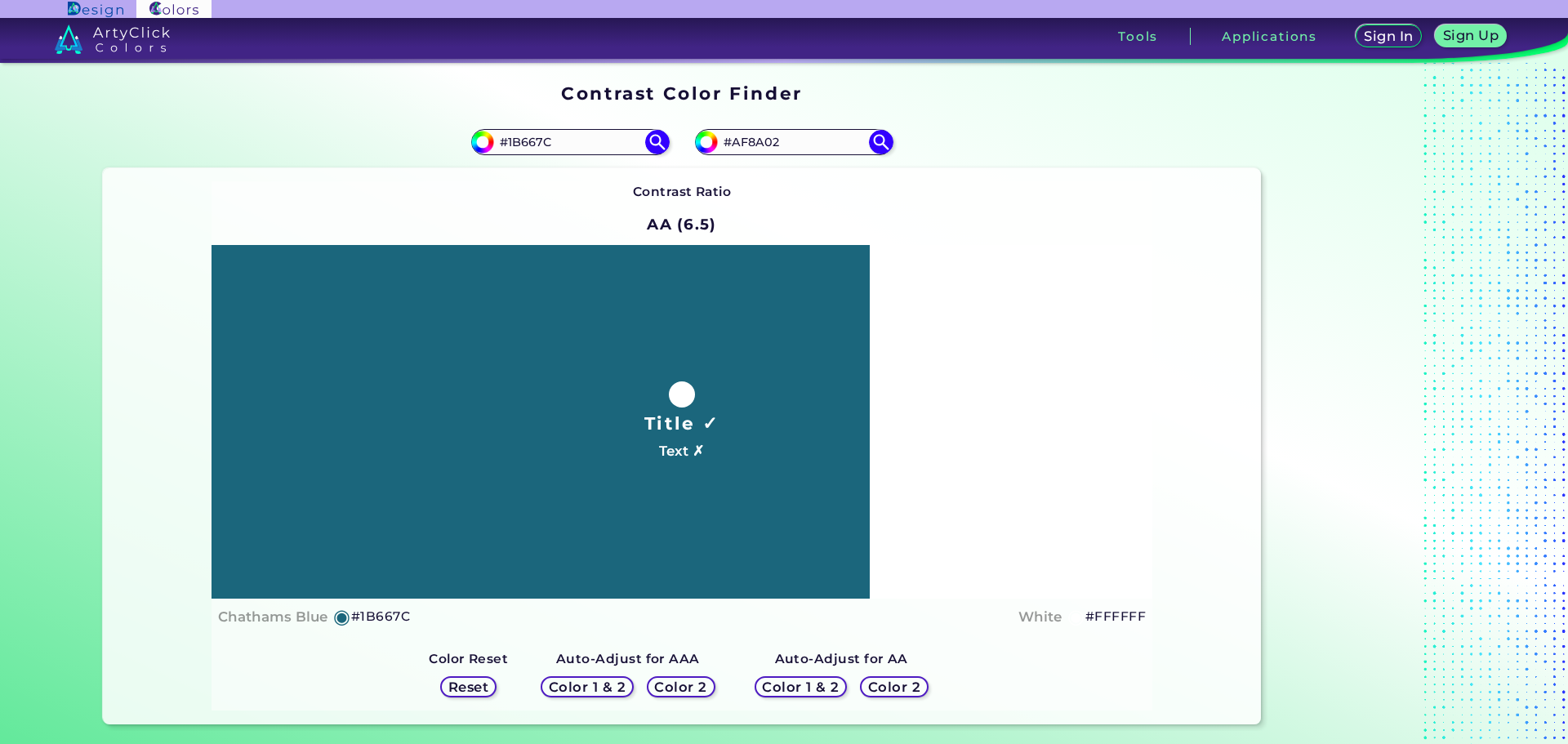
click at [777, 683] on h5 "Color 1 & 2" at bounding box center [800, 687] width 69 height 12
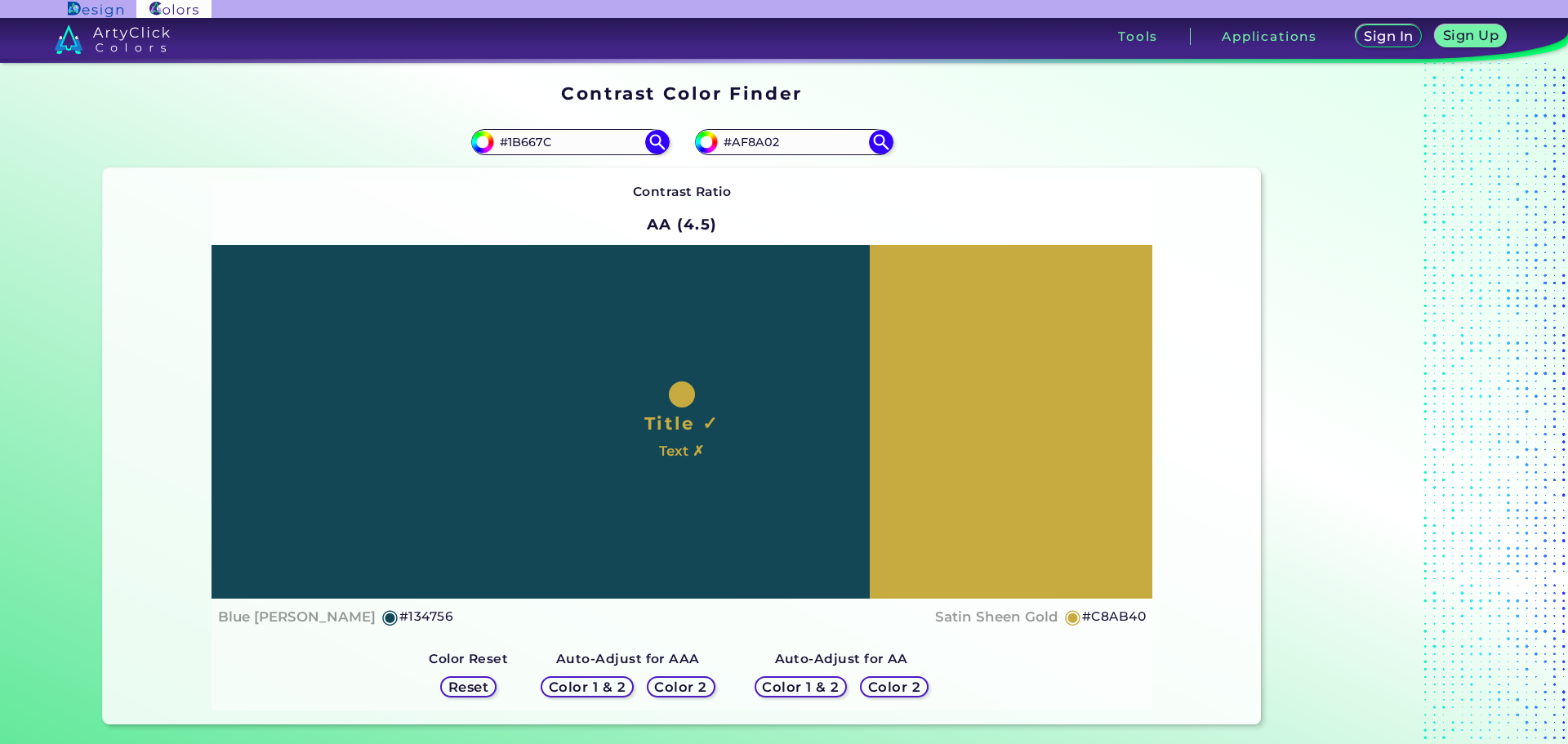
click at [871, 682] on h5 "Color 2" at bounding box center [894, 687] width 47 height 12
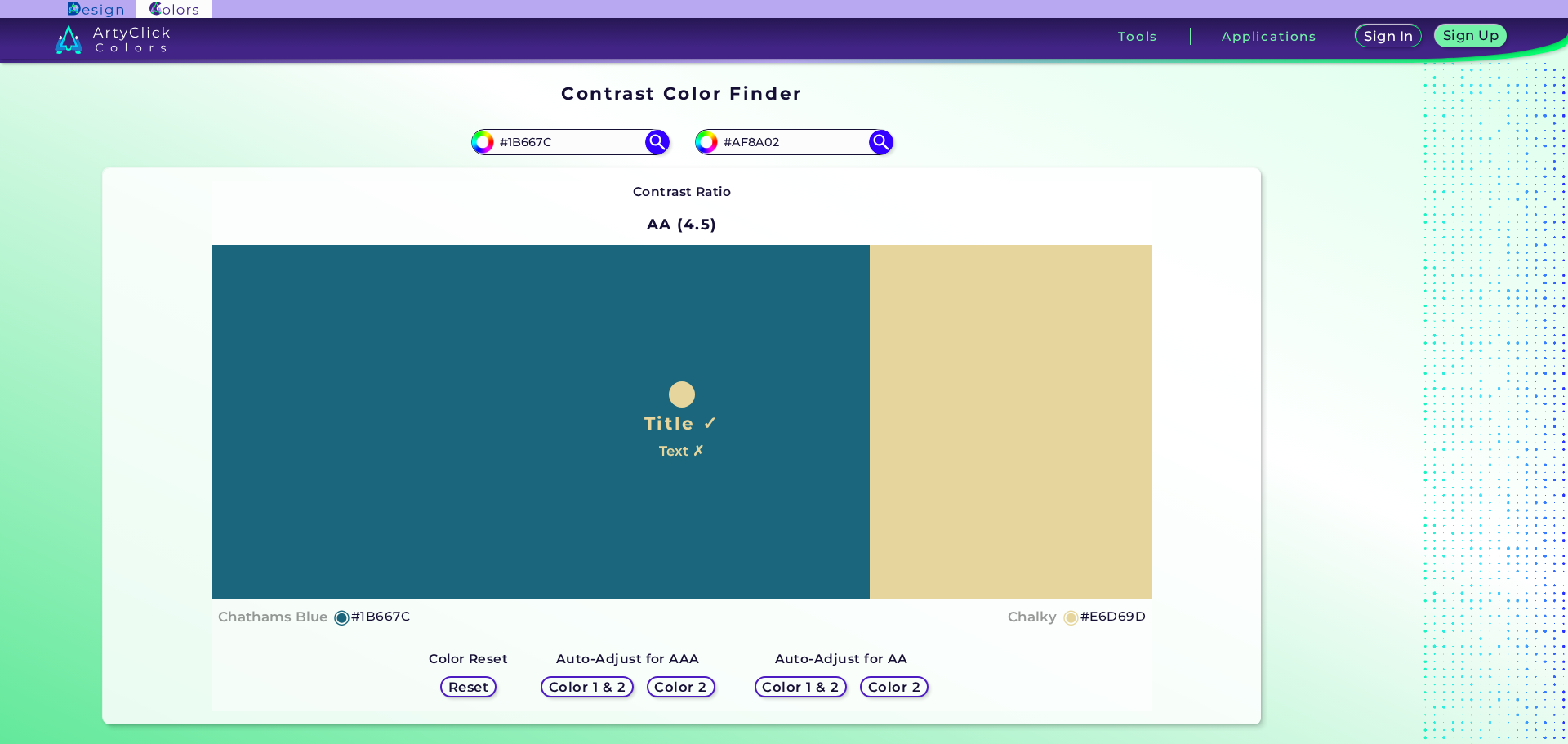
click at [794, 686] on h5 "Color 1 & 2" at bounding box center [800, 687] width 69 height 12
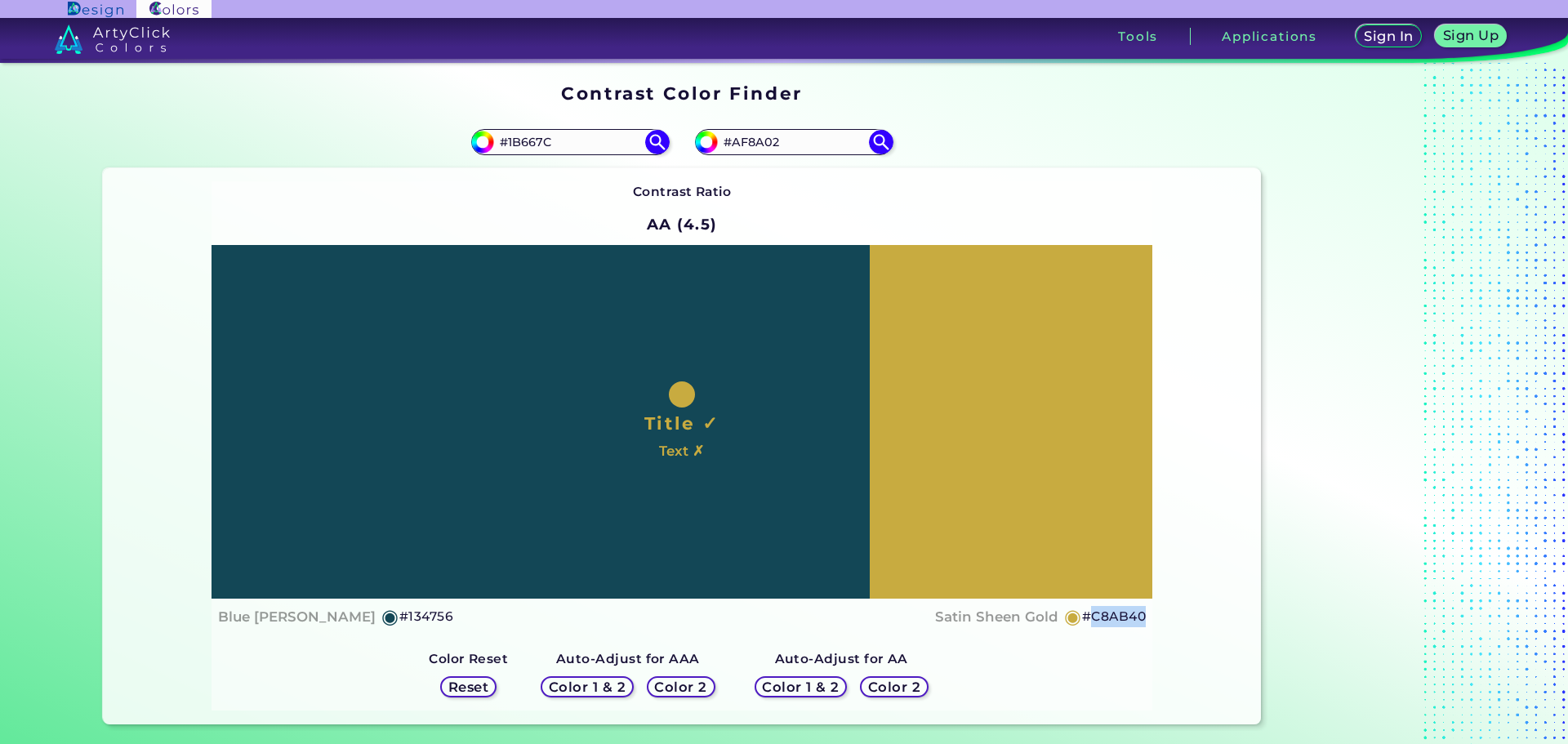
drag, startPoint x: 1117, startPoint y: 611, endPoint x: 1084, endPoint y: 611, distance: 33.0
click at [1084, 611] on div "Contrast Ratio AA (4.5) Title ✓ Text ✗ Blue Dianne ◉ #134756 Satin Sheen Gold ◉" at bounding box center [682, 446] width 1159 height 556
copy h5 "C8AB40"
drag, startPoint x: 400, startPoint y: 608, endPoint x: 382, endPoint y: 614, distance: 19.0
click at [382, 614] on div "Blue Dianne ◉ #134756 Satin Sheen Gold ◉ #C8AB40" at bounding box center [681, 617] width 927 height 24
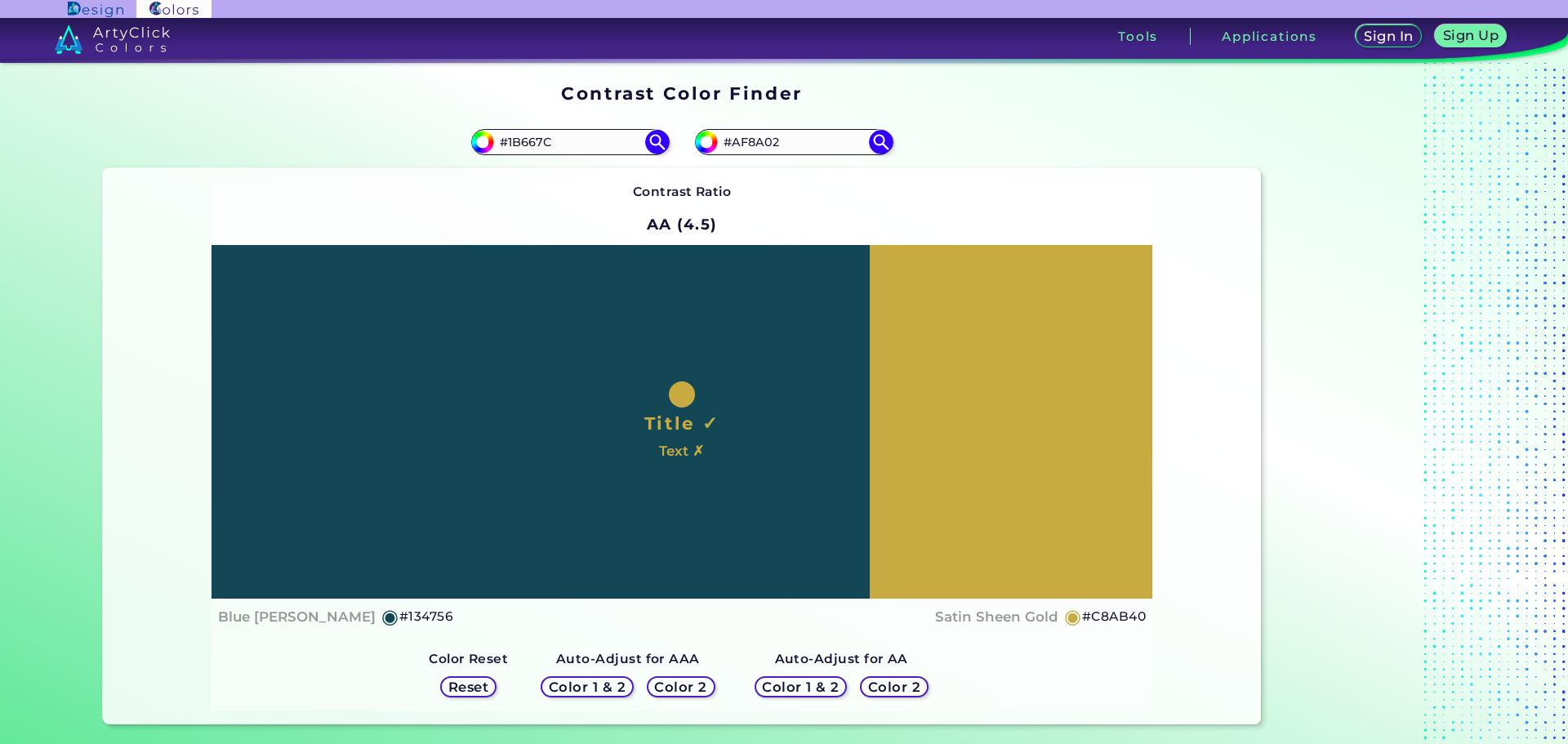
click at [466, 693] on h5 "Reset" at bounding box center [468, 687] width 42 height 14
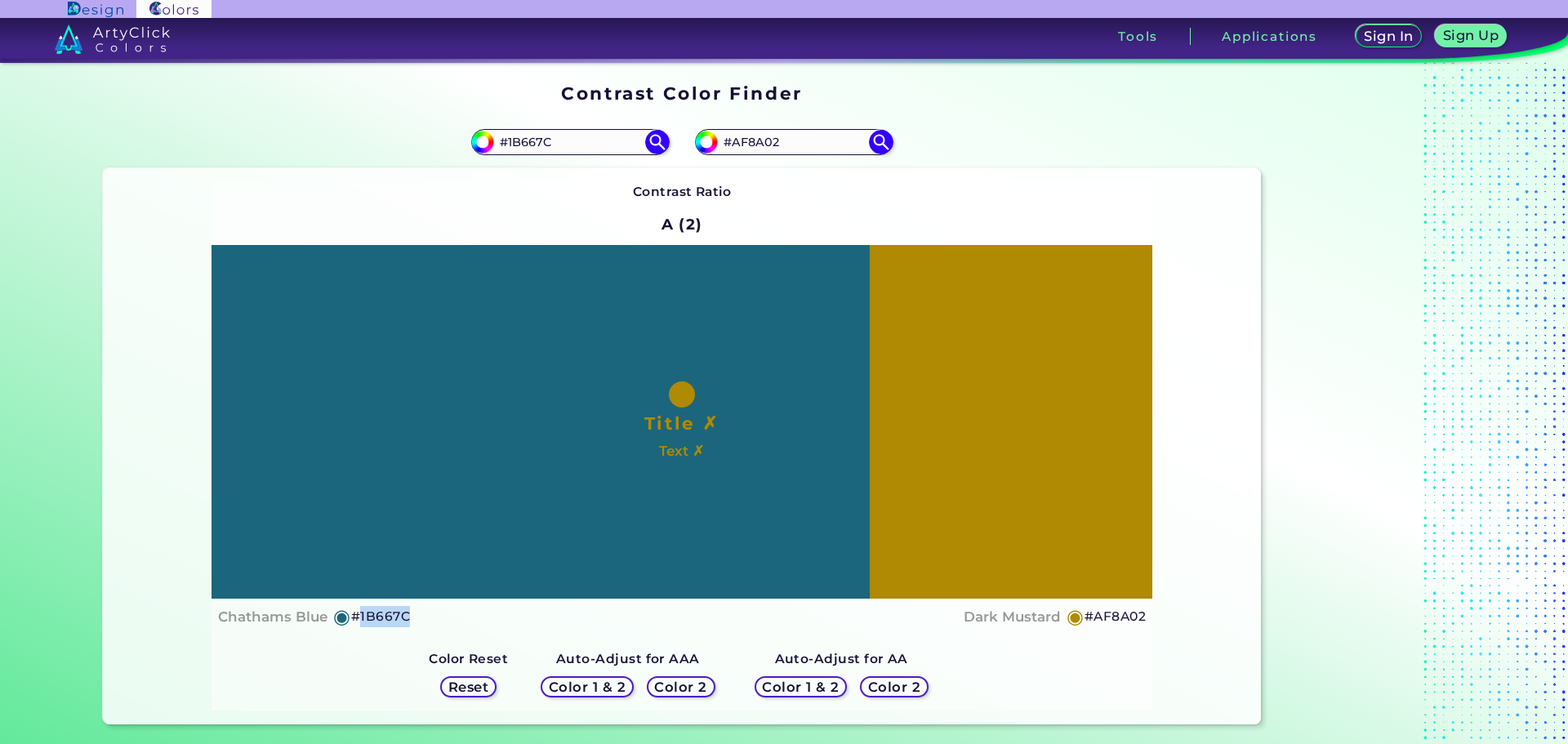
drag, startPoint x: 433, startPoint y: 621, endPoint x: 353, endPoint y: 621, distance: 80.0
click at [353, 621] on div "Chathams Blue ◉ #1B667C Dark Mustard ◉ #AF8A02" at bounding box center [681, 617] width 927 height 24
copy h5 "1B667C"
click at [661, 692] on h5 "Color 2" at bounding box center [680, 687] width 47 height 12
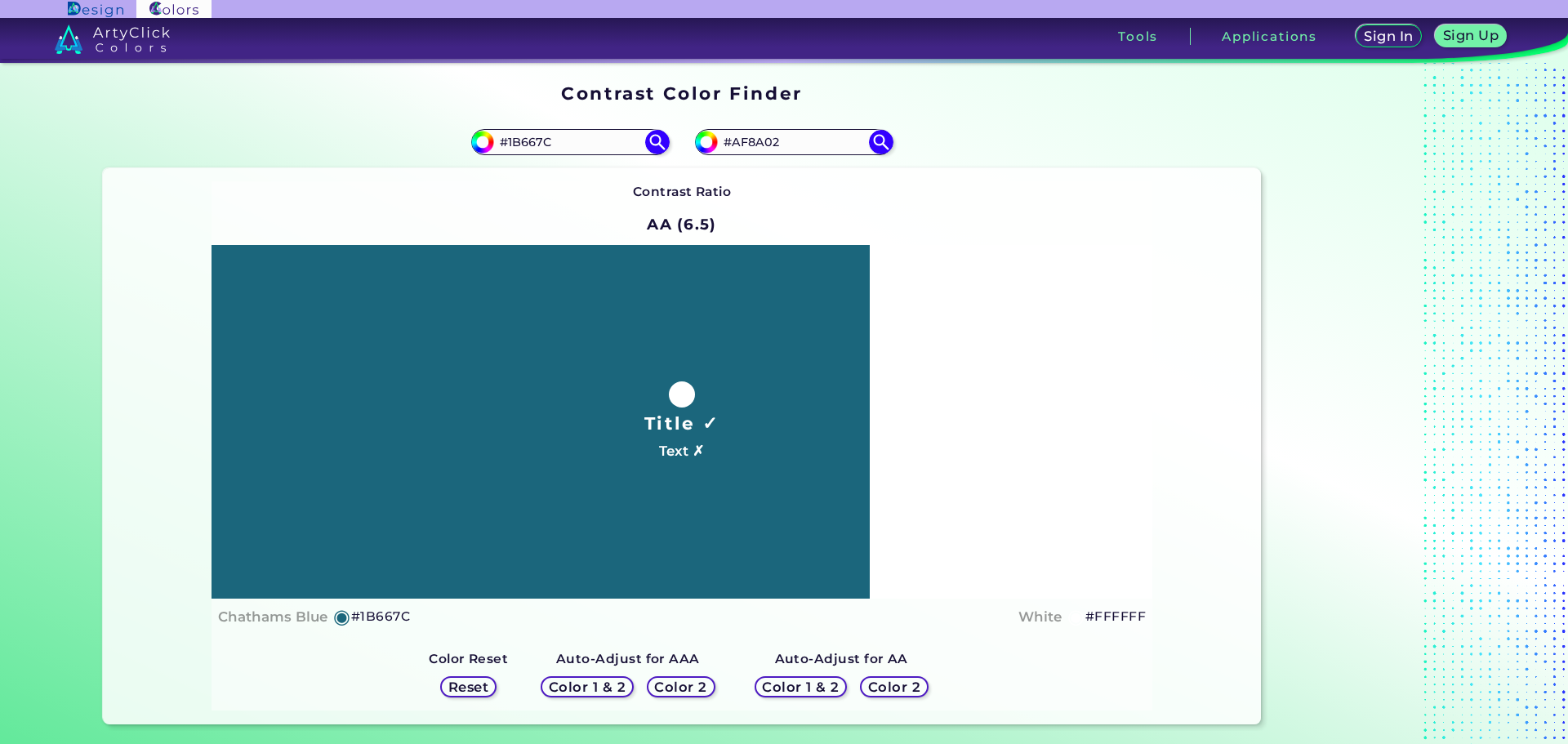
click at [803, 685] on h5 "Color 1 & 2" at bounding box center [800, 687] width 69 height 12
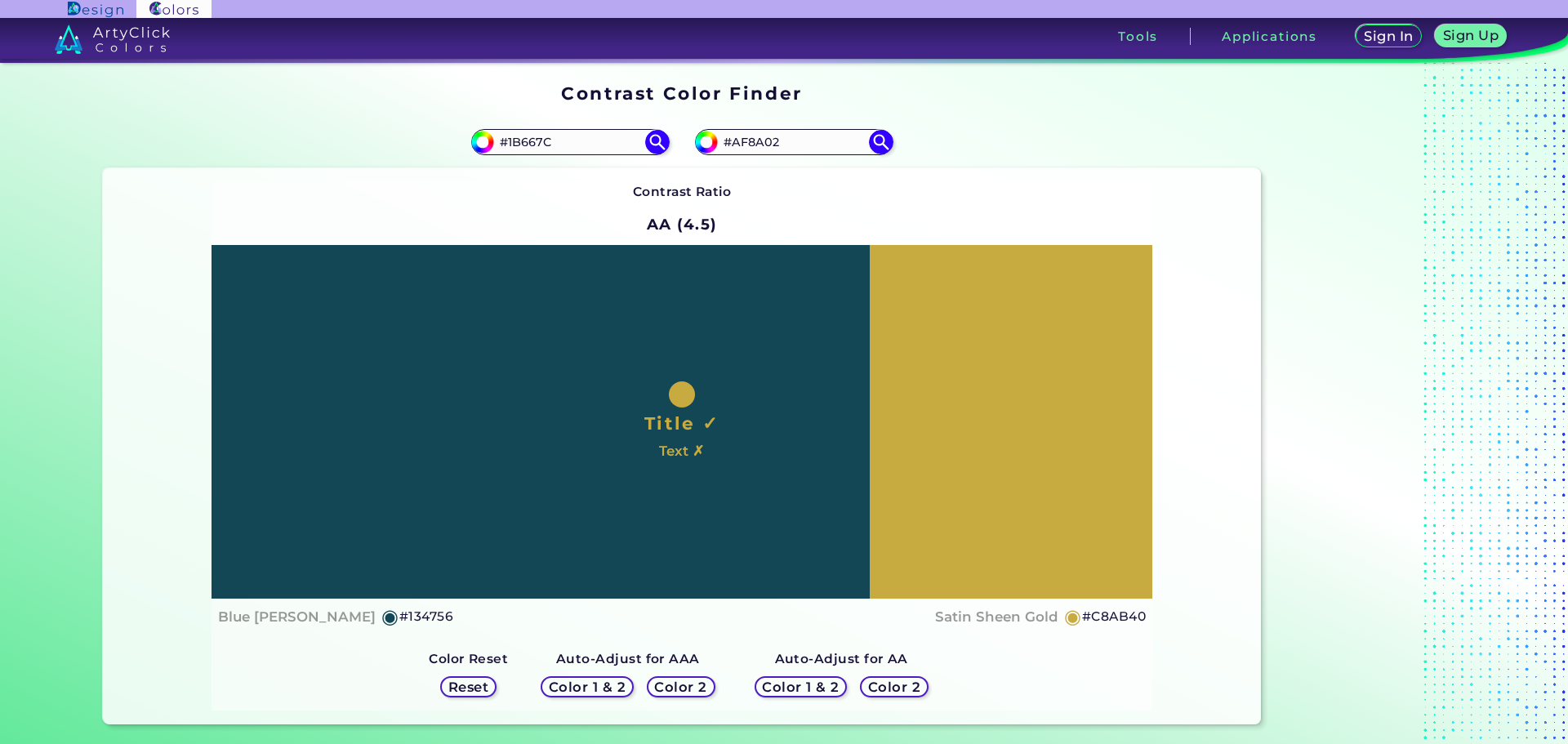
click at [483, 686] on h5 "Reset" at bounding box center [468, 687] width 37 height 12
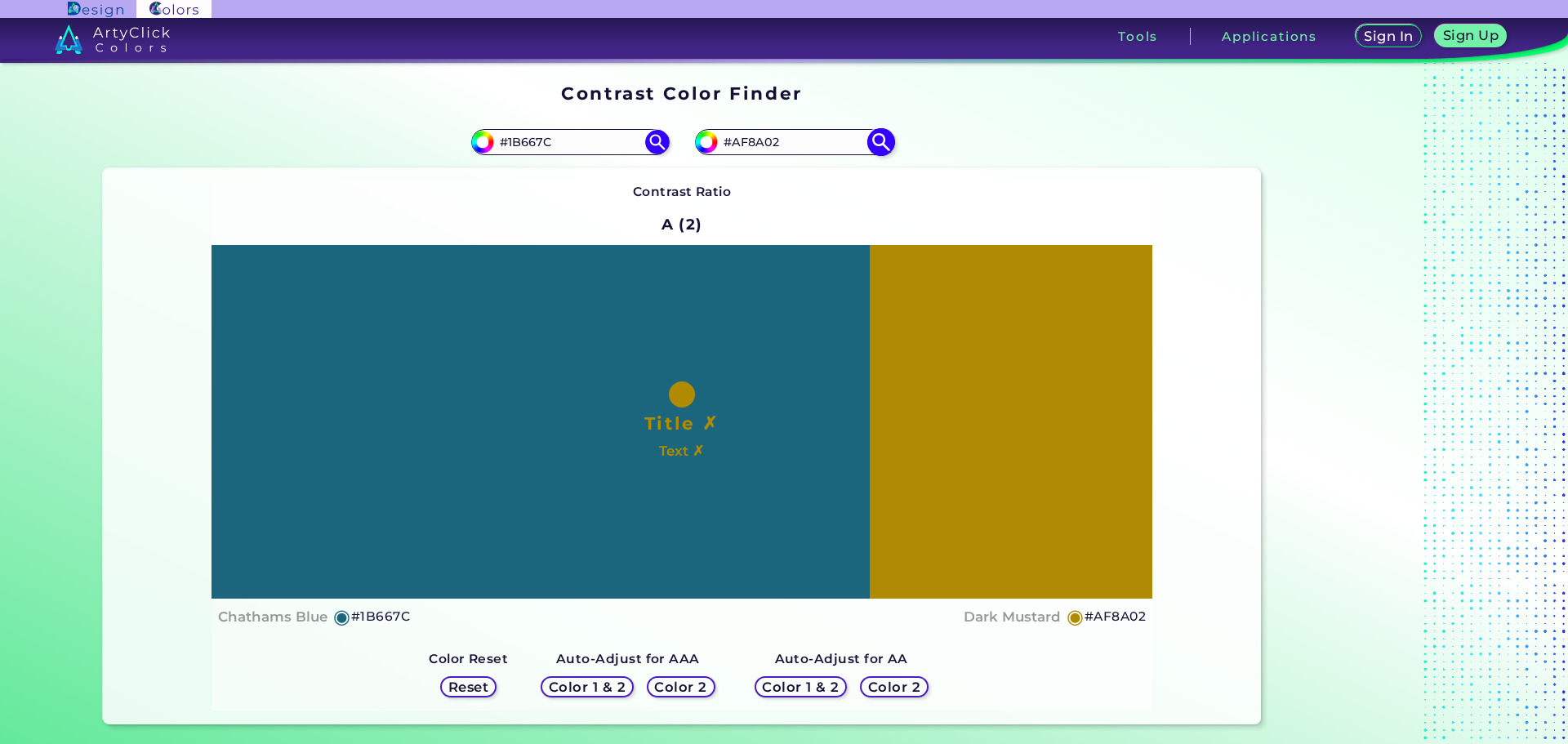
click at [796, 153] on div "#af8a02 #AF8A02" at bounding box center [793, 142] width 197 height 26
drag, startPoint x: 805, startPoint y: 143, endPoint x: 616, endPoint y: 142, distance: 189.0
click at [616, 142] on section "#1b667c #1B667C #af8a02 #AF8A02 Contrast Ratio A (2) Title ✗ Text ✗ Chathams Bl…" at bounding box center [682, 420] width 1172 height 621
click at [840, 269] on div "Title ✗ Text ✗" at bounding box center [682, 422] width 941 height 354
click at [865, 314] on div "Title ✗ Text ✗" at bounding box center [682, 422] width 941 height 354
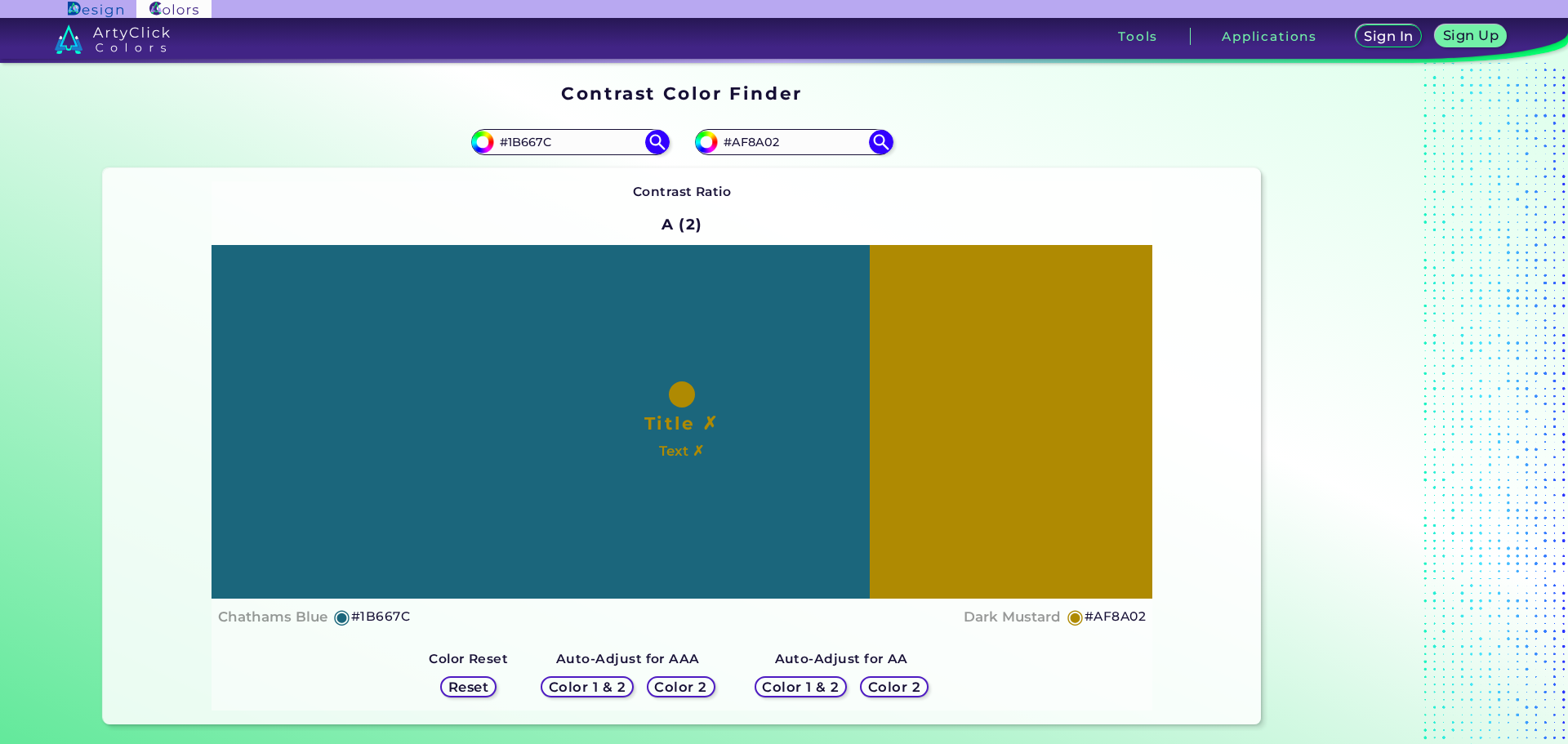
drag, startPoint x: 826, startPoint y: 146, endPoint x: 526, endPoint y: 112, distance: 301.9
click at [529, 117] on section "#1b667c #1B667C #af8a02 #AF8A02 Contrast Ratio A (2) Title ✗ Text ✗ Chathams Bl…" at bounding box center [682, 420] width 1172 height 621
click at [875, 142] on img at bounding box center [881, 142] width 25 height 25
click at [470, 681] on h5 "Reset" at bounding box center [468, 687] width 37 height 12
click at [470, 686] on h5 "Reset" at bounding box center [468, 687] width 37 height 12
